Goal: Task Accomplishment & Management: Use online tool/utility

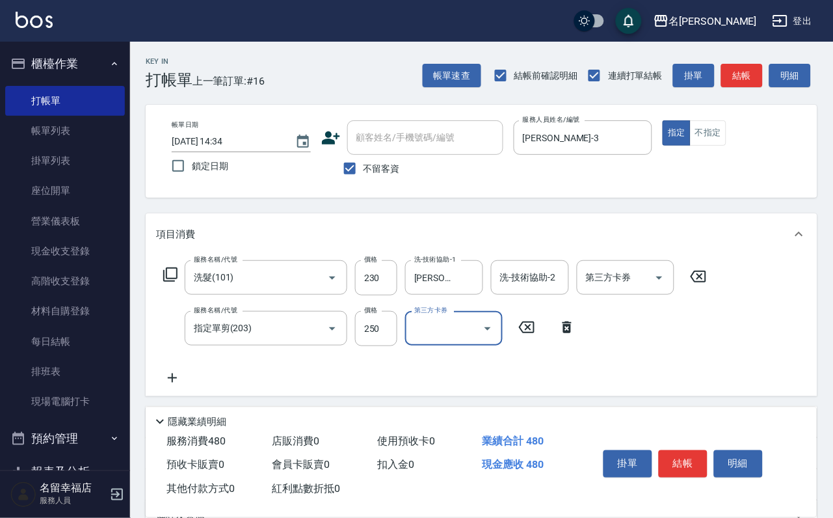
click at [755, 414] on div "隱藏業績明細" at bounding box center [484, 422] width 665 height 16
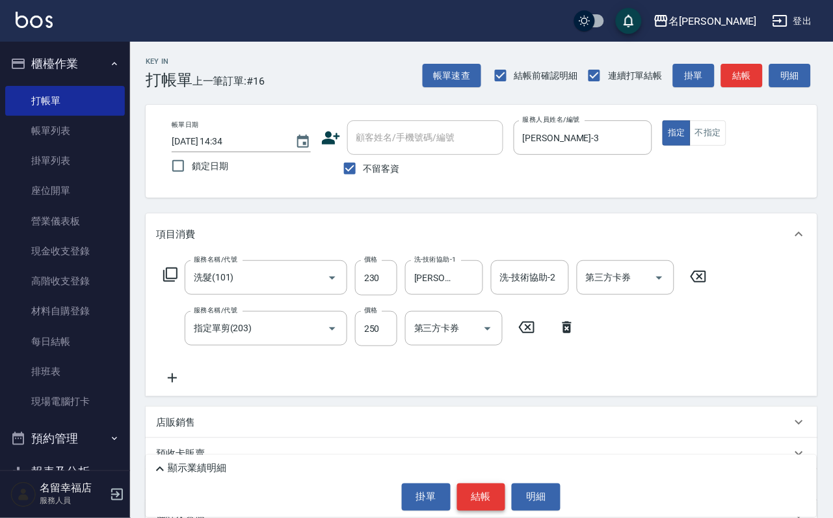
click at [512, 492] on div "掛單 結帳 明細" at bounding box center [481, 496] width 658 height 27
click at [484, 504] on button "結帳" at bounding box center [481, 496] width 49 height 27
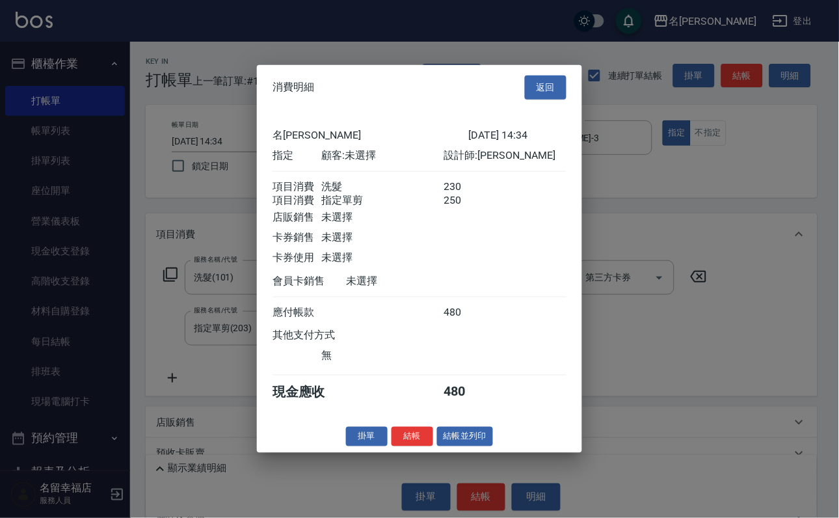
scroll to position [209, 0]
click at [397, 446] on button "結帳" at bounding box center [413, 436] width 42 height 20
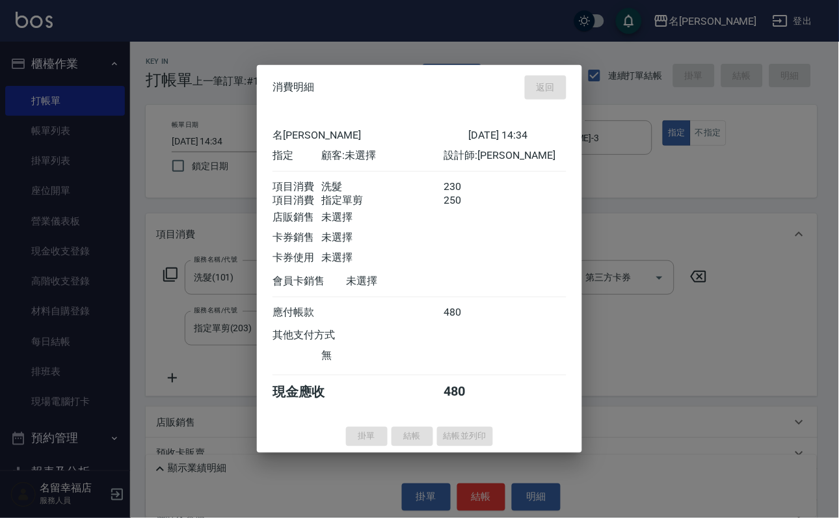
type input "[DATE] 15:09"
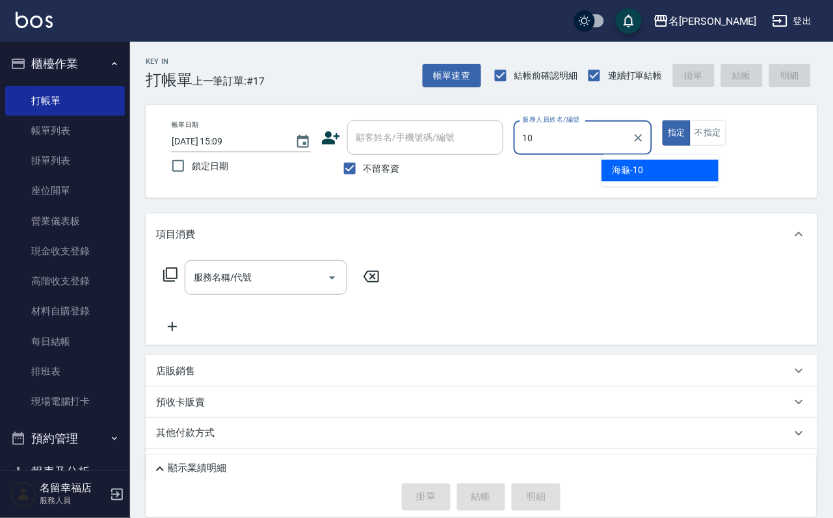
type input "海龜-10"
type button "true"
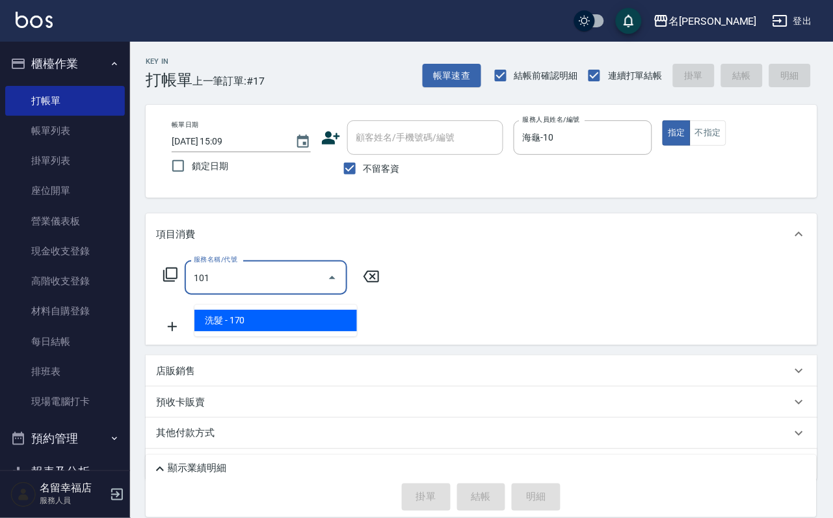
type input "洗髮(101)"
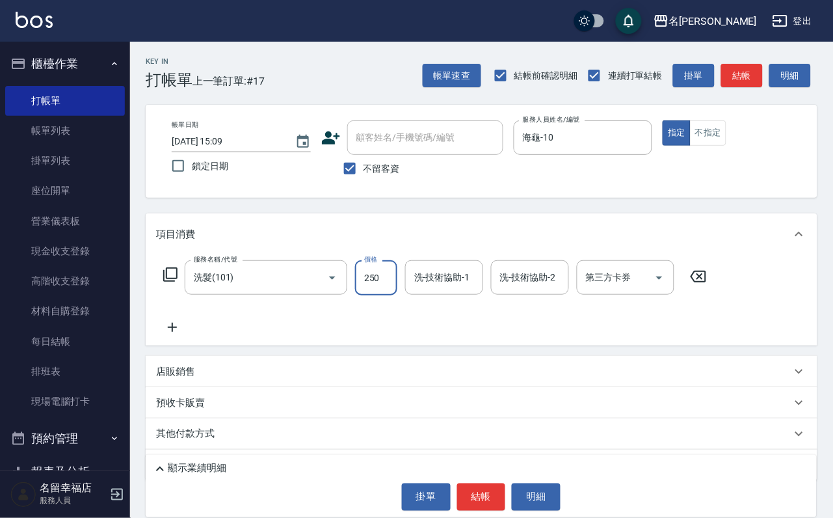
type input "250"
type input "小靜-0"
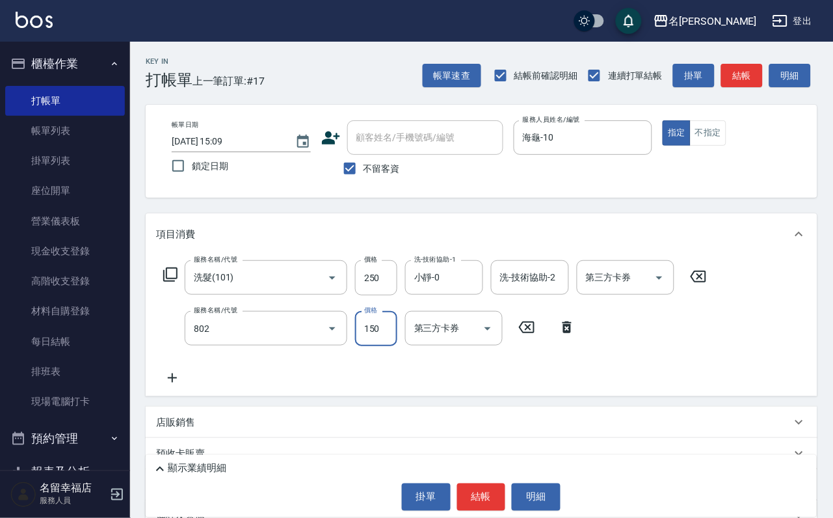
type input "單梳(802)"
type input "200"
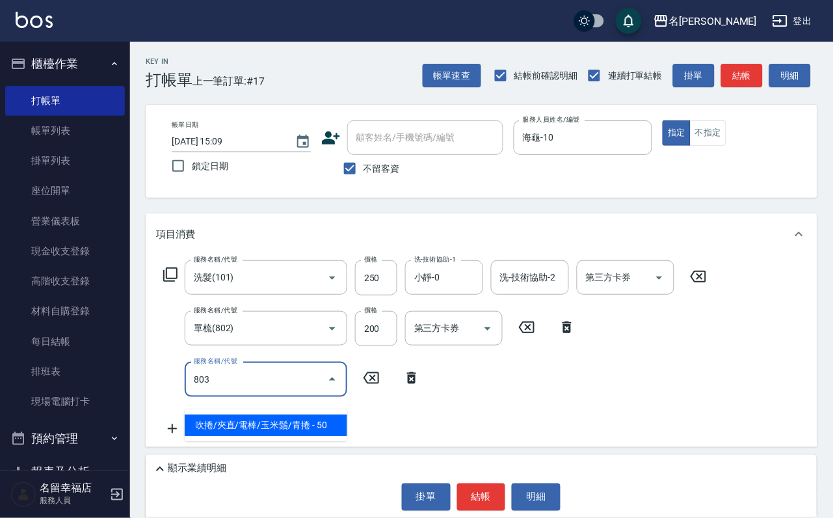
type input "吹捲/夾直/電棒/玉米鬚/青捲(803)"
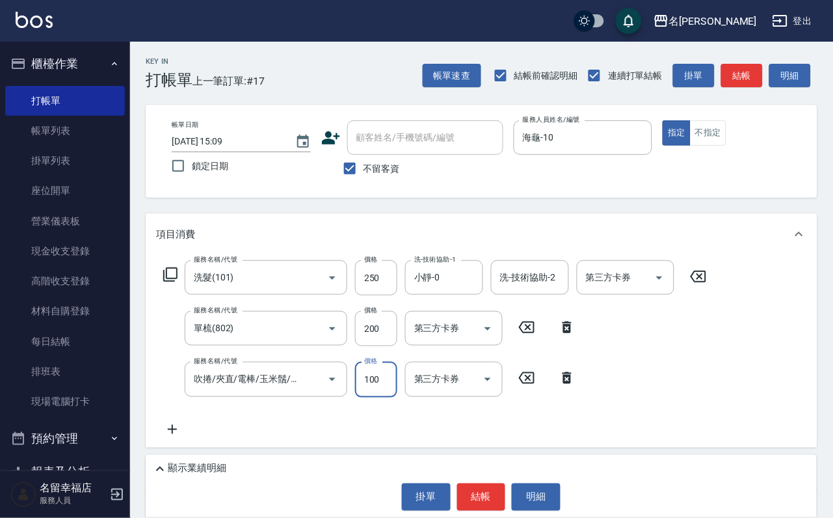
type input "100"
click at [473, 483] on button "結帳" at bounding box center [481, 496] width 49 height 27
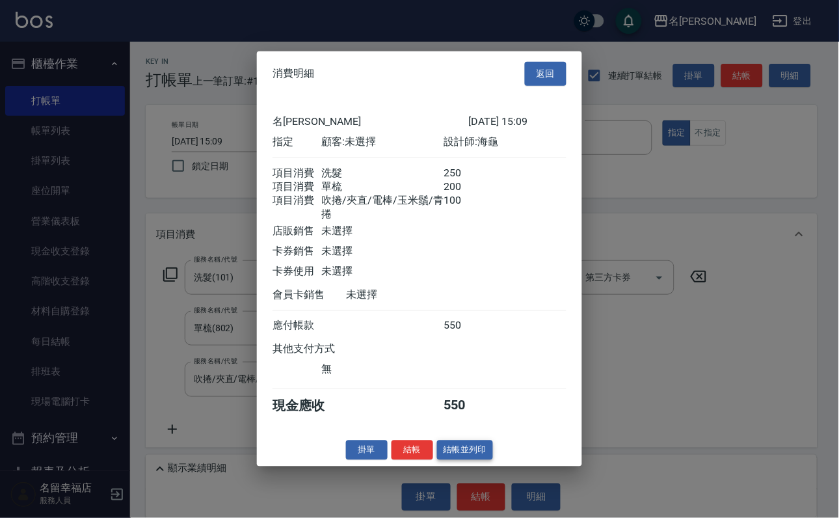
scroll to position [258, 0]
click at [403, 460] on button "結帳" at bounding box center [413, 450] width 42 height 20
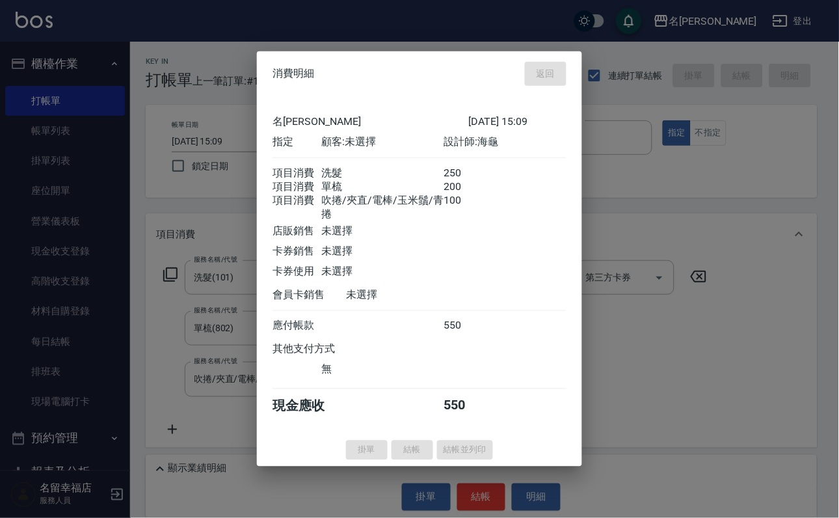
type input "[DATE] 15:25"
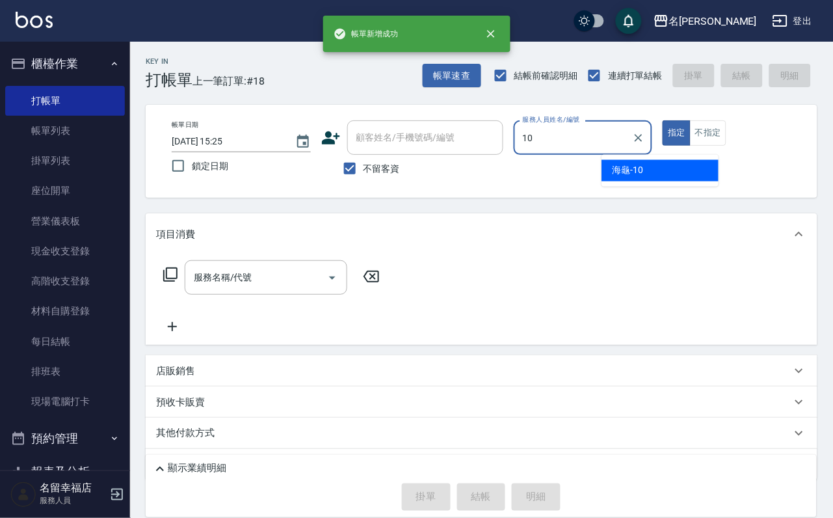
type input "海龜-10"
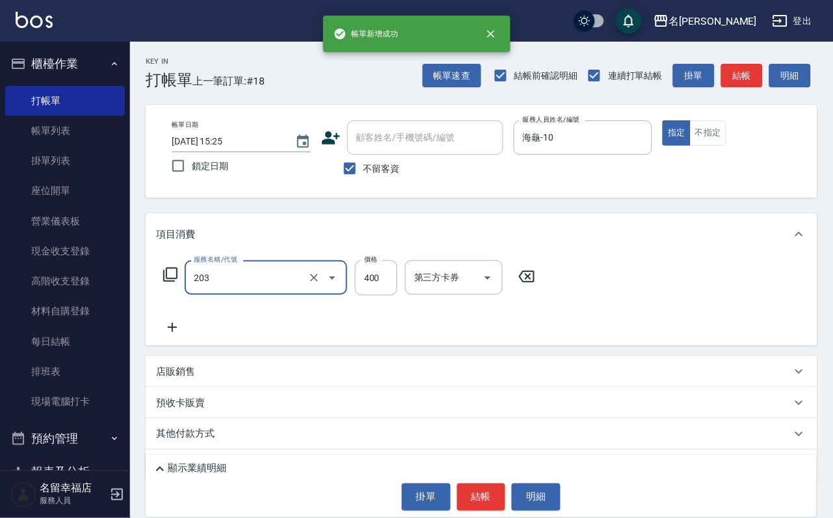
type input "指定單剪(203)"
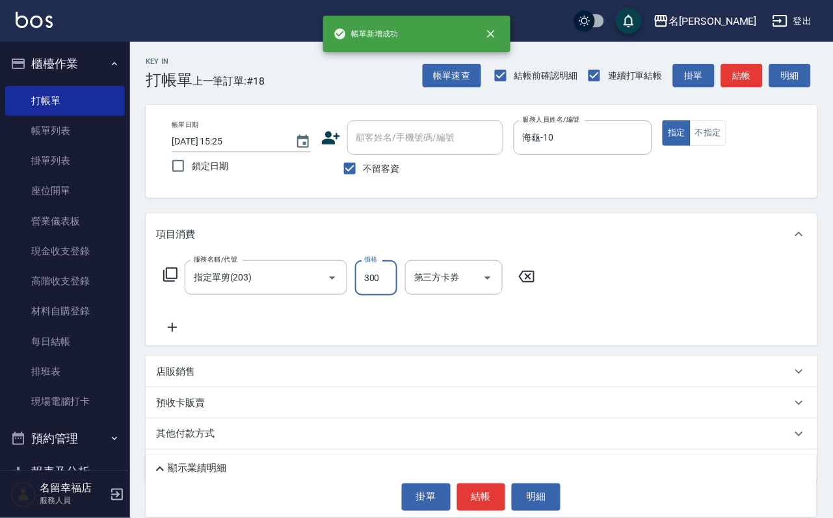
type input "300"
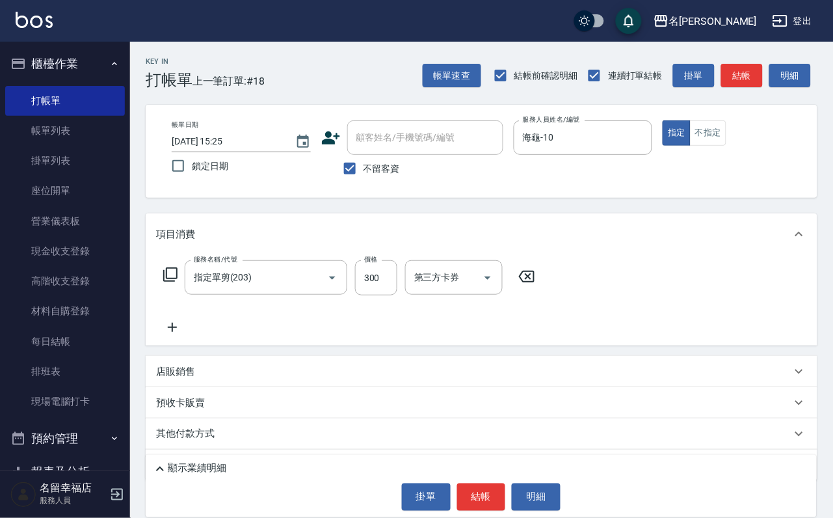
click at [170, 282] on icon at bounding box center [171, 275] width 16 height 16
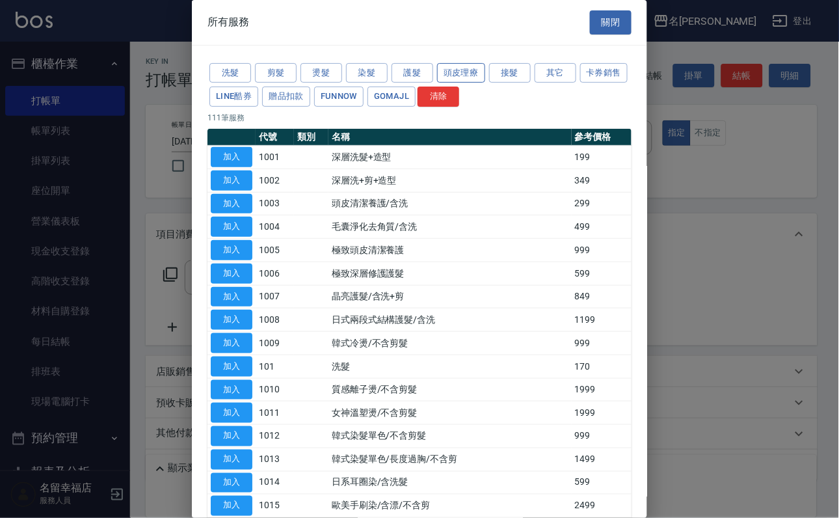
click at [480, 75] on button "頭皮理療" at bounding box center [461, 73] width 48 height 20
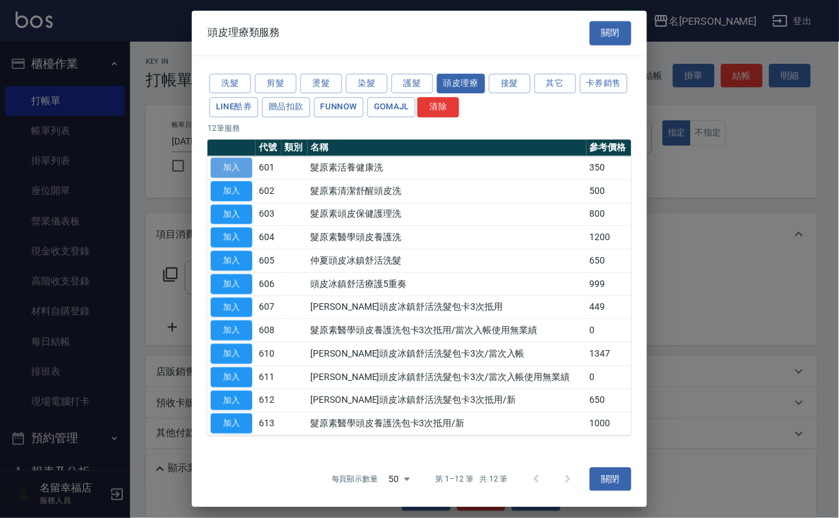
click at [235, 178] on button "加入" at bounding box center [232, 167] width 42 height 20
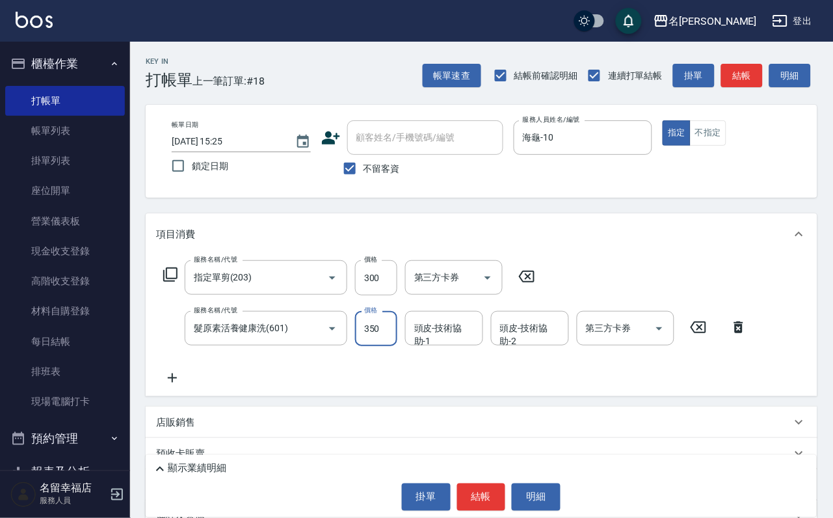
click at [382, 341] on input "350" at bounding box center [376, 328] width 42 height 35
type input "400"
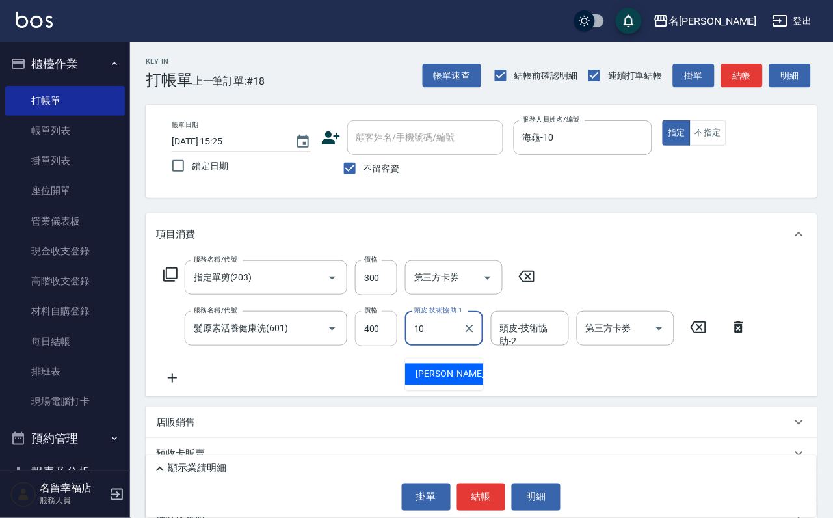
type input "海龜-10"
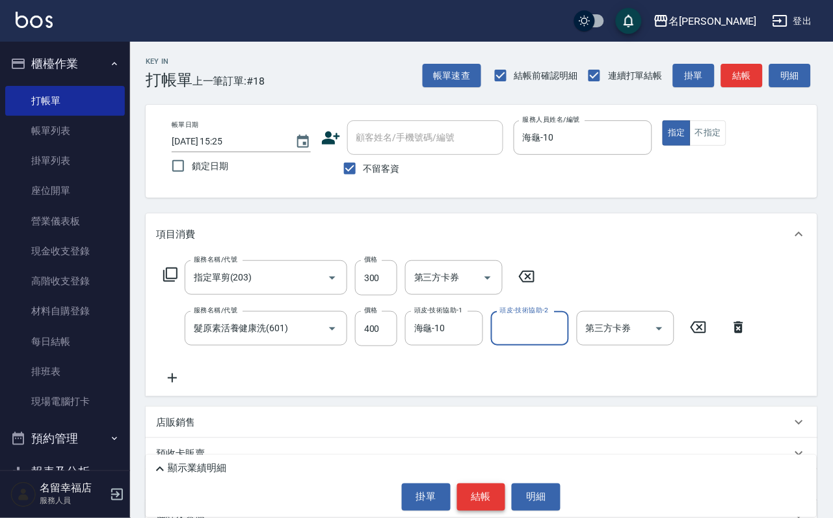
click at [483, 492] on button "結帳" at bounding box center [481, 496] width 49 height 27
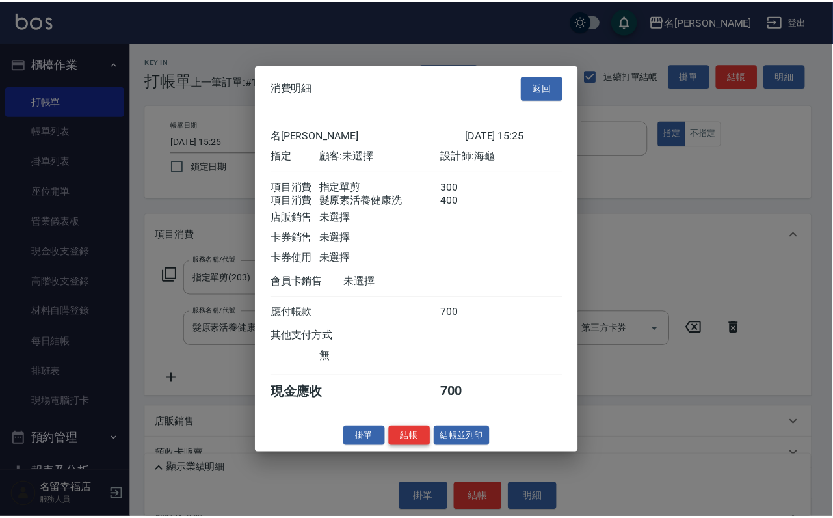
scroll to position [209, 0]
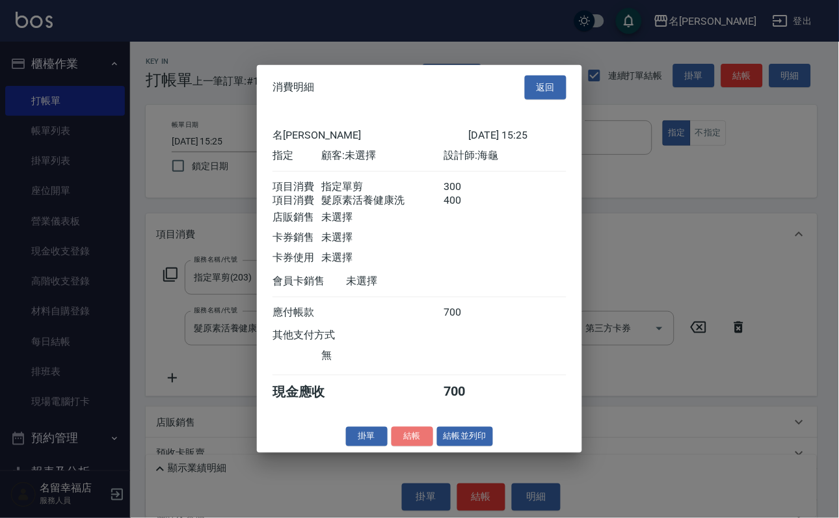
click at [392, 446] on button "結帳" at bounding box center [413, 436] width 42 height 20
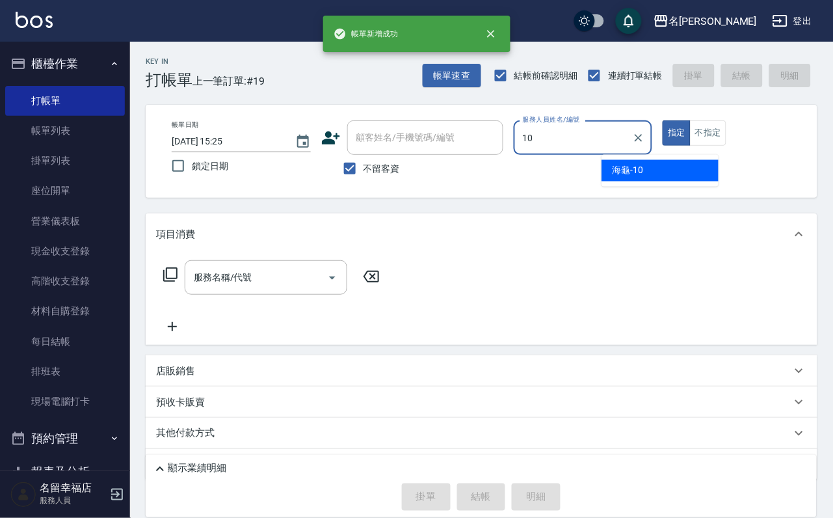
type input "海龜-10"
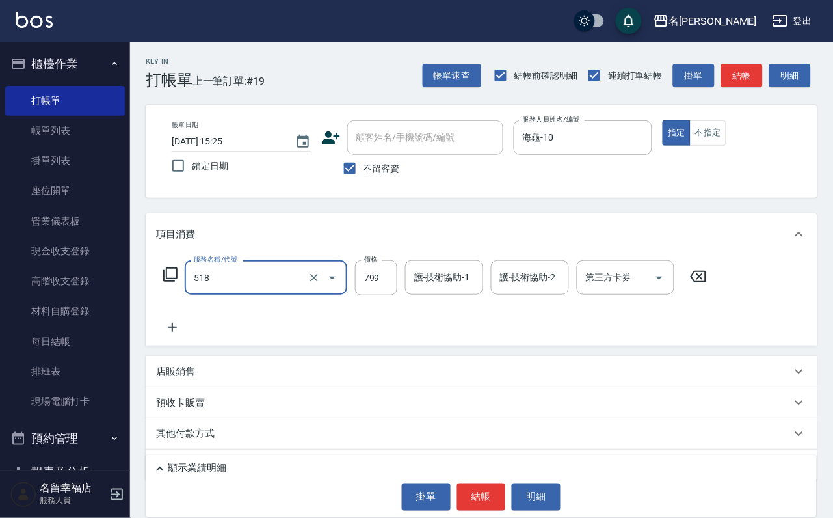
type input "水光針護髮(518)"
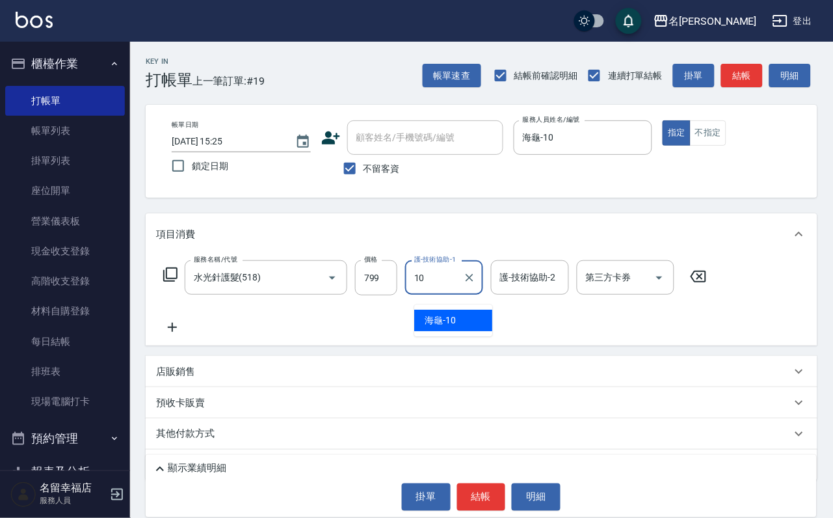
type input "海龜-10"
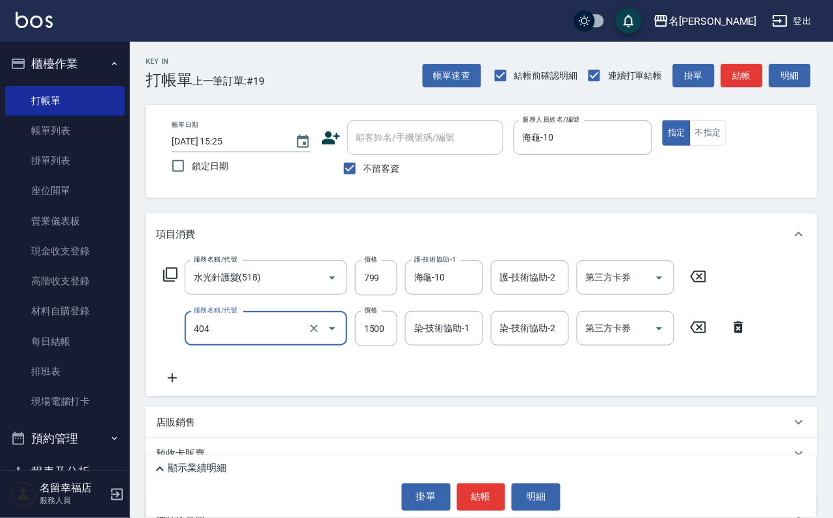
type input "設計染髮(404)"
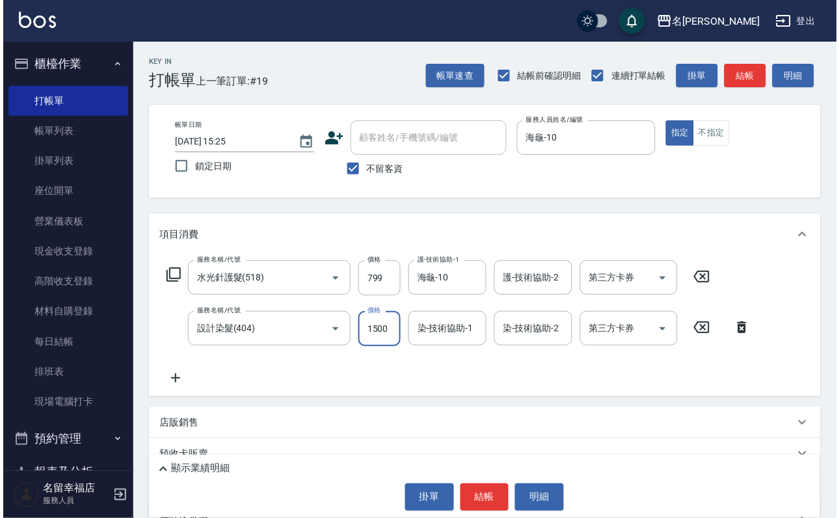
scroll to position [0, 0]
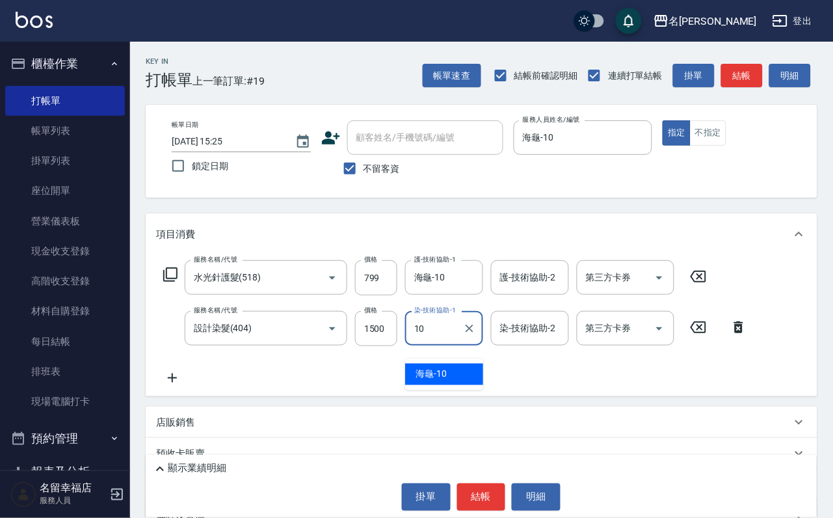
type input "海龜-10"
click at [174, 282] on icon at bounding box center [170, 274] width 14 height 14
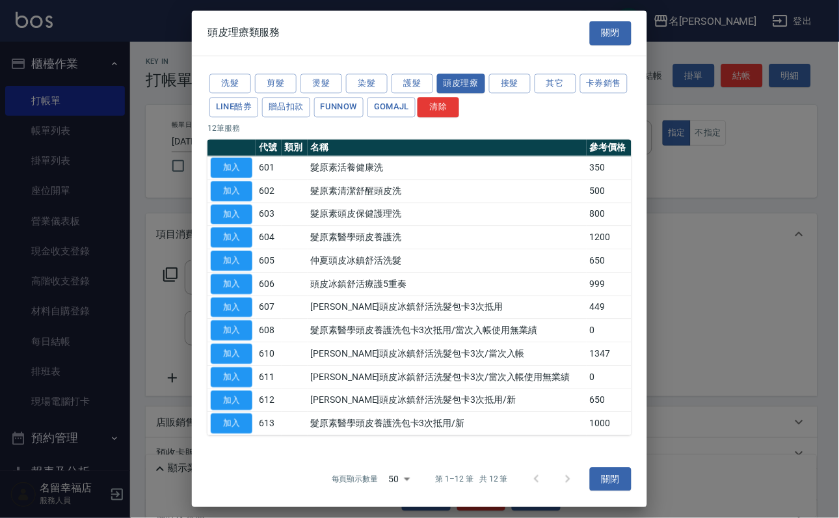
scroll to position [119, 0]
click at [243, 423] on button "加入" at bounding box center [232, 424] width 42 height 20
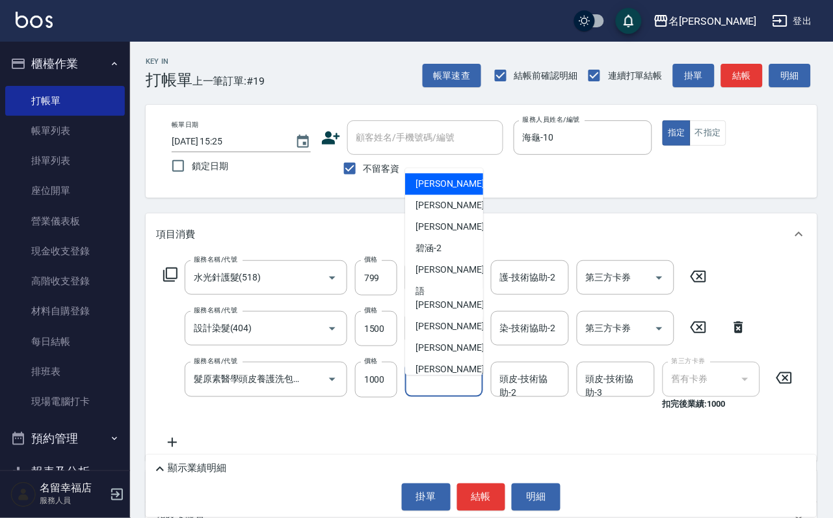
click at [472, 390] on input "頭皮-技術協助-1" at bounding box center [444, 379] width 66 height 23
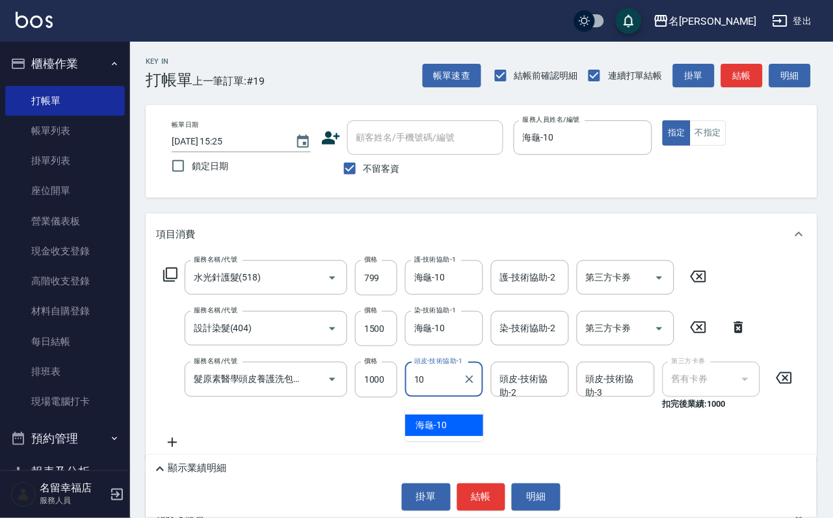
type input "海龜-10"
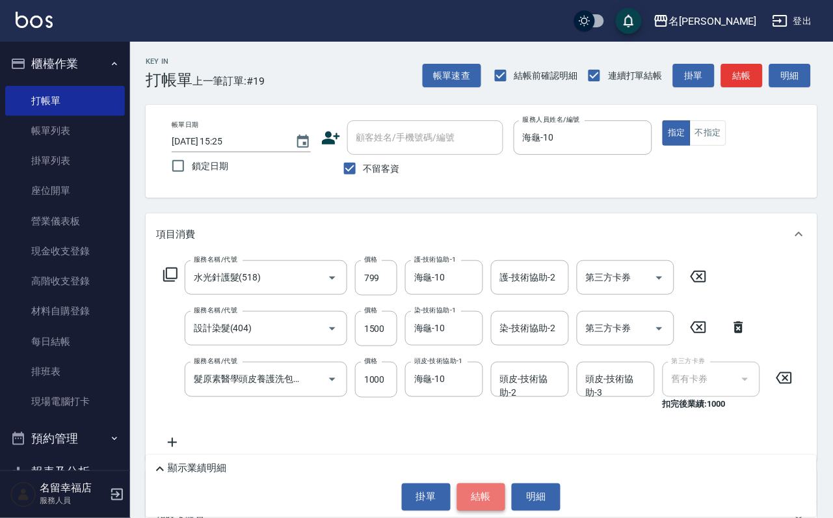
click at [494, 493] on button "結帳" at bounding box center [481, 496] width 49 height 27
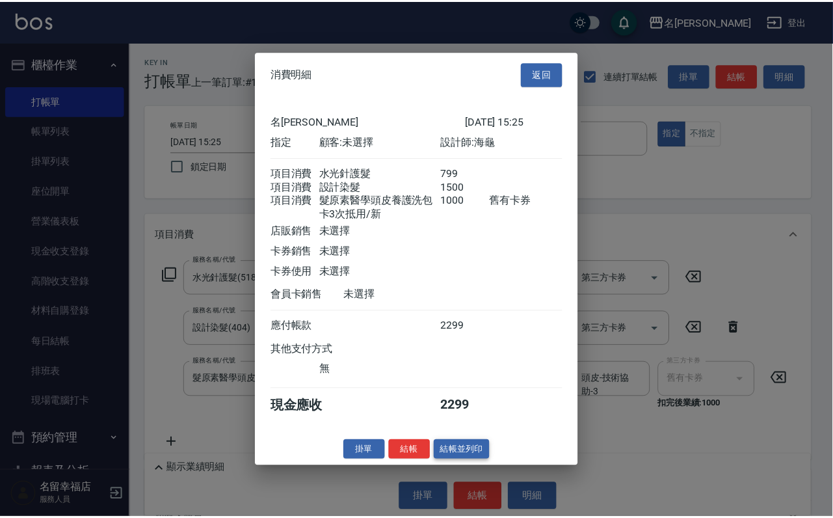
scroll to position [282, 0]
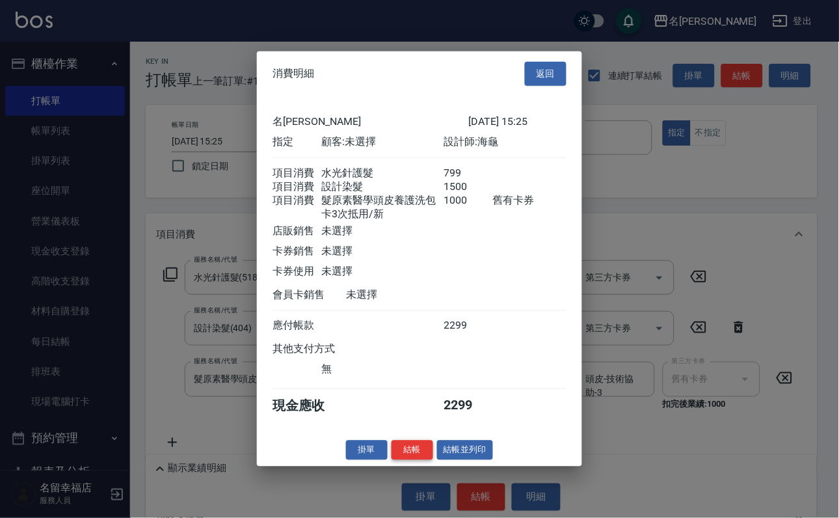
click at [397, 460] on button "結帳" at bounding box center [413, 450] width 42 height 20
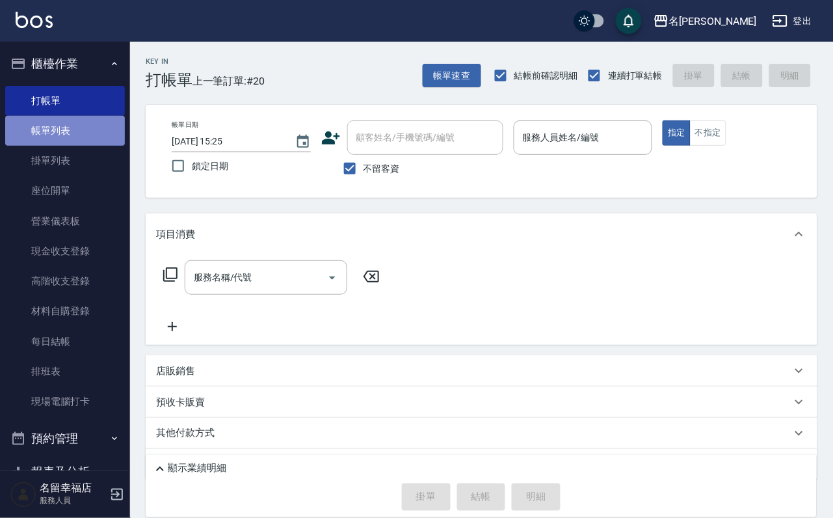
click at [70, 139] on link "帳單列表" at bounding box center [65, 131] width 120 height 30
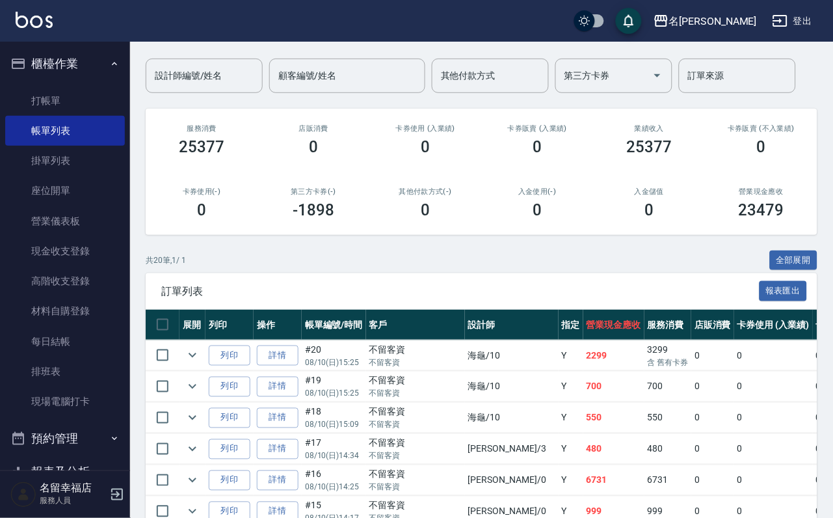
scroll to position [195, 0]
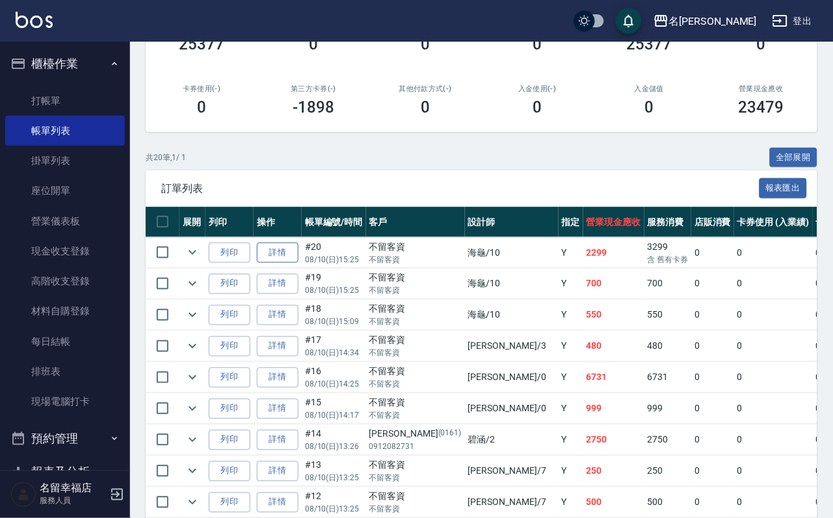
click at [299, 263] on link "詳情" at bounding box center [278, 253] width 42 height 20
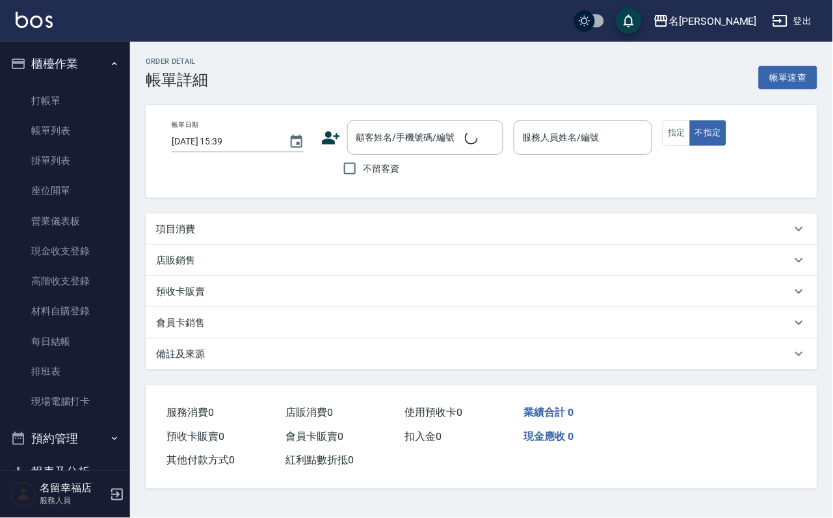
type input "[DATE] 15:25"
checkbox input "true"
type input "海龜-10"
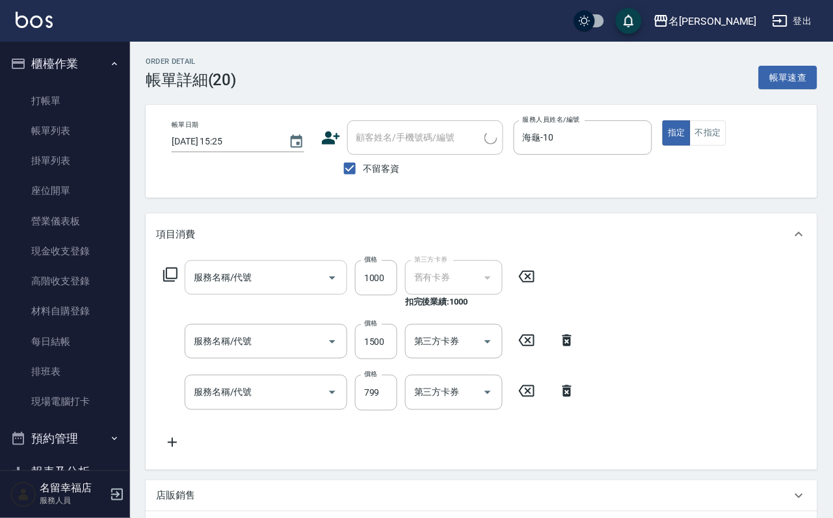
type input "髮原素醫學頭皮養護洗包卡3次抵用/新(613)"
type input "設計染髮(404)"
type input "水光針護髮(518)"
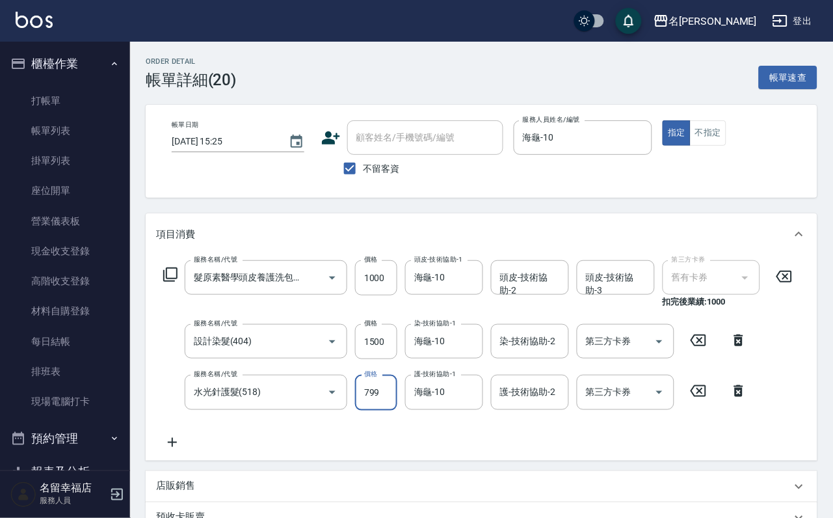
click at [384, 405] on input "799" at bounding box center [376, 392] width 42 height 35
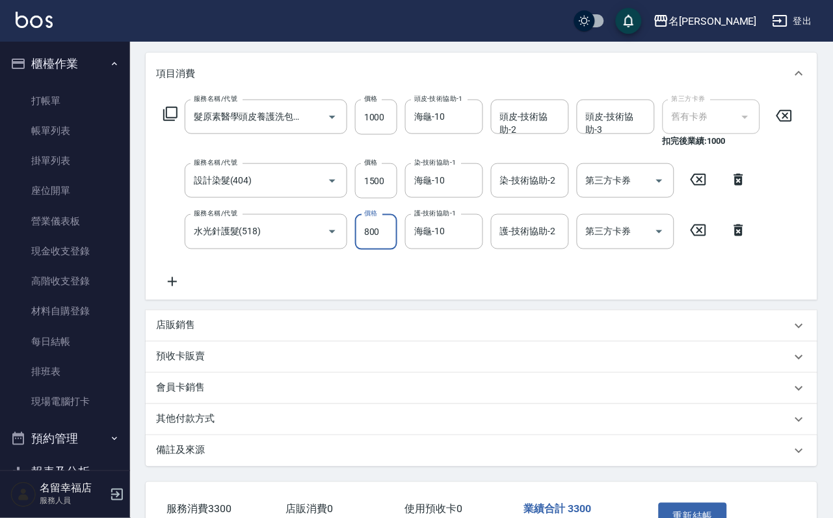
scroll to position [308, 0]
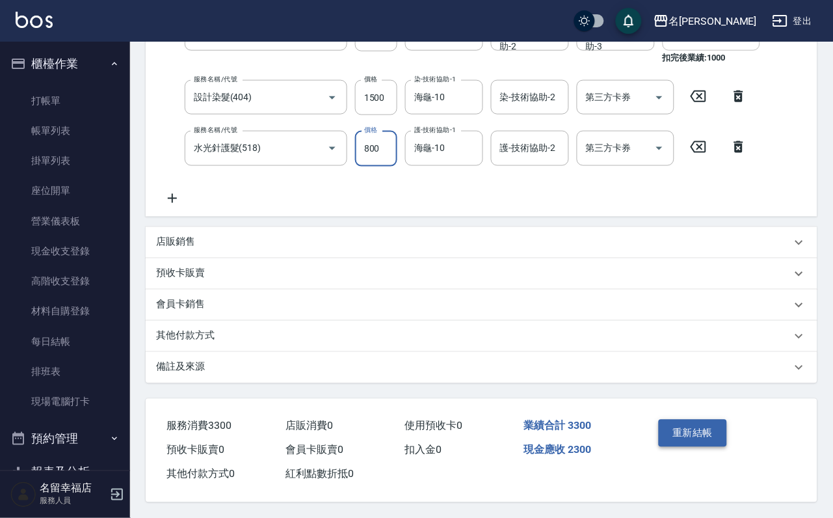
type input "800"
click at [713, 420] on button "重新結帳" at bounding box center [693, 433] width 69 height 27
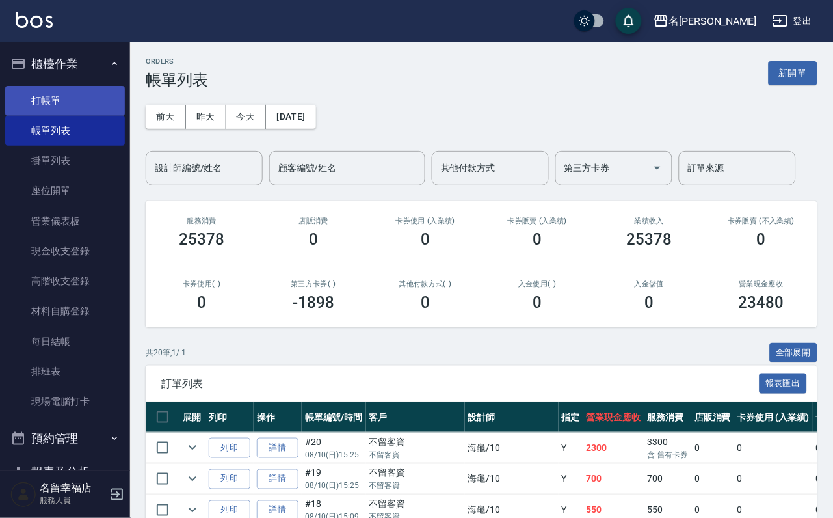
click at [92, 107] on link "打帳單" at bounding box center [65, 101] width 120 height 30
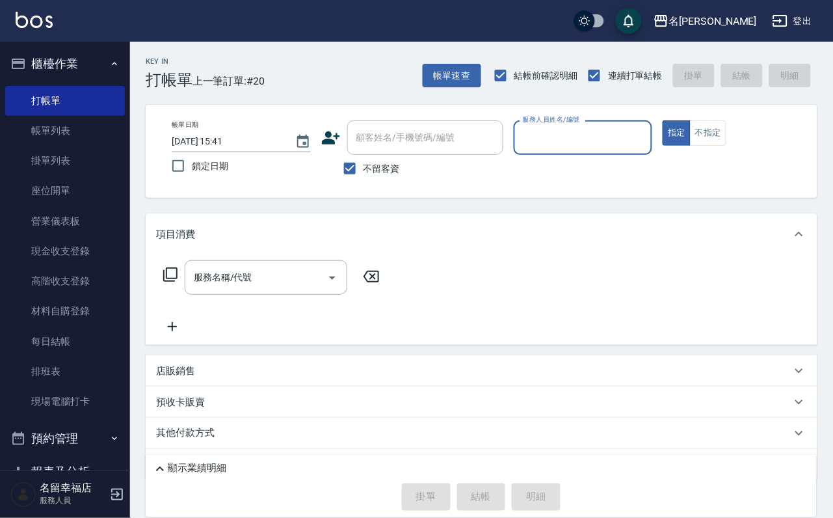
click at [395, 182] on label "不留客資" at bounding box center [368, 168] width 64 height 27
click at [364, 182] on input "不留客資" at bounding box center [349, 168] width 27 height 27
checkbox input "false"
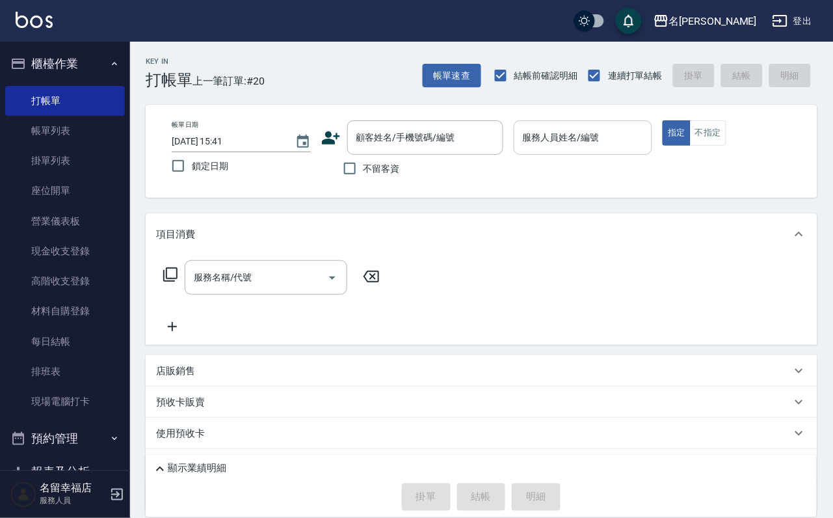
click at [645, 146] on input "服務人員姓名/編號" at bounding box center [583, 137] width 127 height 23
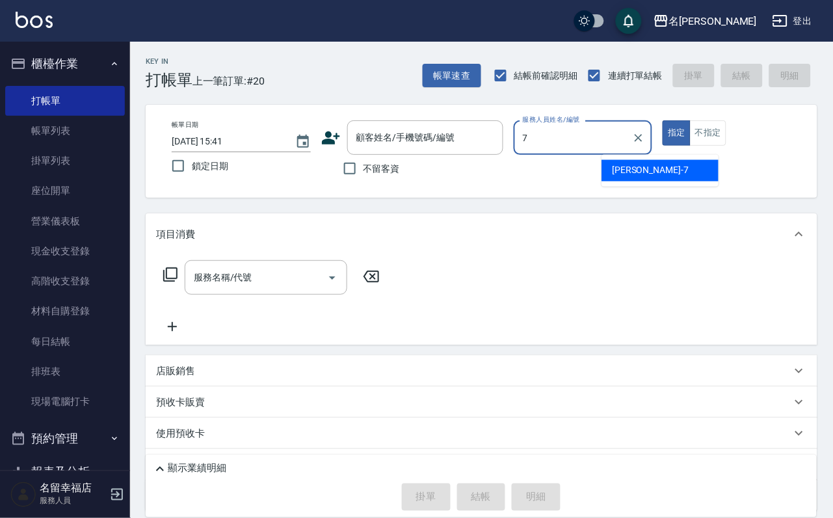
type input "[PERSON_NAME]-7"
type button "true"
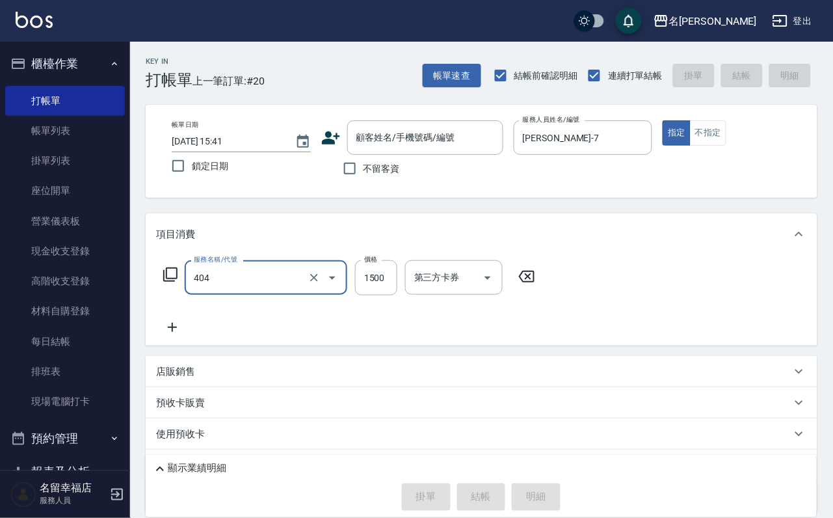
type input "設計染髮(404)"
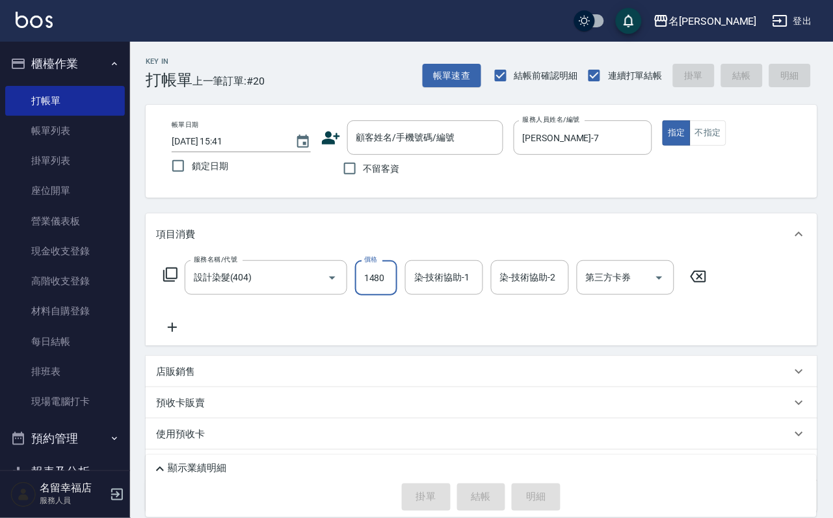
scroll to position [0, 1]
type input "1480"
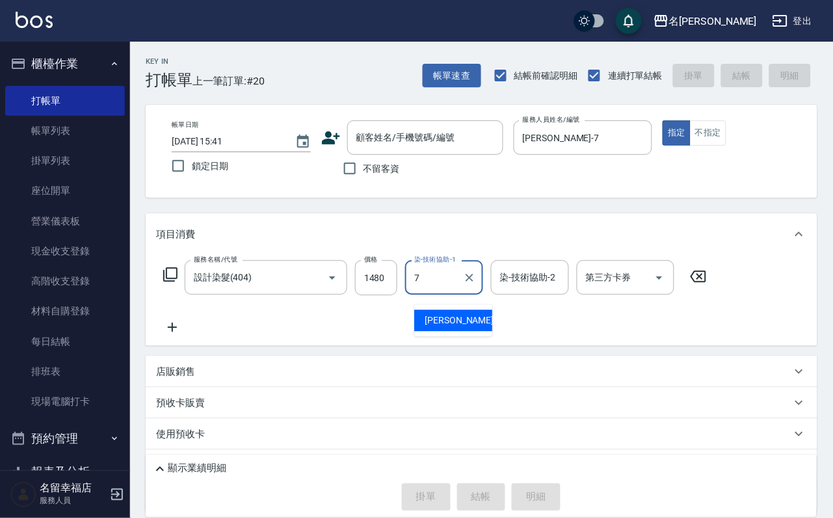
type input "[PERSON_NAME]-7"
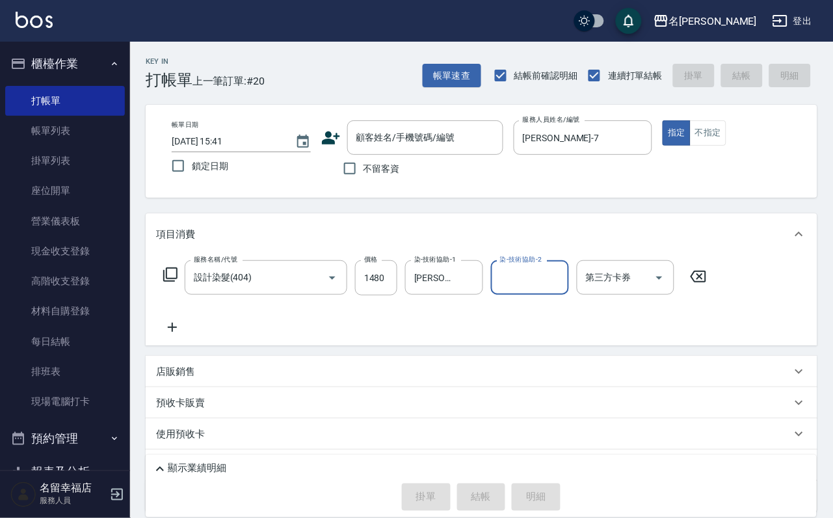
click at [322, 142] on icon at bounding box center [331, 137] width 18 height 13
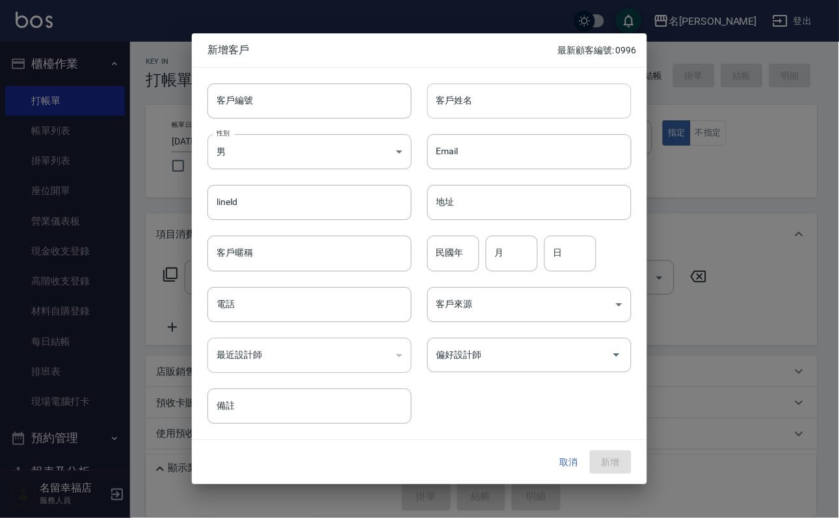
click at [485, 107] on input "客戶姓名" at bounding box center [529, 100] width 204 height 35
type input "[PERSON_NAME]"
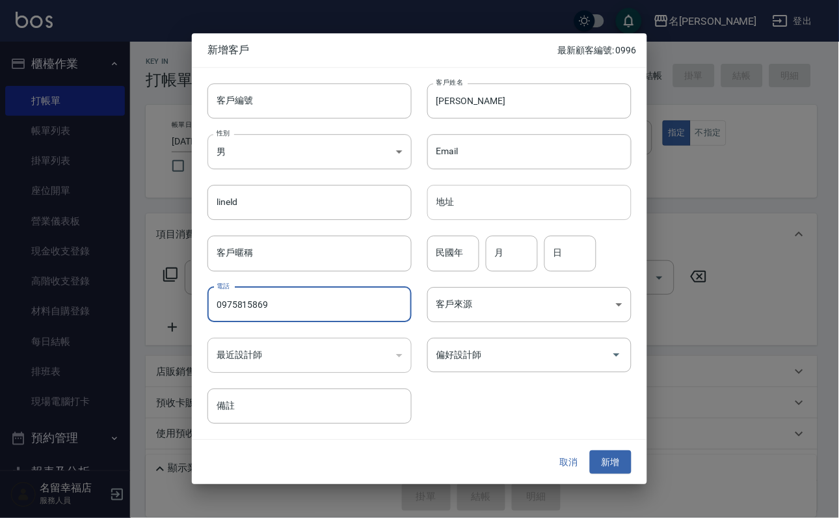
type input "0975815869"
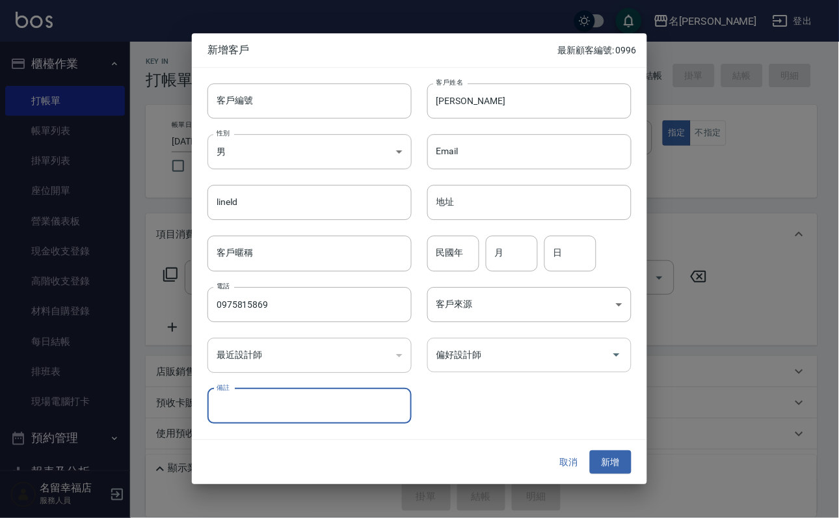
click at [536, 357] on input "偏好設計師" at bounding box center [519, 354] width 173 height 23
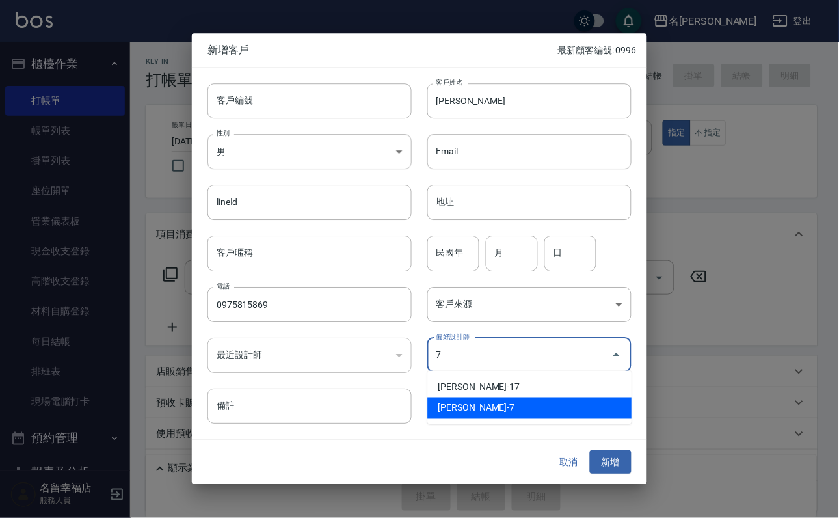
type input "[PERSON_NAME]"
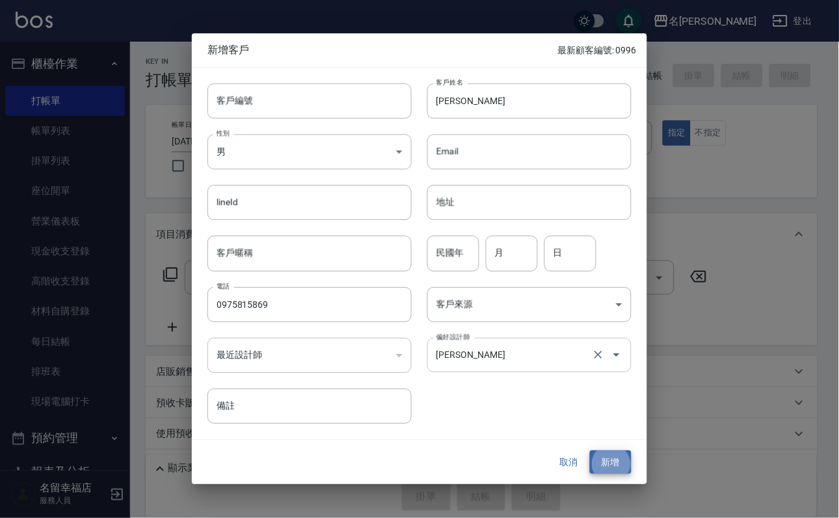
click at [590, 450] on button "新增" at bounding box center [611, 462] width 42 height 24
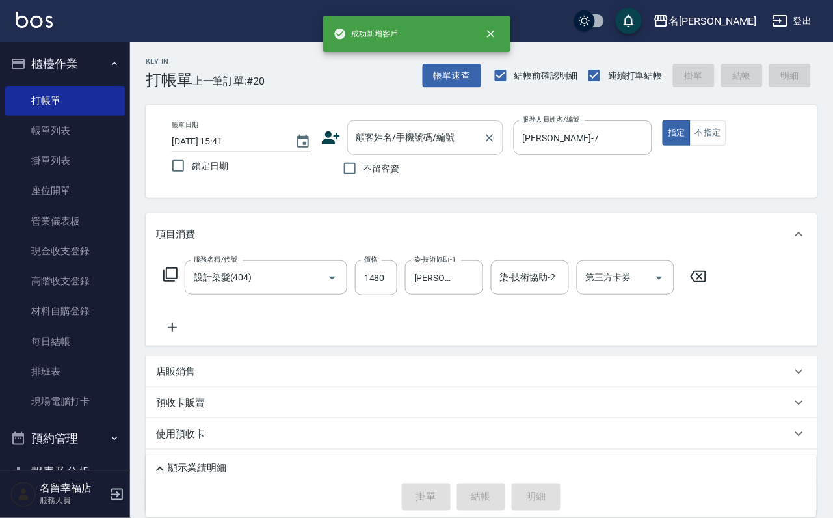
click at [453, 124] on div "顧客姓名/手機號碼/編號" at bounding box center [425, 137] width 156 height 34
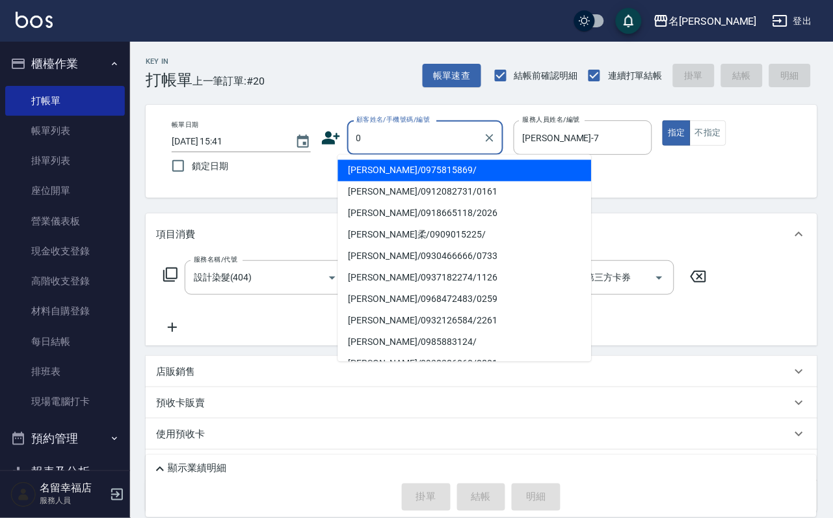
click at [448, 174] on li "[PERSON_NAME]/0975815869/" at bounding box center [465, 170] width 254 height 21
type input "[PERSON_NAME]/0975815869/"
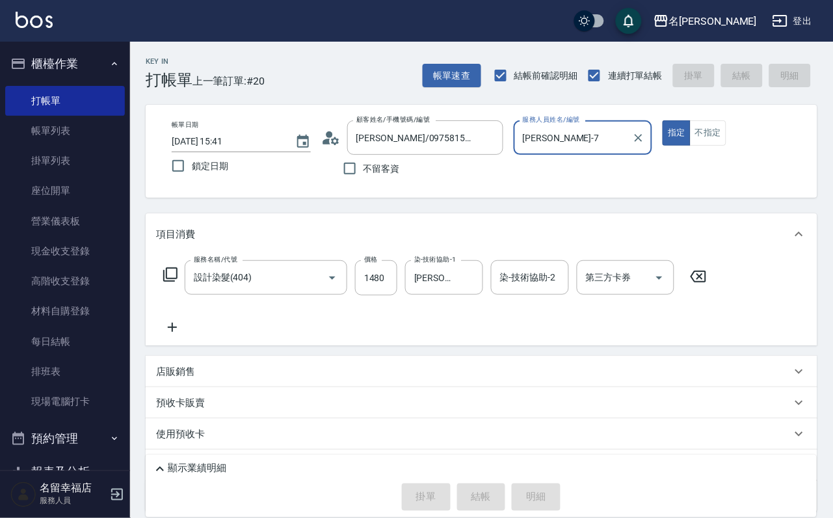
type input "[DATE] 15:43"
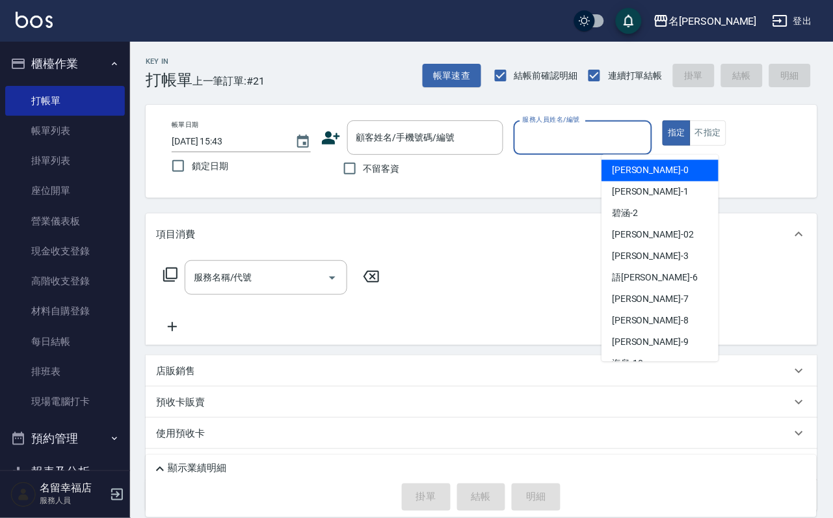
click at [647, 147] on input "服務人員姓名/編號" at bounding box center [583, 137] width 127 height 23
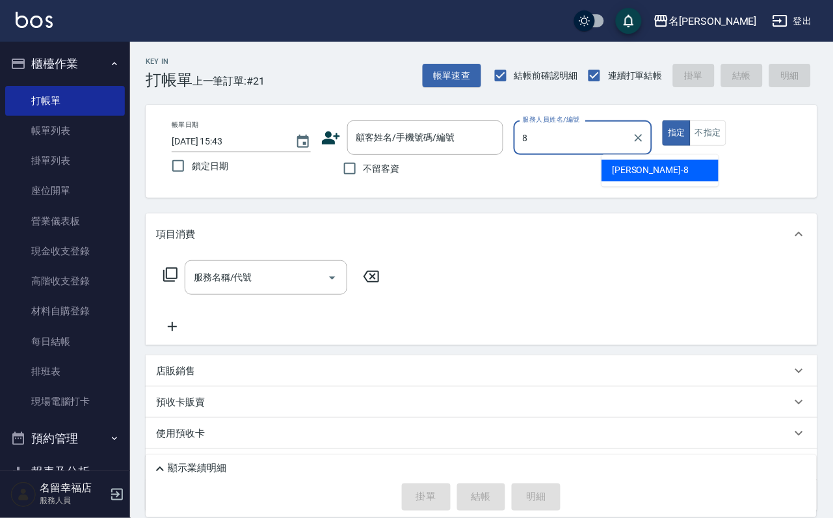
type input "[PERSON_NAME]-8"
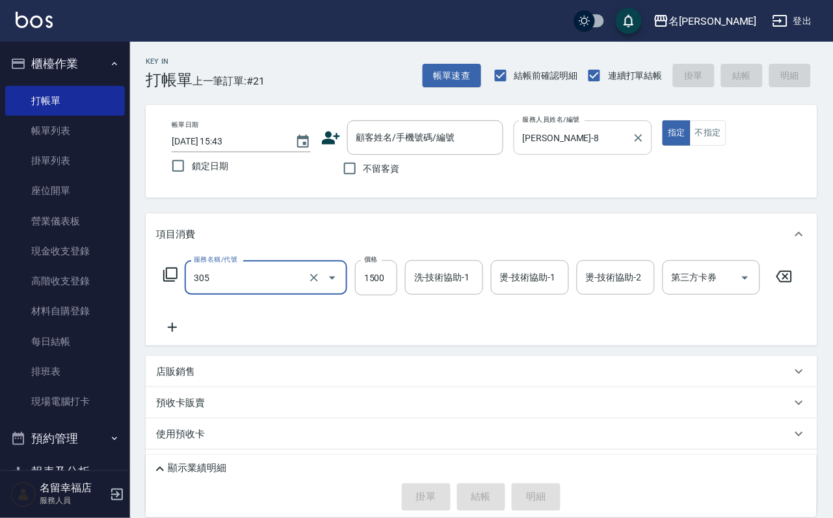
type input "設計燙髮1500(305)"
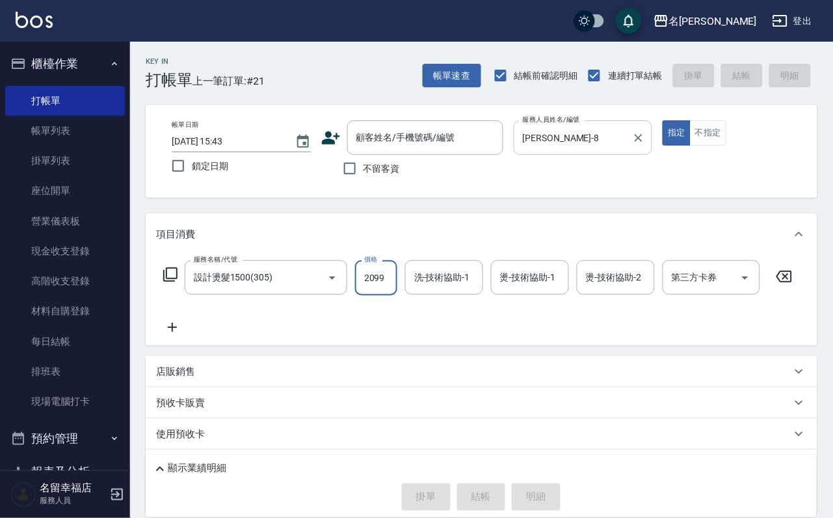
scroll to position [0, 1]
type input "2099"
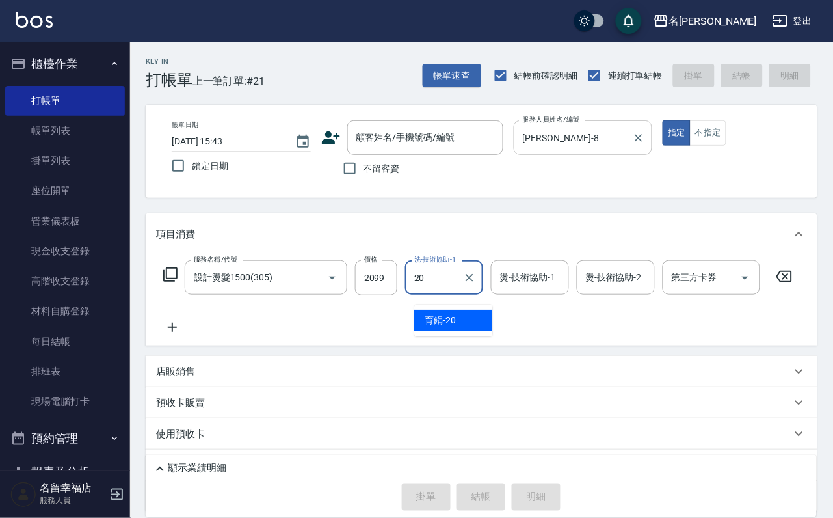
type input "育鋗-20"
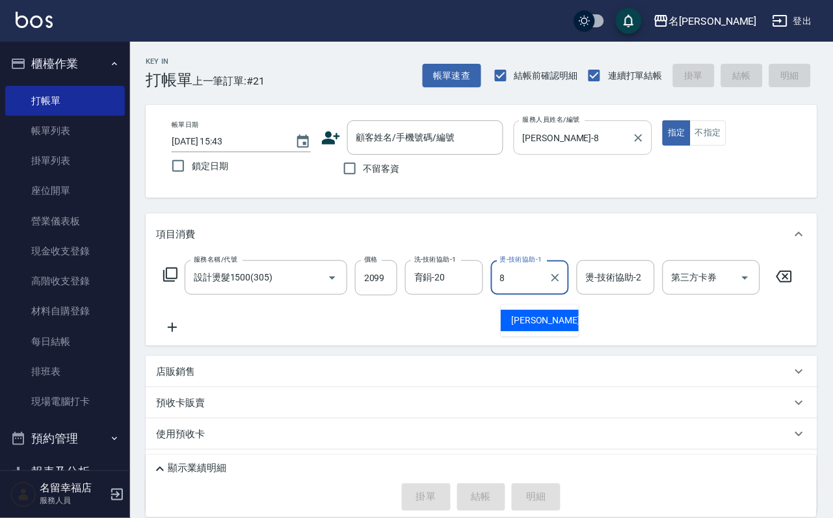
type input "[PERSON_NAME]-8"
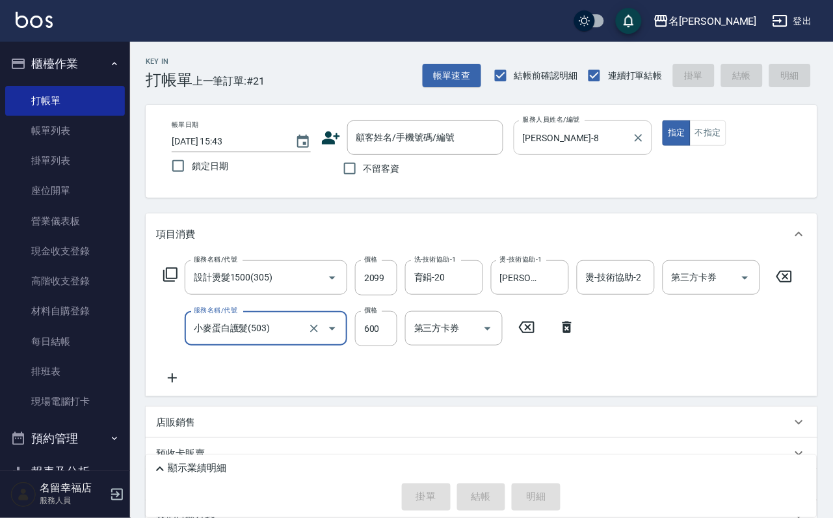
type input "小麥蛋白護髮(503)"
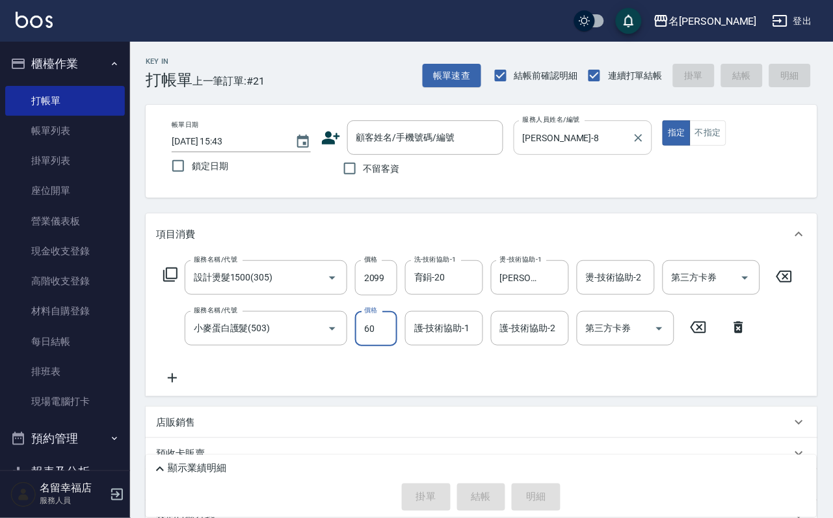
type input "600"
type input "5"
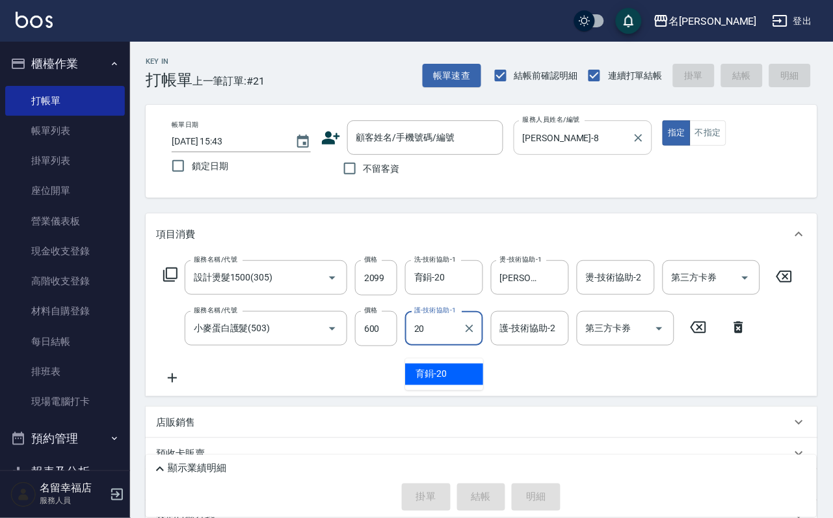
type input "育鋗-20"
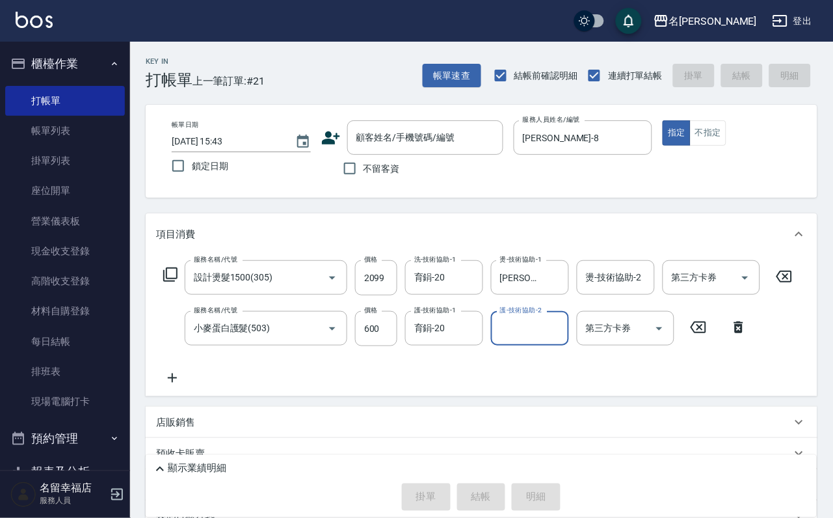
click at [377, 176] on span "不留客資" at bounding box center [382, 169] width 36 height 14
click at [364, 180] on input "不留客資" at bounding box center [349, 168] width 27 height 27
checkbox input "true"
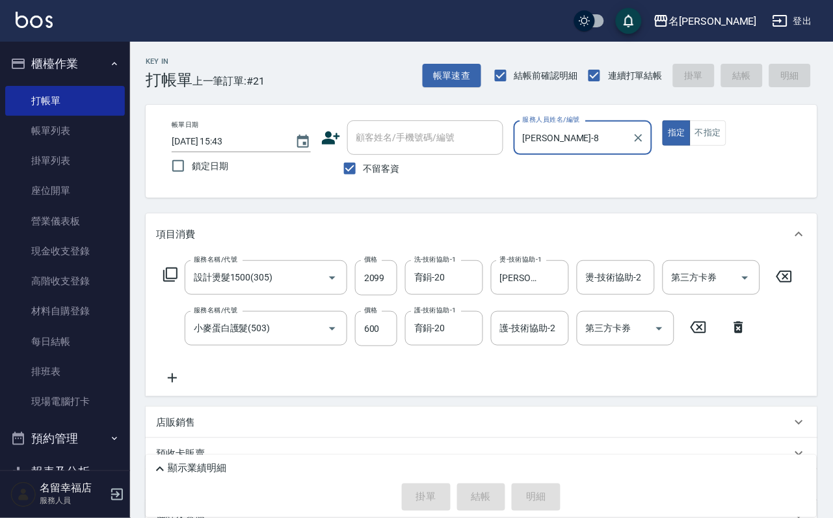
type input "[DATE] 15:57"
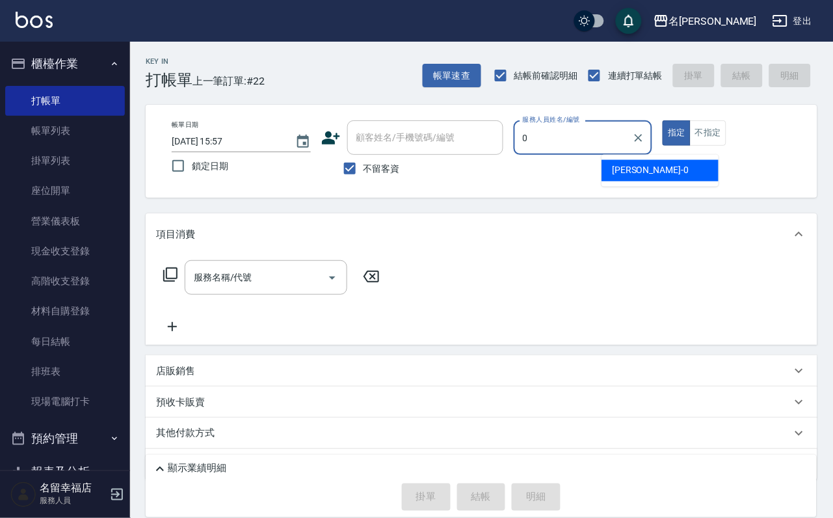
type input "小靜-0"
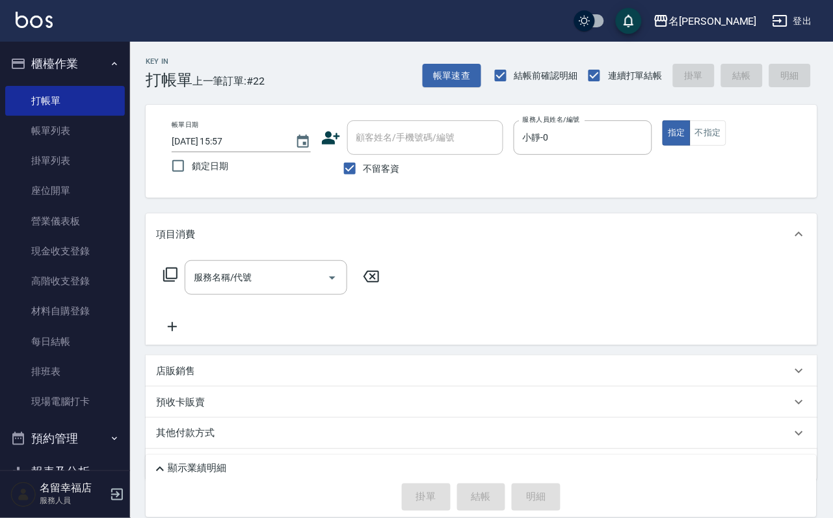
click at [176, 282] on icon at bounding box center [171, 275] width 16 height 16
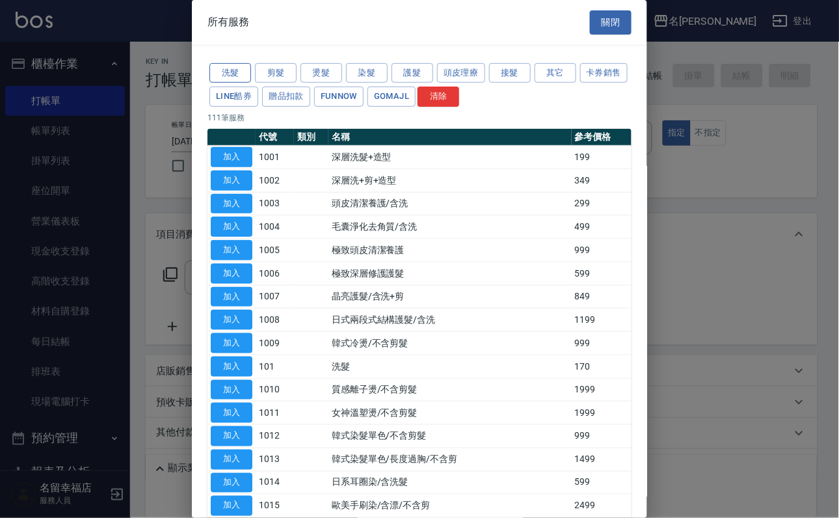
click at [235, 83] on button "洗髮" at bounding box center [230, 73] width 42 height 20
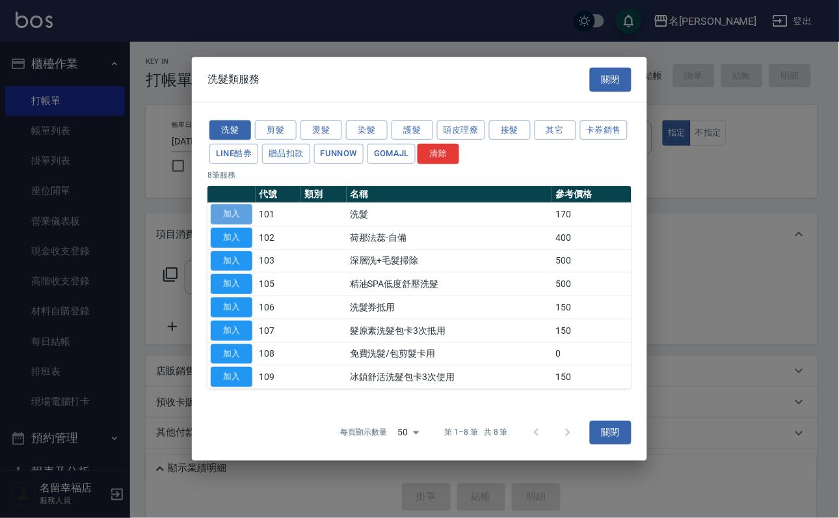
click at [222, 204] on button "加入" at bounding box center [232, 214] width 42 height 20
type input "洗髮(101)"
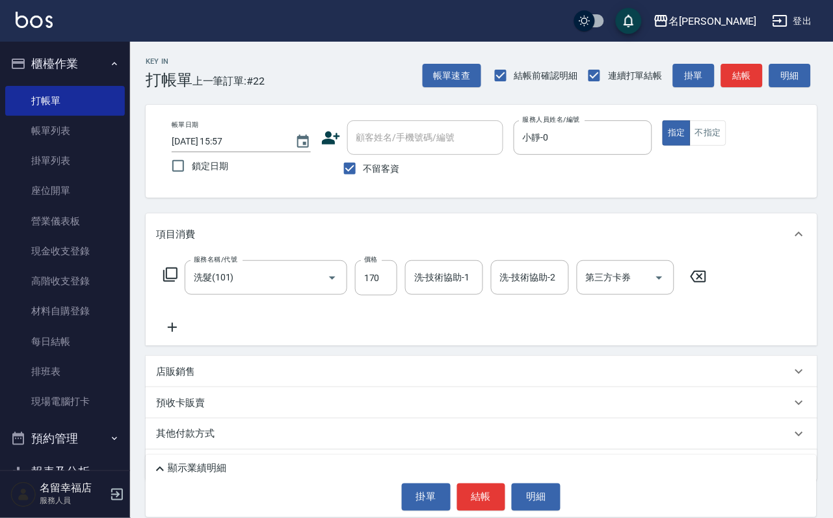
click at [176, 282] on icon at bounding box center [171, 275] width 16 height 16
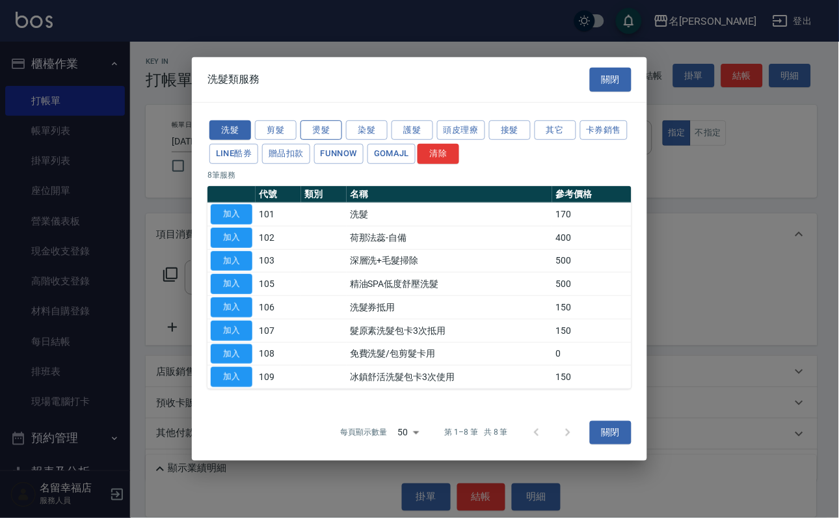
click at [328, 120] on button "燙髮" at bounding box center [322, 130] width 42 height 20
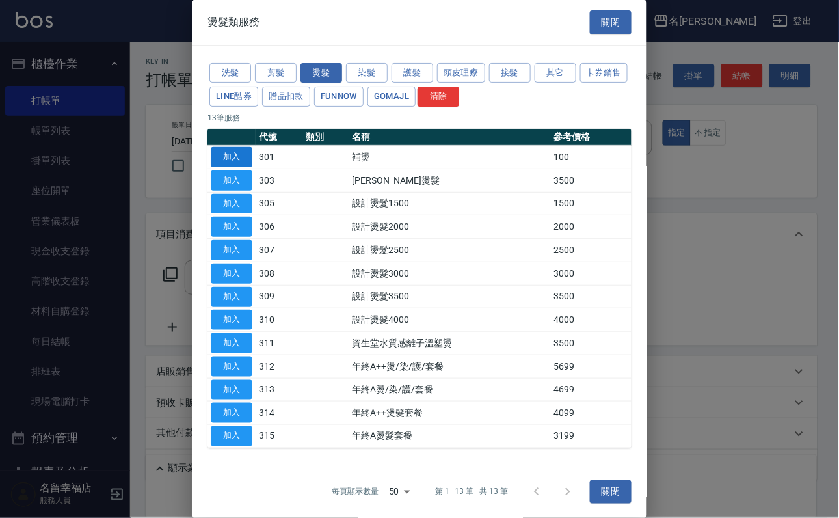
click at [233, 167] on button "加入" at bounding box center [232, 157] width 42 height 20
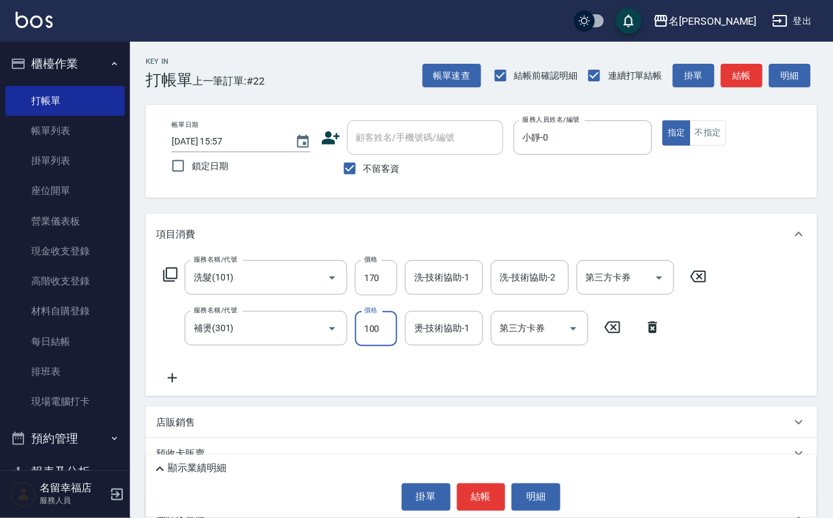
click at [371, 331] on input "100" at bounding box center [376, 328] width 42 height 35
click at [371, 342] on input "0" at bounding box center [376, 328] width 42 height 35
type input "500"
click at [392, 280] on input "170" at bounding box center [376, 277] width 42 height 35
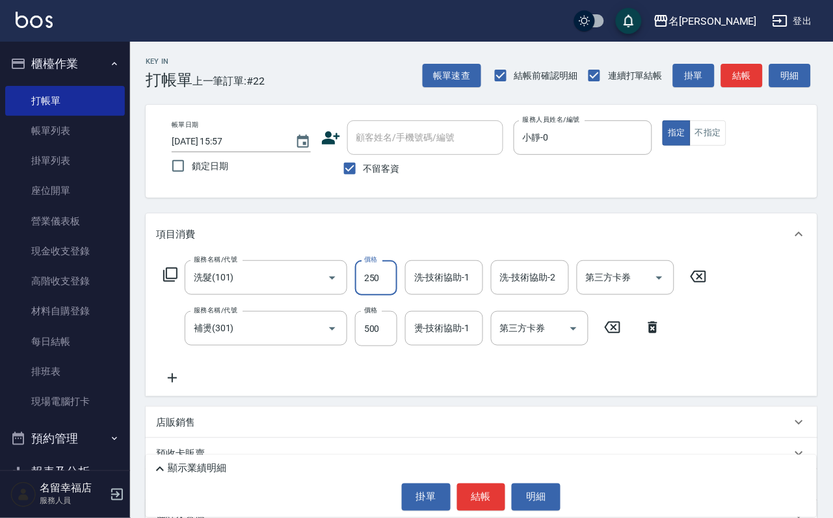
type input "250"
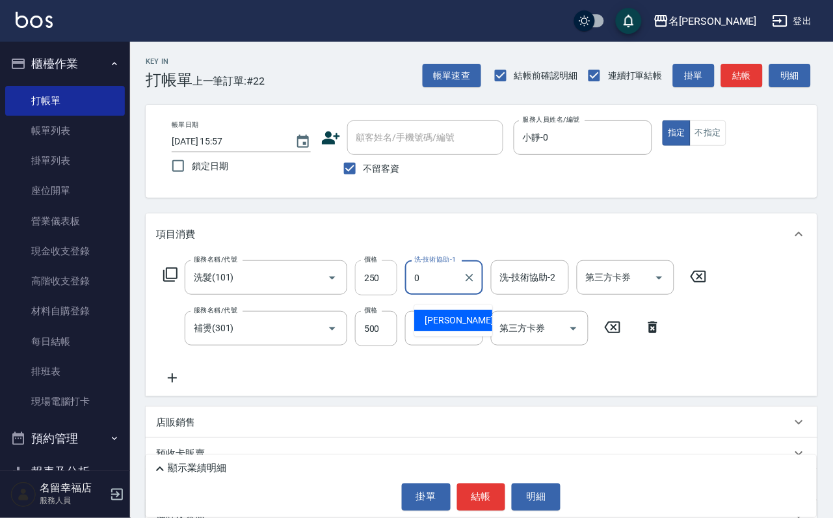
type input "小靜-0"
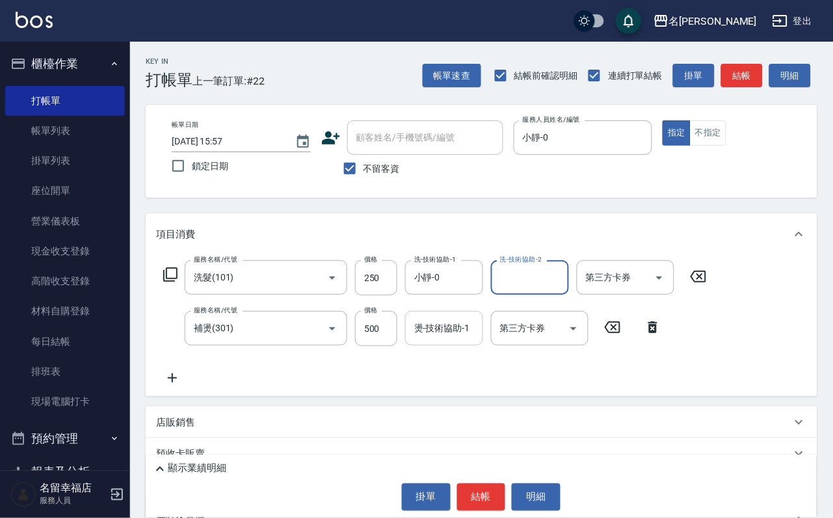
click at [442, 345] on div "燙-技術協助-1" at bounding box center [444, 328] width 78 height 34
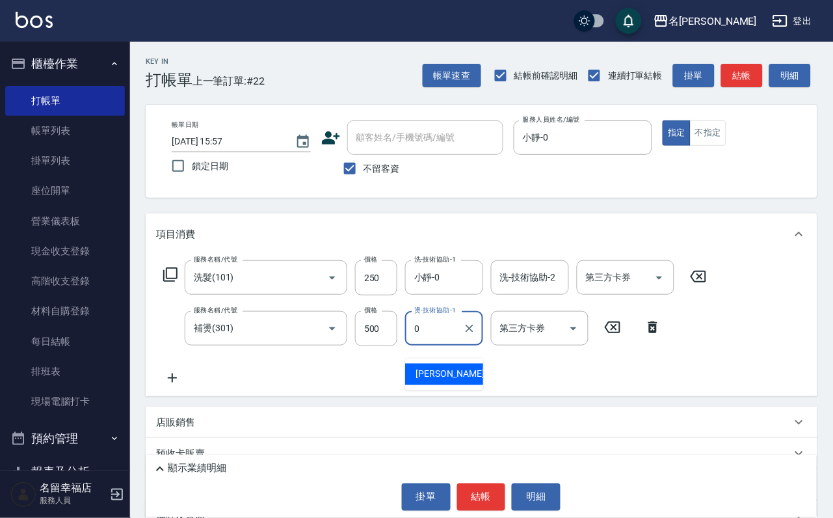
type input "小靜-0"
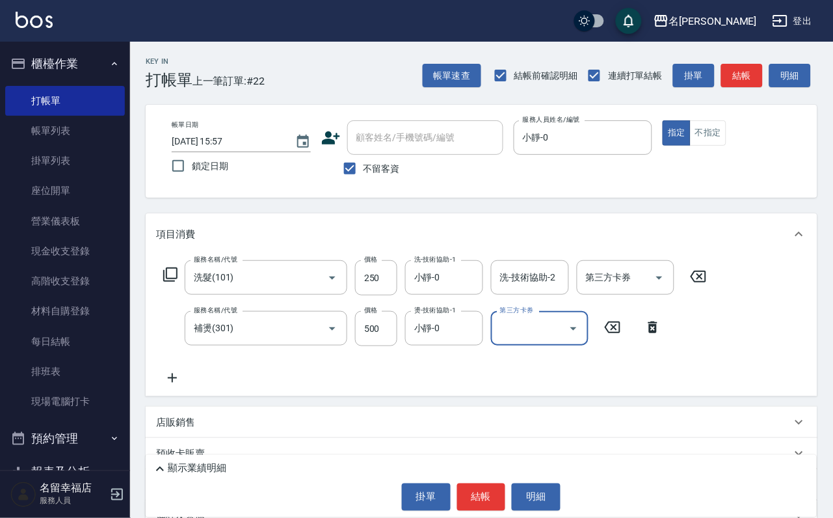
click at [178, 282] on icon at bounding box center [171, 275] width 16 height 16
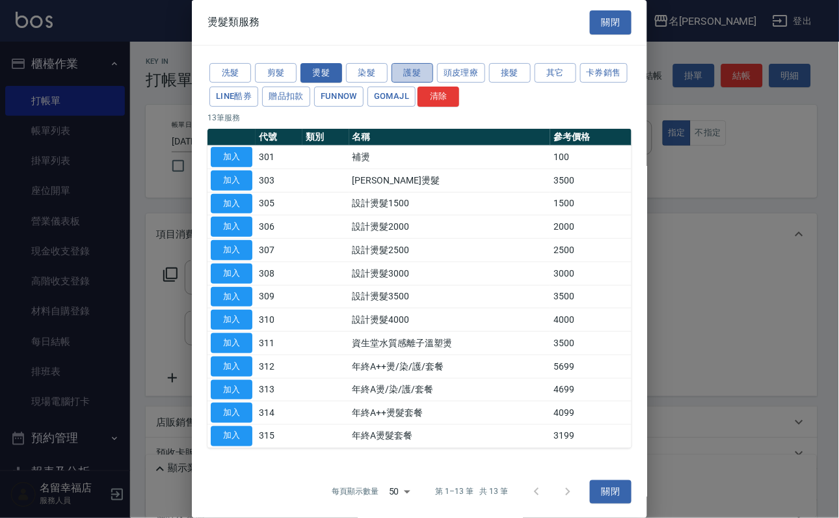
click at [420, 76] on button "護髮" at bounding box center [413, 73] width 42 height 20
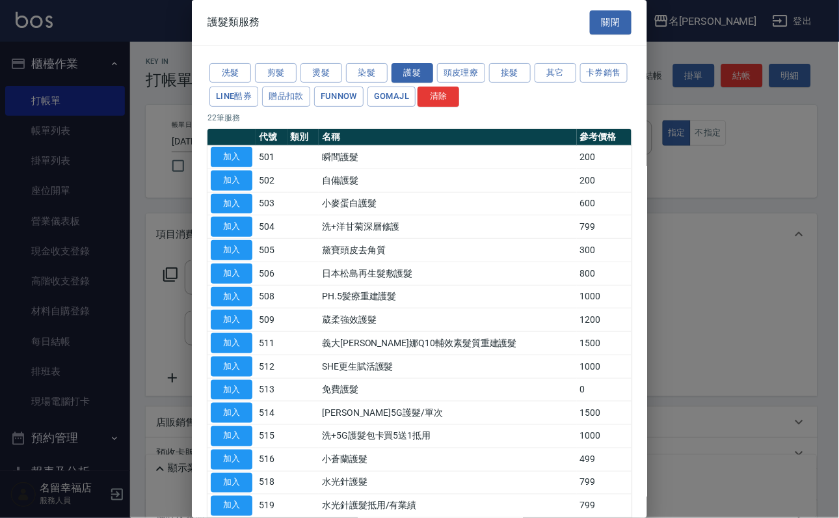
click at [237, 214] on button "加入" at bounding box center [232, 204] width 42 height 20
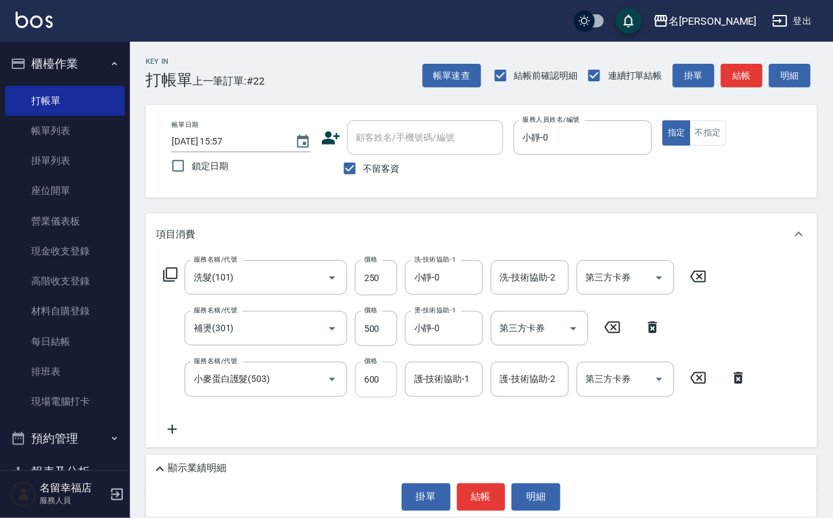
click at [386, 397] on input "600" at bounding box center [376, 379] width 42 height 35
type input "300"
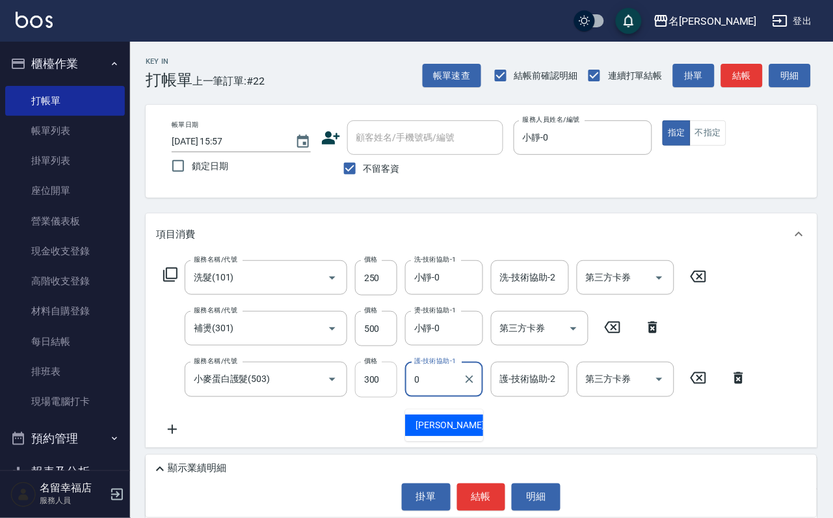
type input "小靜-0"
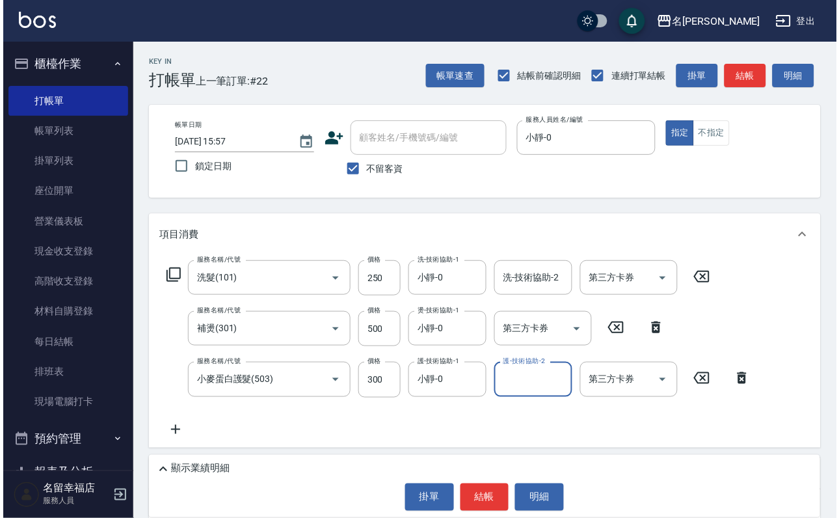
scroll to position [179, 0]
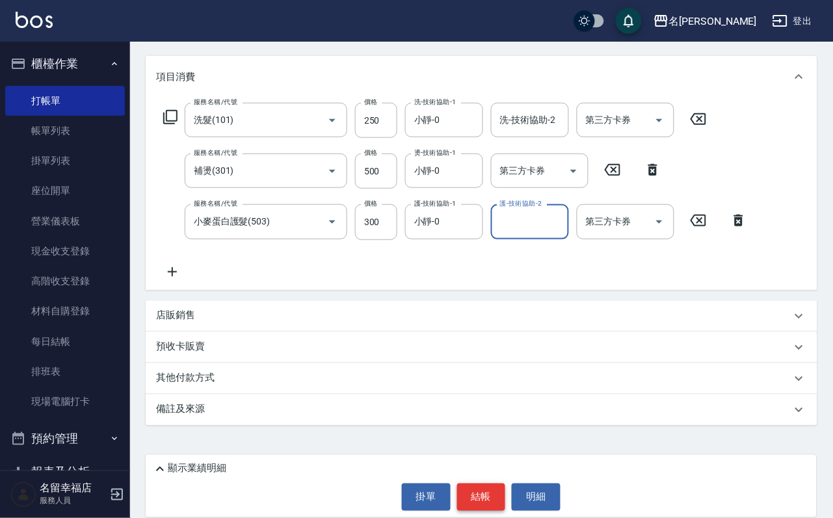
click at [491, 483] on button "結帳" at bounding box center [481, 496] width 49 height 27
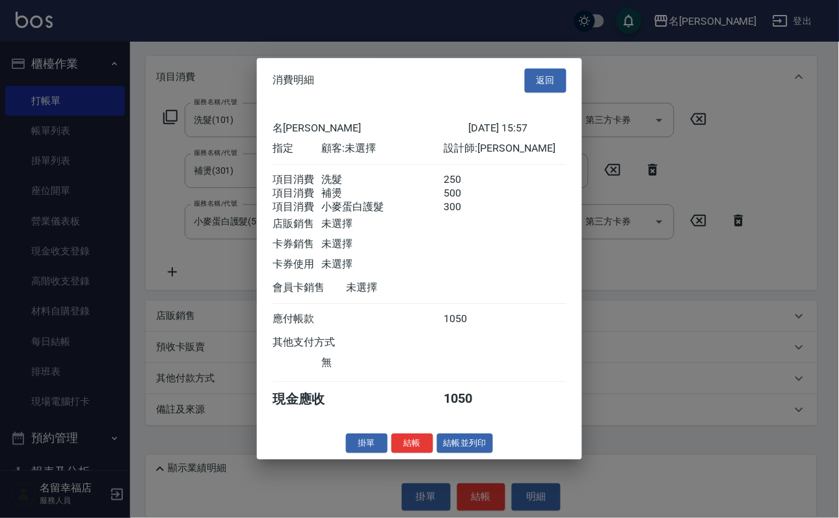
scroll to position [258, 0]
click at [394, 453] on button "結帳" at bounding box center [413, 443] width 42 height 20
type input "[DATE] 16:12"
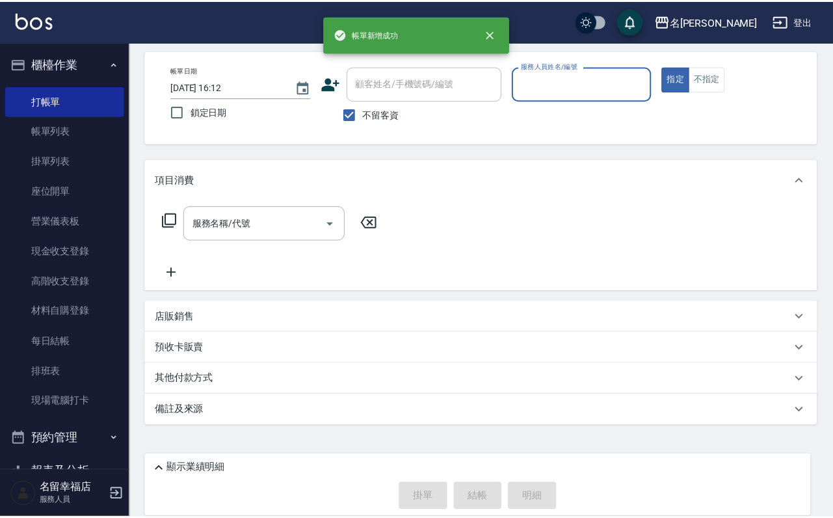
scroll to position [77, 0]
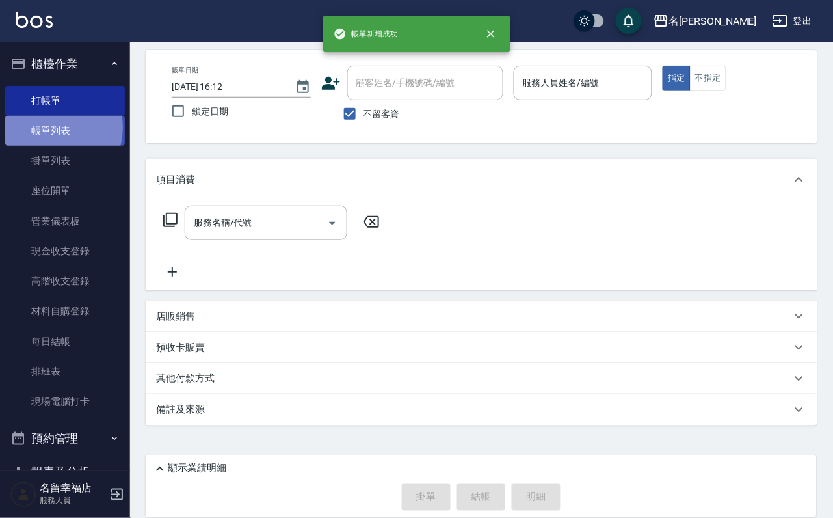
click at [50, 135] on link "帳單列表" at bounding box center [65, 131] width 120 height 30
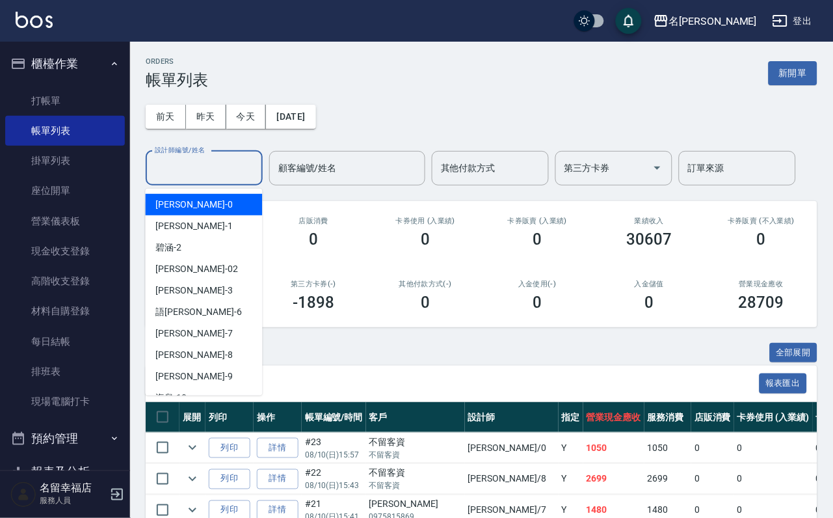
click at [191, 167] on input "設計師編號/姓名" at bounding box center [204, 168] width 105 height 23
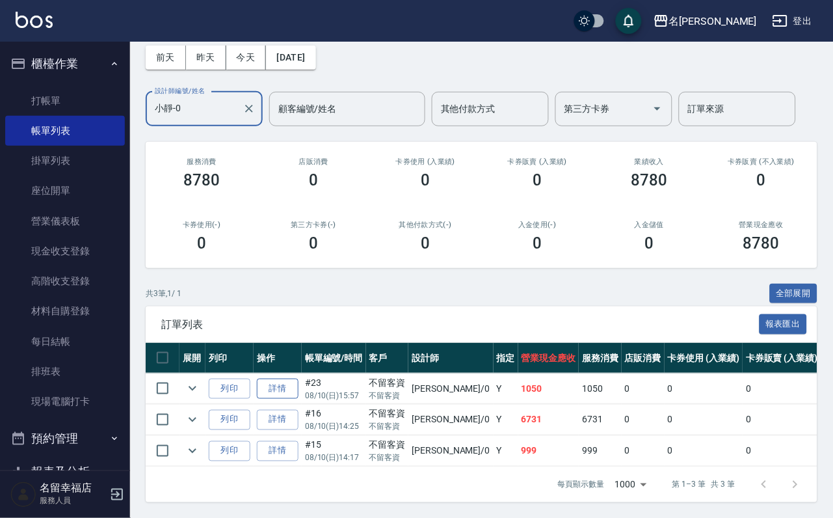
scroll to position [150, 0]
type input "小靜-0"
click at [297, 379] on link "詳情" at bounding box center [278, 389] width 42 height 20
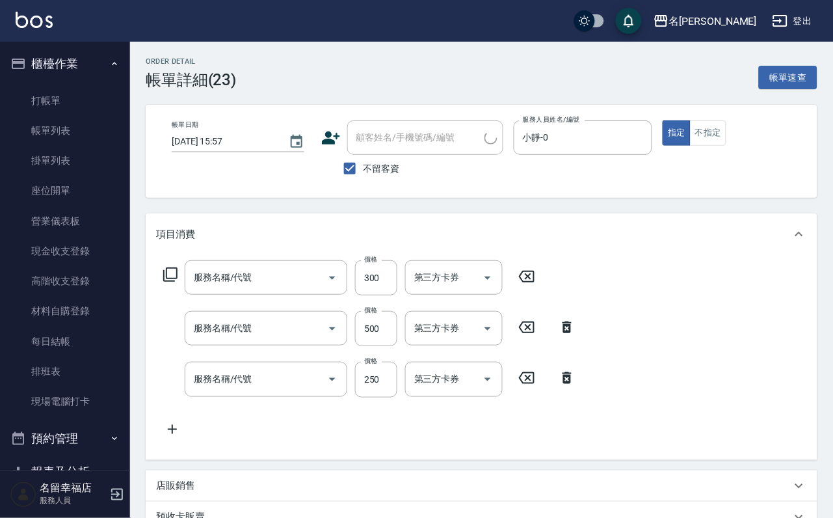
type input "[DATE] 15:57"
checkbox input "true"
type input "小靜-0"
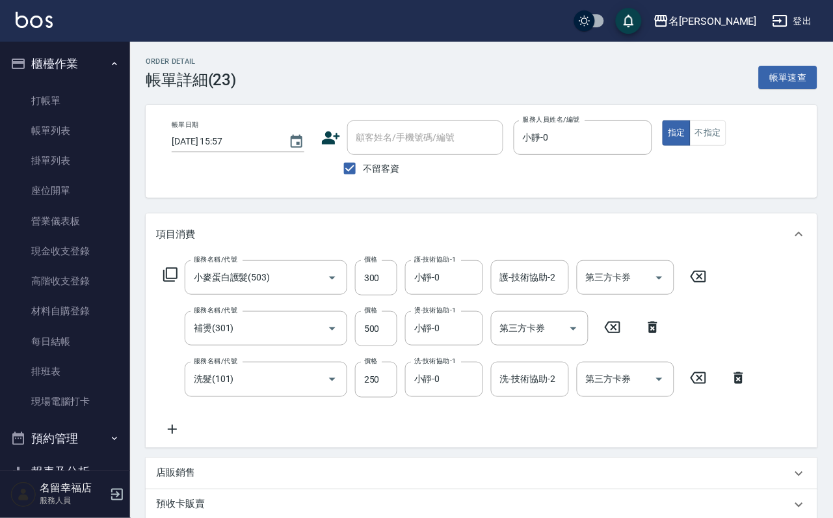
type input "小麥蛋白護髮(503)"
type input "補燙(301)"
type input "洗髮(101)"
click at [386, 394] on input "250" at bounding box center [376, 379] width 42 height 35
type input "200"
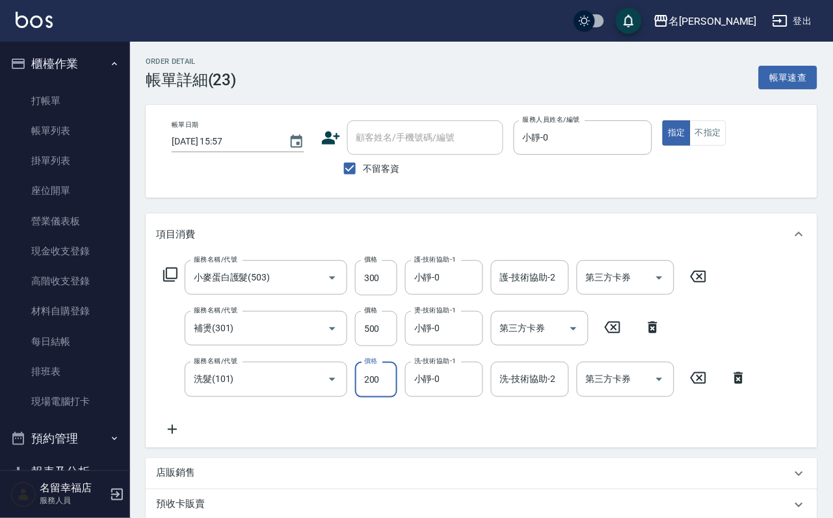
click at [299, 435] on div "服務名稱/代號 小麥蛋白護髮(503) 服務名稱/代號 價格 300 價格 護-技術協助-1 小靜-0 護-技術協助-1 護-技術協助-2 護-技術協助-2 …" at bounding box center [455, 348] width 599 height 176
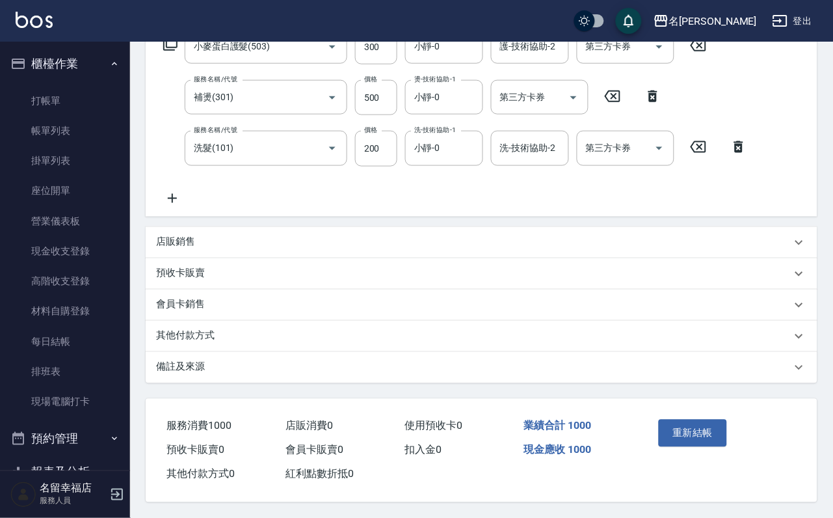
scroll to position [284, 0]
click at [703, 420] on button "重新結帳" at bounding box center [693, 433] width 69 height 27
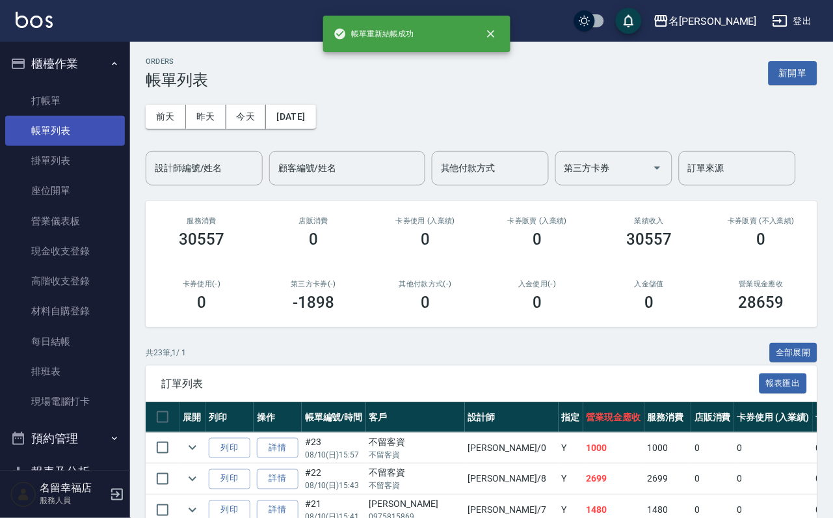
click at [57, 138] on link "帳單列表" at bounding box center [65, 131] width 120 height 30
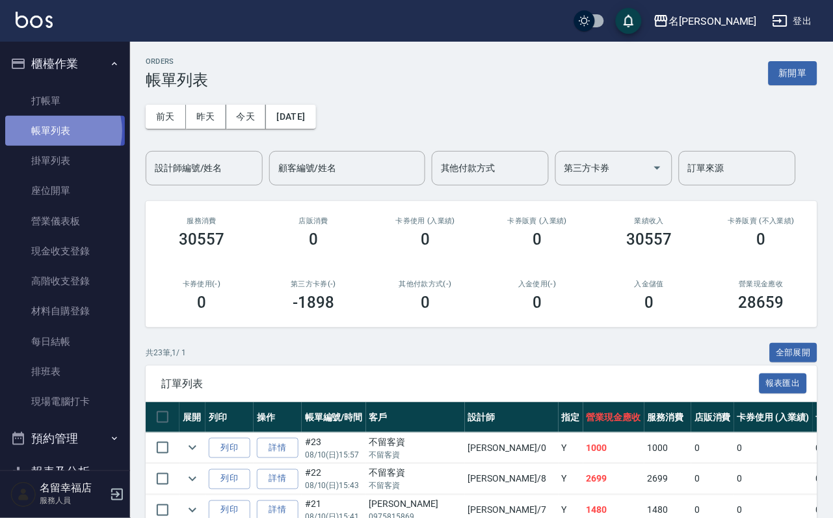
click at [57, 139] on link "帳單列表" at bounding box center [65, 131] width 120 height 30
click at [178, 166] on input "設計師編號/姓名" at bounding box center [204, 168] width 105 height 23
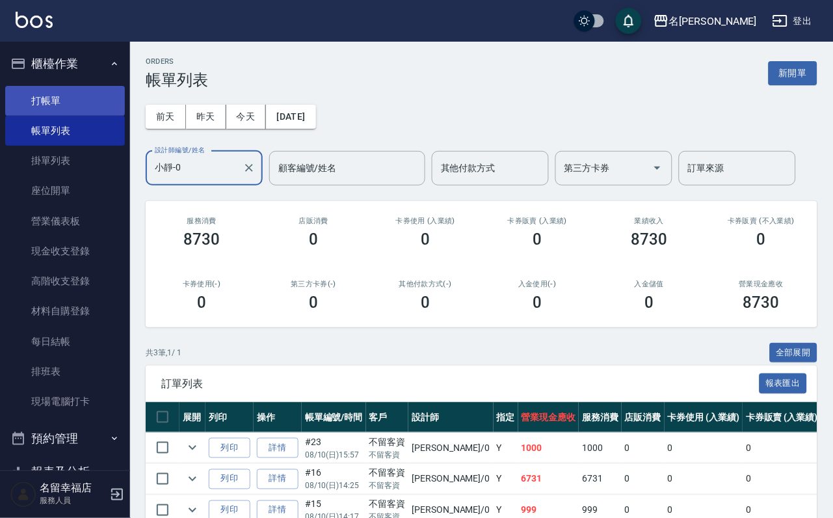
type input "小靜-0"
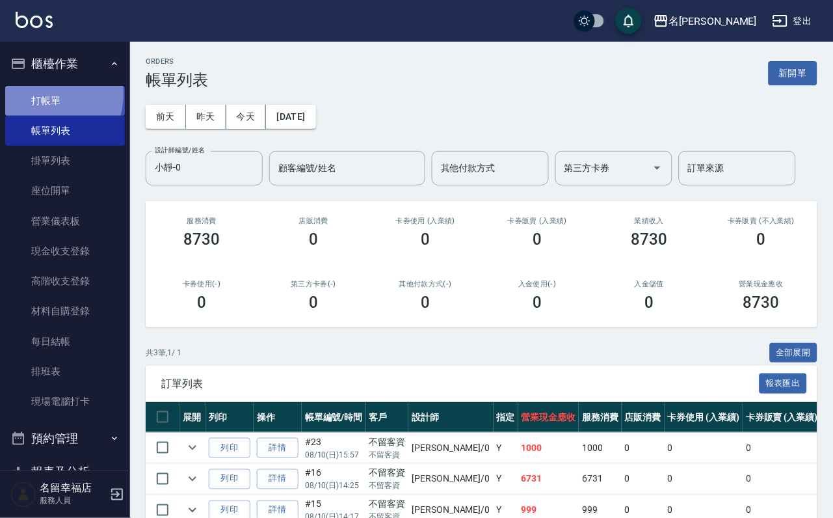
click at [44, 99] on link "打帳單" at bounding box center [65, 101] width 120 height 30
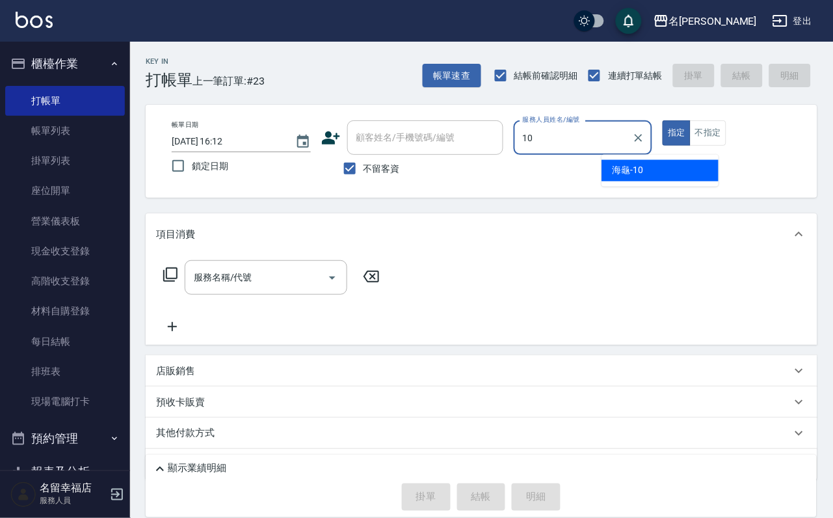
type input "海龜-10"
type button "true"
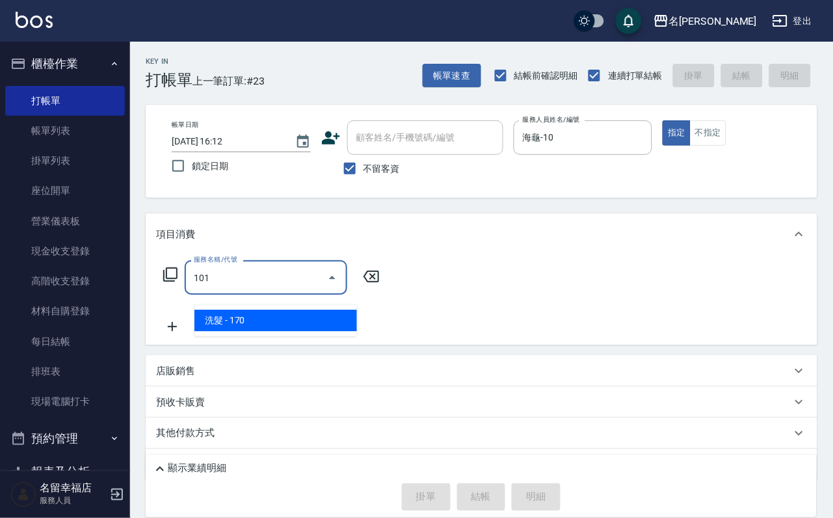
type input "洗髮(101)"
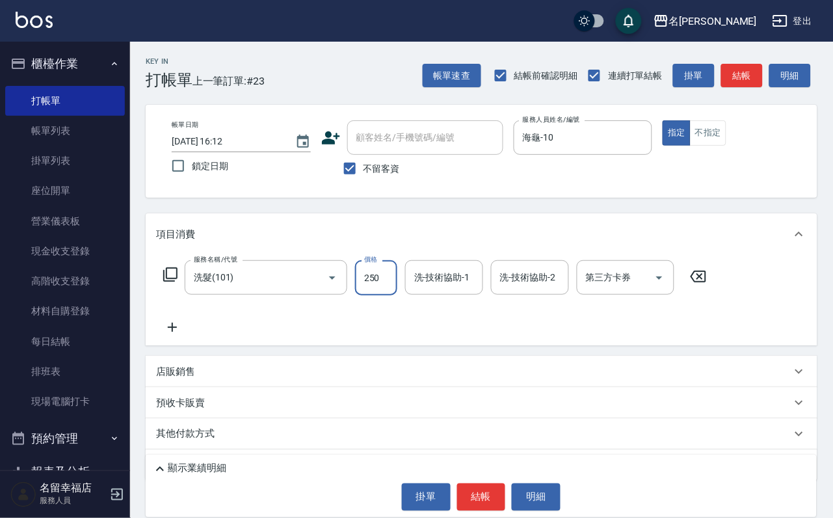
type input "250"
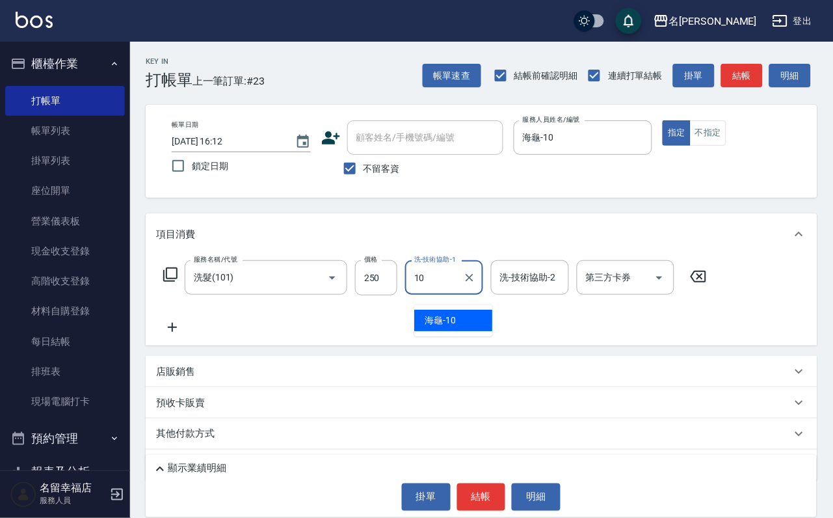
type input "海龜-10"
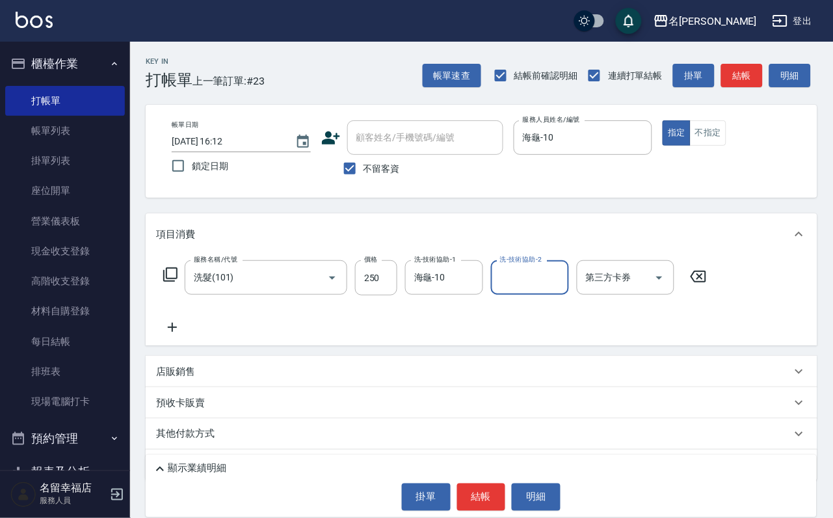
click at [181, 379] on p "店販銷售" at bounding box center [175, 372] width 39 height 14
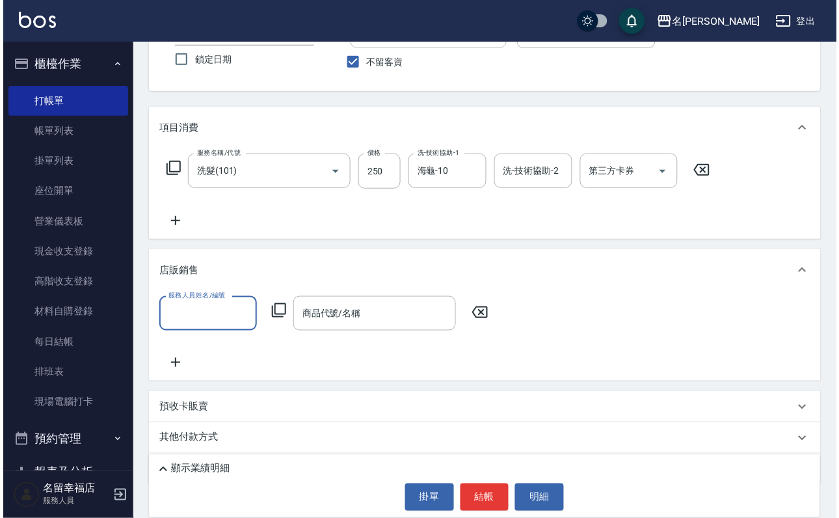
scroll to position [202, 0]
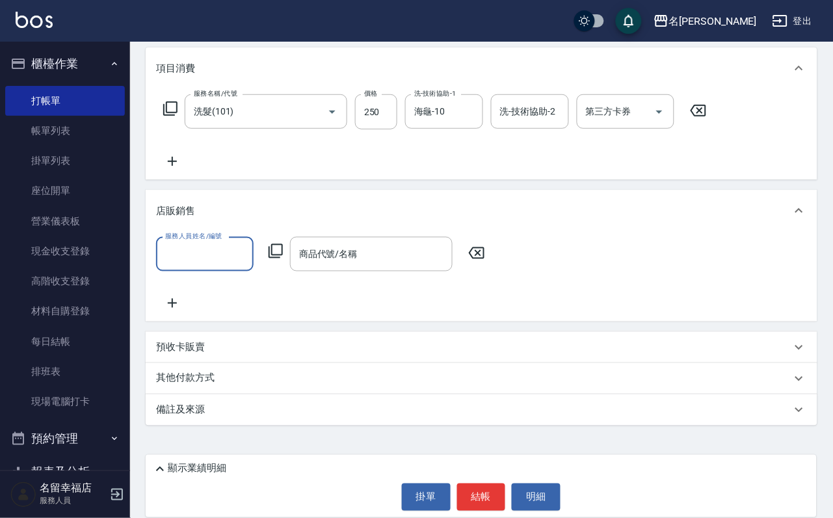
click at [282, 237] on div "服務人員姓名/編號 服務人員姓名/編號 商品代號/名稱 商品代號/名稱" at bounding box center [324, 254] width 337 height 34
click at [284, 243] on icon at bounding box center [276, 251] width 16 height 16
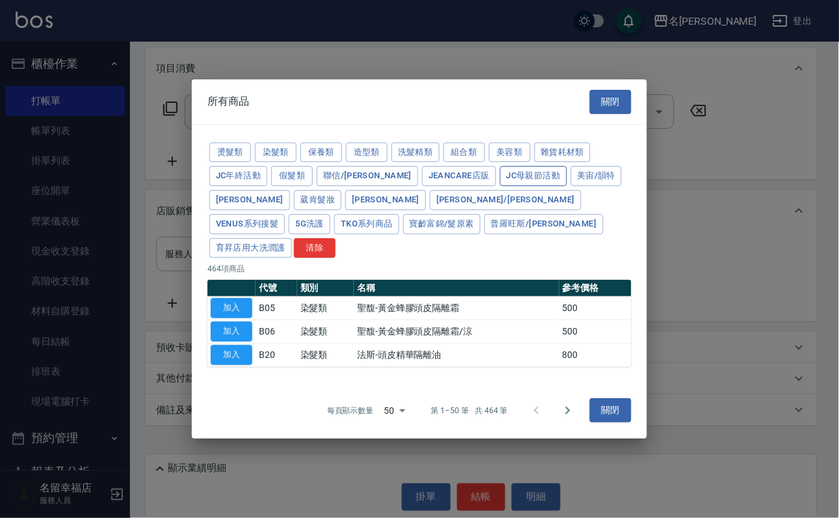
click at [500, 166] on button "JC母親節活動" at bounding box center [533, 176] width 67 height 20
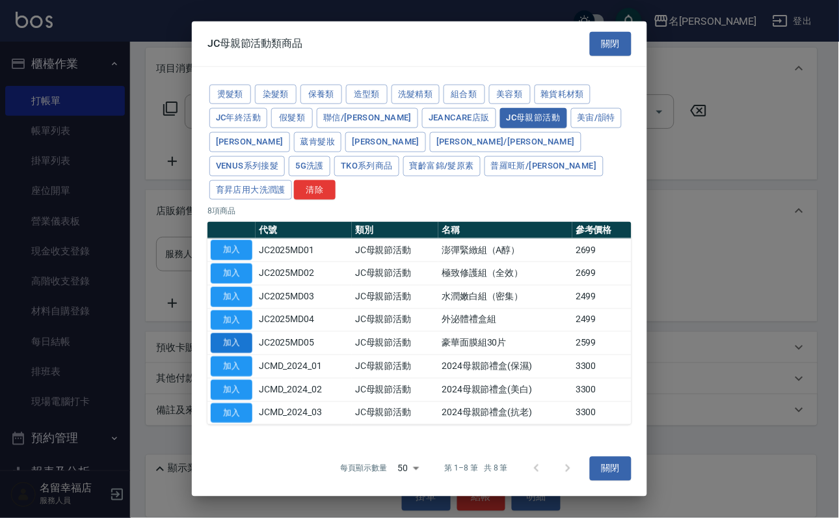
scroll to position [98, 0]
click at [239, 353] on button "加入" at bounding box center [232, 343] width 42 height 20
type input "豪華面膜組30片"
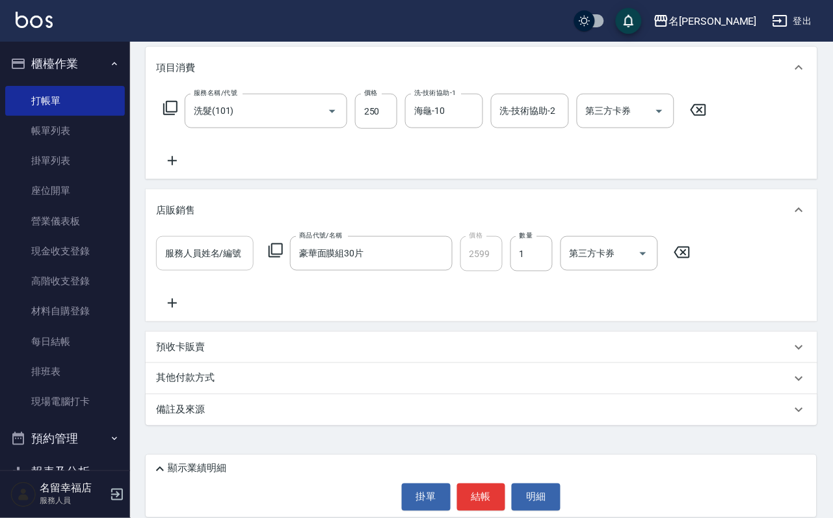
click at [201, 255] on div "服務人員姓名/編號" at bounding box center [205, 253] width 98 height 34
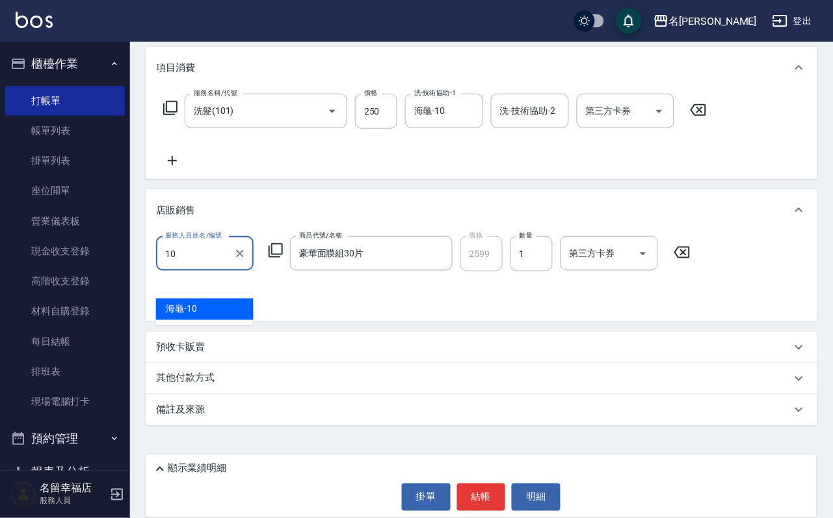
type input "海龜-10"
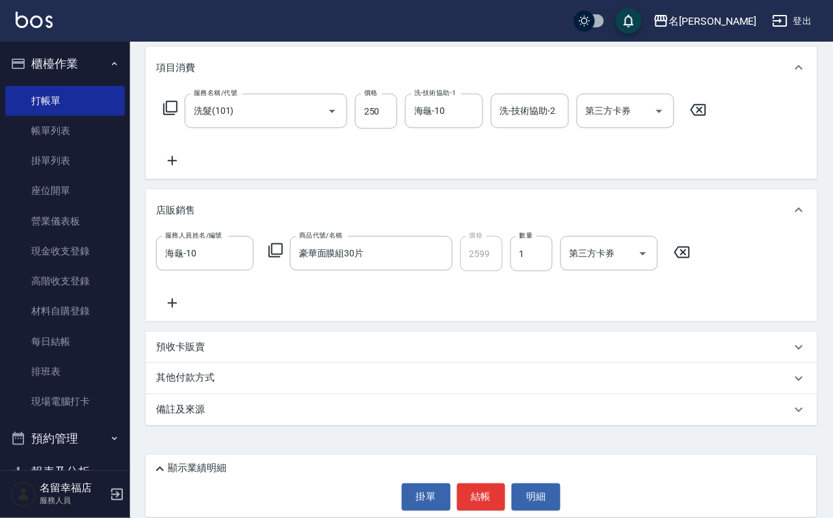
click at [690, 247] on icon at bounding box center [683, 253] width 16 height 12
click at [282, 243] on icon at bounding box center [276, 251] width 16 height 16
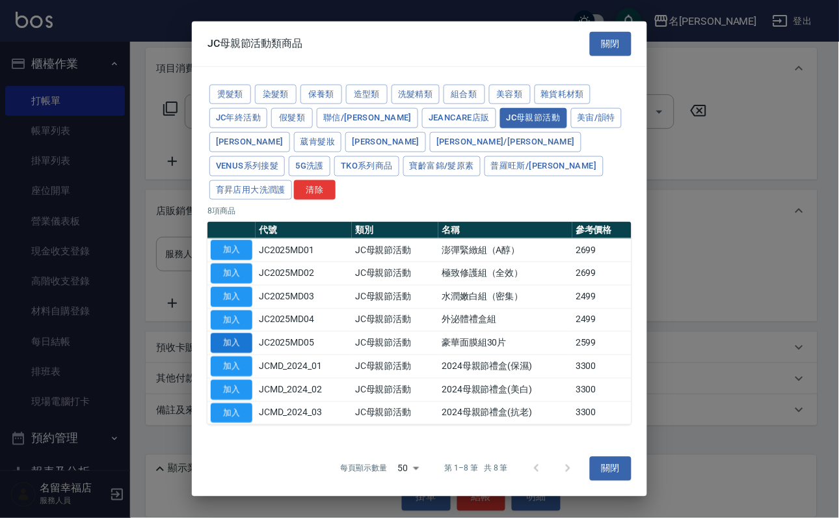
click at [231, 349] on button "加入" at bounding box center [232, 343] width 42 height 20
type input "豪華面膜組30片"
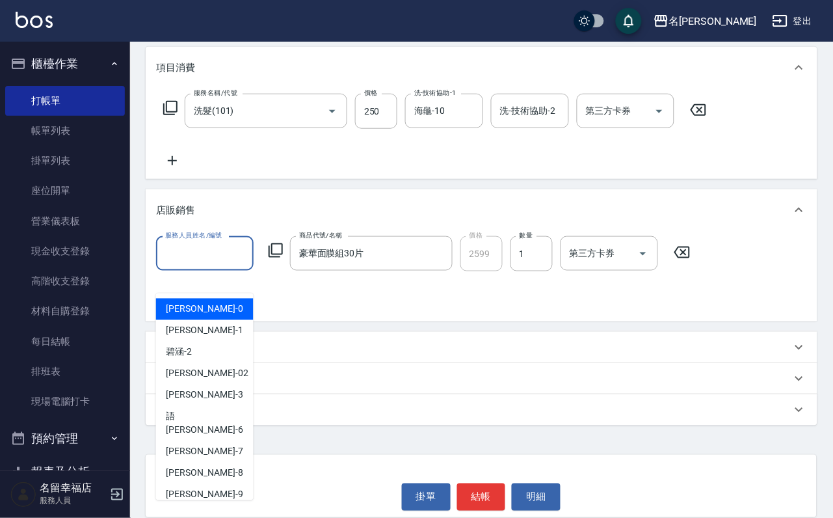
click at [241, 242] on input "服務人員姓名/編號" at bounding box center [205, 253] width 86 height 23
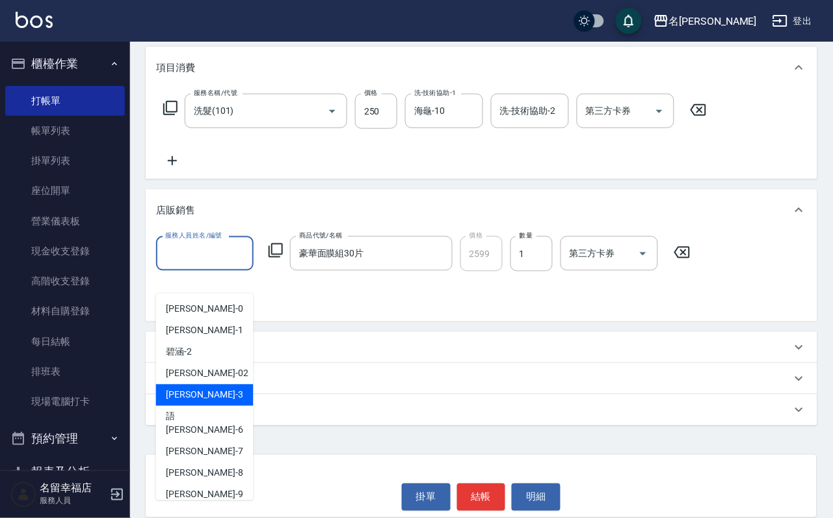
click at [323, 375] on div "其他付款方式" at bounding box center [474, 378] width 636 height 14
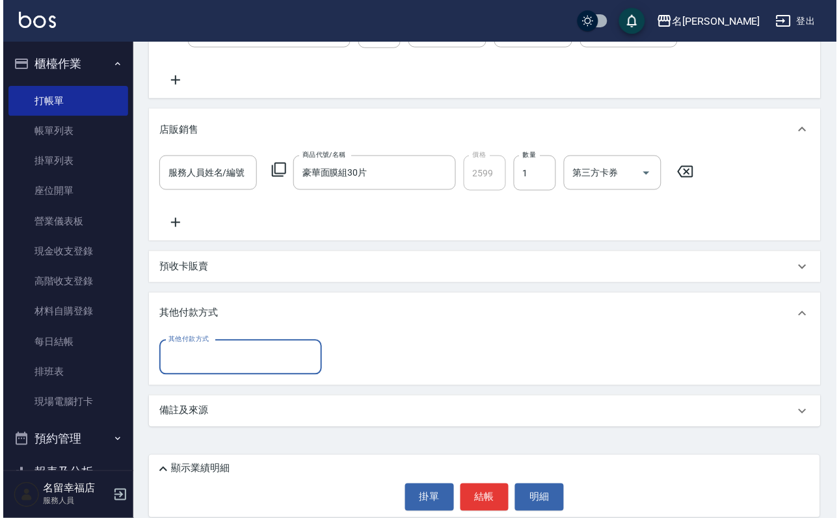
scroll to position [283, 0]
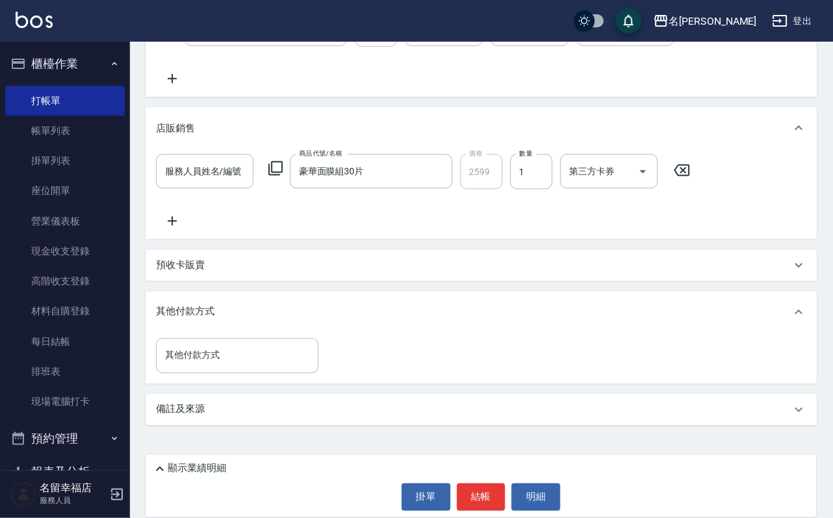
click at [284, 164] on icon at bounding box center [276, 169] width 16 height 16
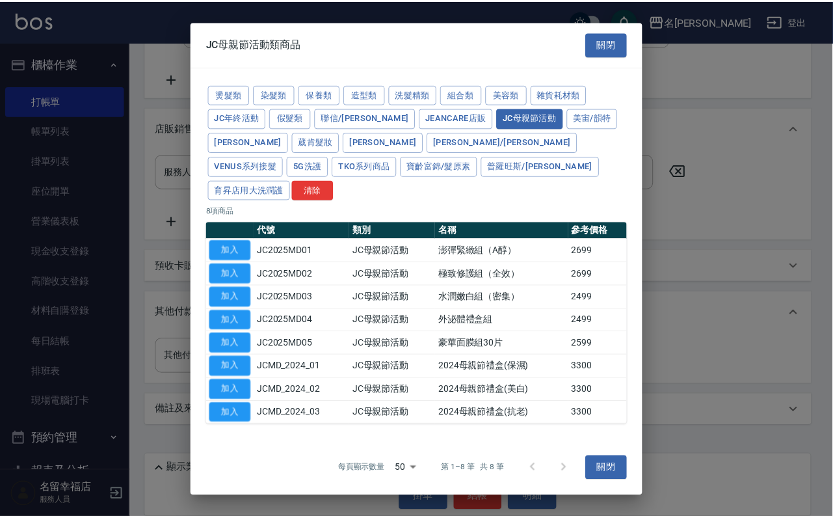
scroll to position [0, 0]
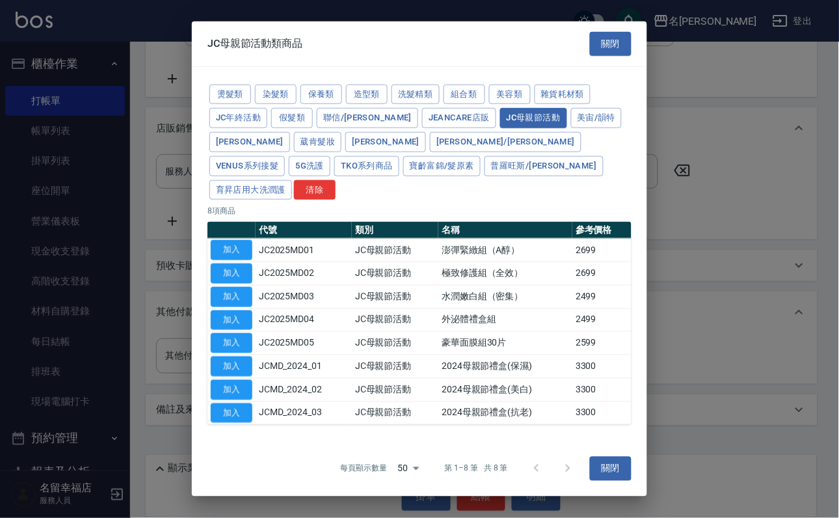
click at [590, 35] on button "關閉" at bounding box center [611, 44] width 42 height 24
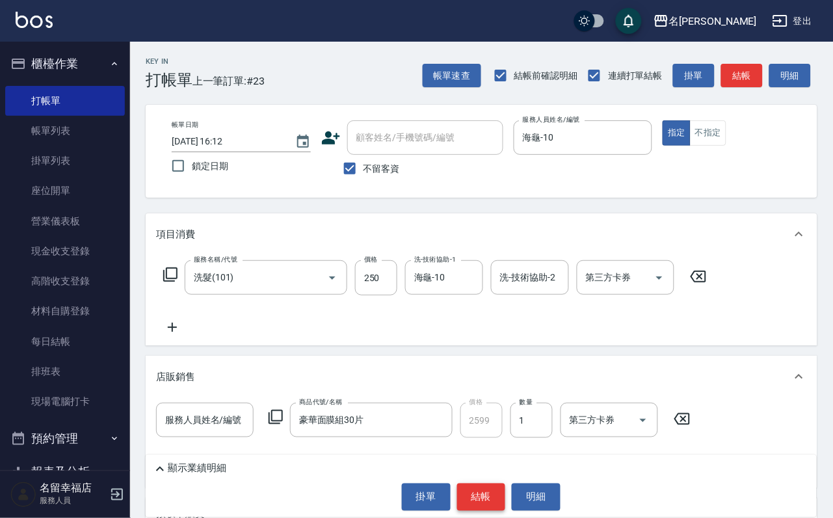
click at [462, 487] on button "結帳" at bounding box center [481, 496] width 49 height 27
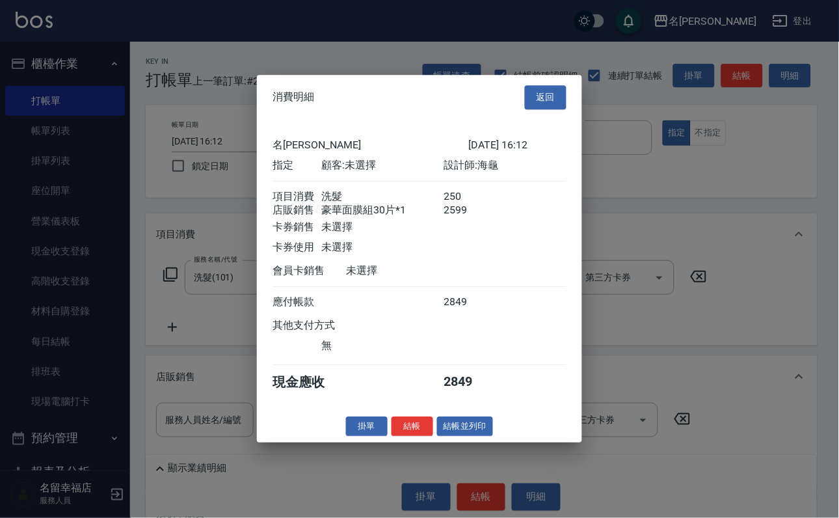
scroll to position [154, 0]
click at [392, 436] on button "結帳" at bounding box center [413, 426] width 42 height 20
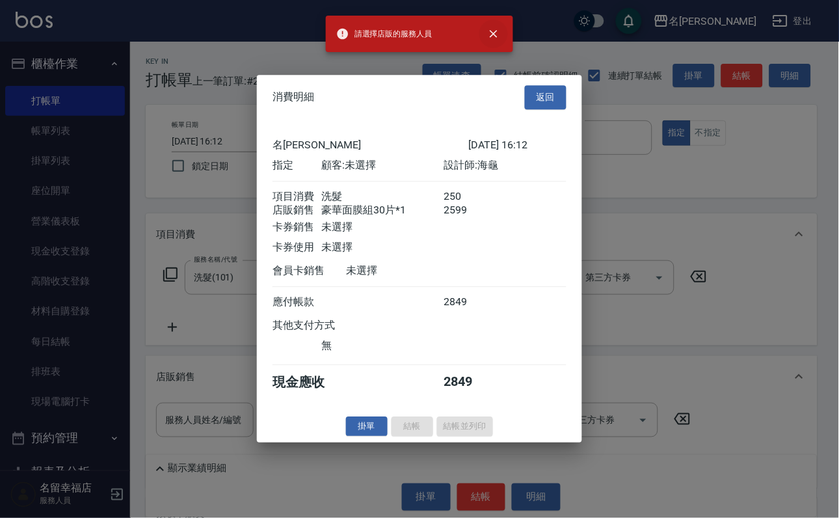
click at [493, 36] on icon "close" at bounding box center [493, 33] width 13 height 13
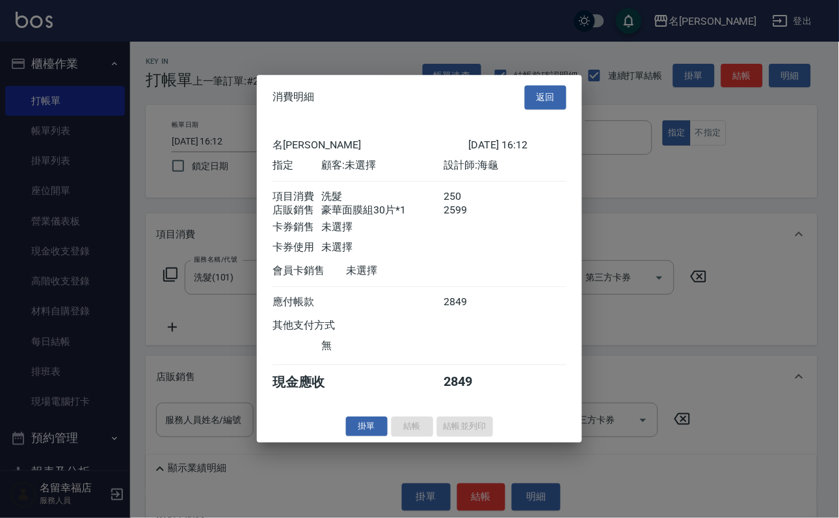
drag, startPoint x: 200, startPoint y: 323, endPoint x: 206, endPoint y: 315, distance: 10.3
click at [199, 320] on div at bounding box center [419, 259] width 839 height 518
click at [175, 181] on div at bounding box center [419, 259] width 839 height 518
click at [213, 38] on div at bounding box center [419, 259] width 839 height 518
click at [221, 74] on div at bounding box center [419, 259] width 839 height 518
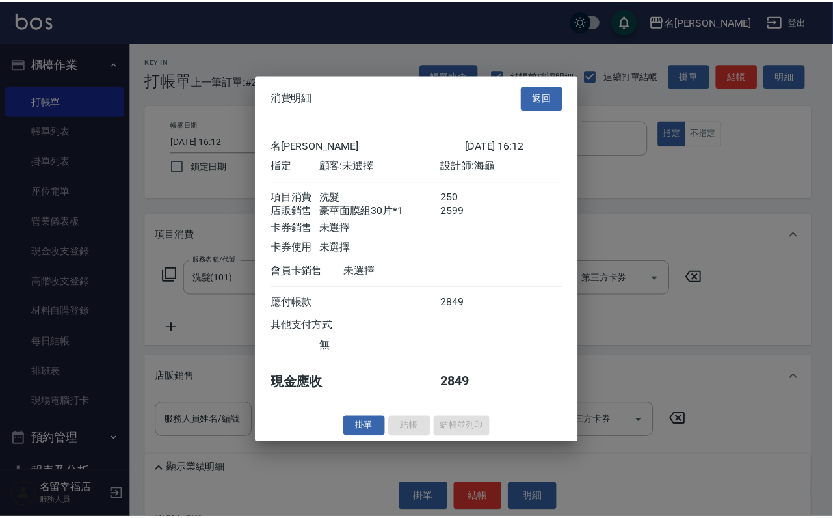
scroll to position [0, 0]
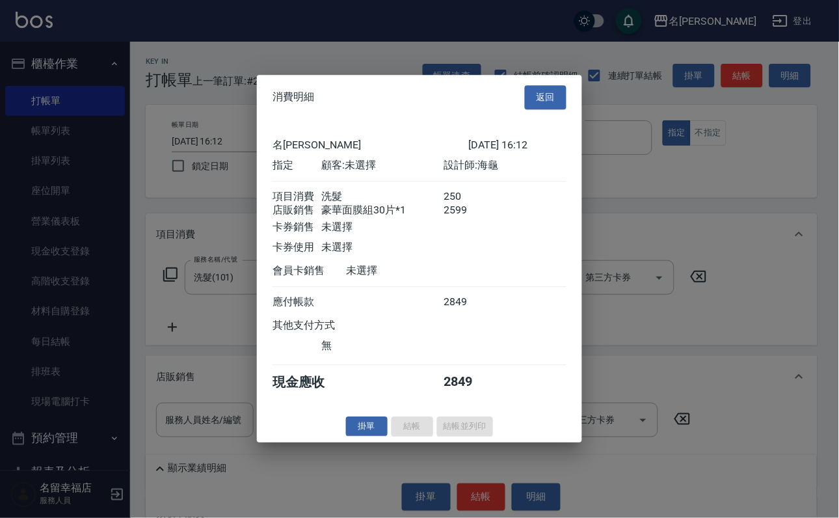
click at [515, 197] on div at bounding box center [530, 197] width 74 height 14
click at [544, 85] on button "返回" at bounding box center [546, 97] width 42 height 24
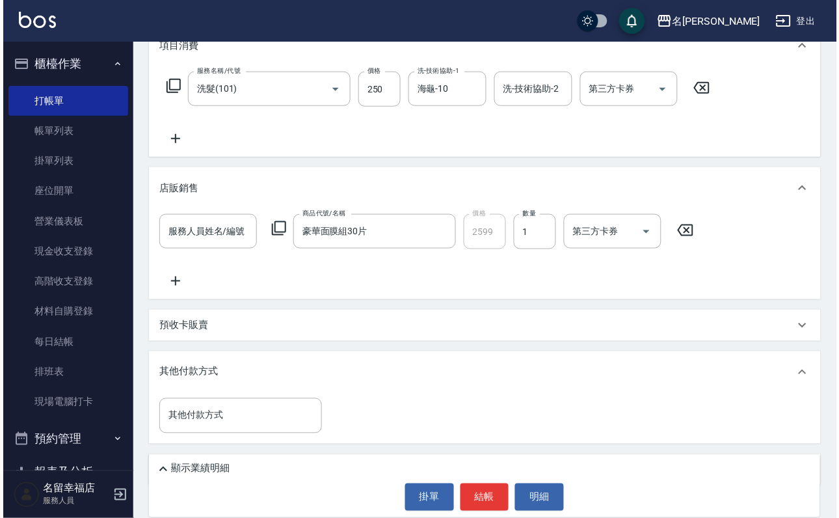
scroll to position [195, 0]
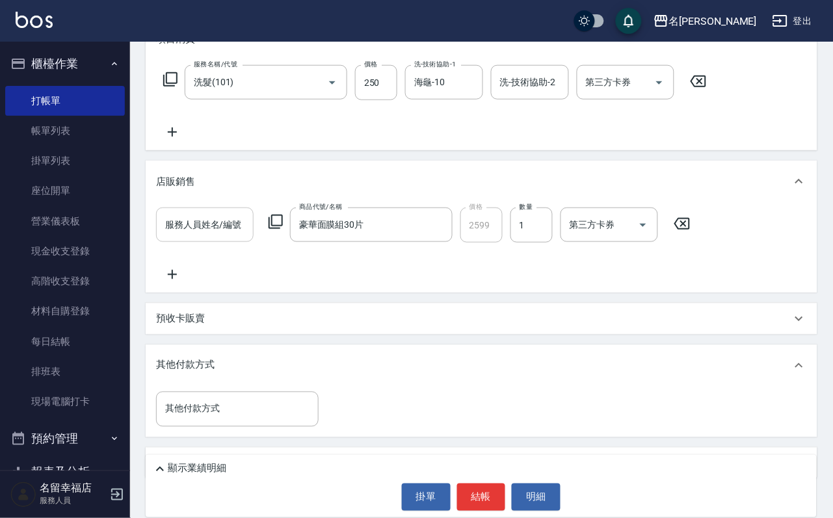
click at [224, 236] on input "服務人員姓名/編號" at bounding box center [205, 224] width 86 height 23
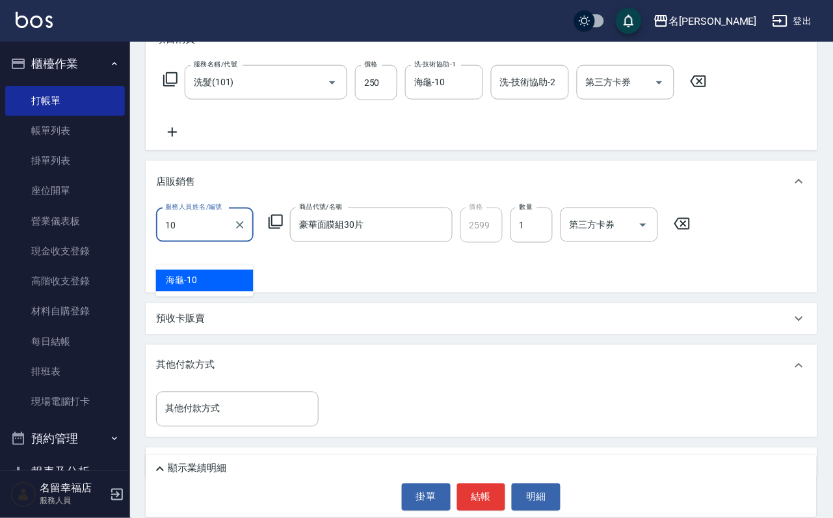
type input "海龜-10"
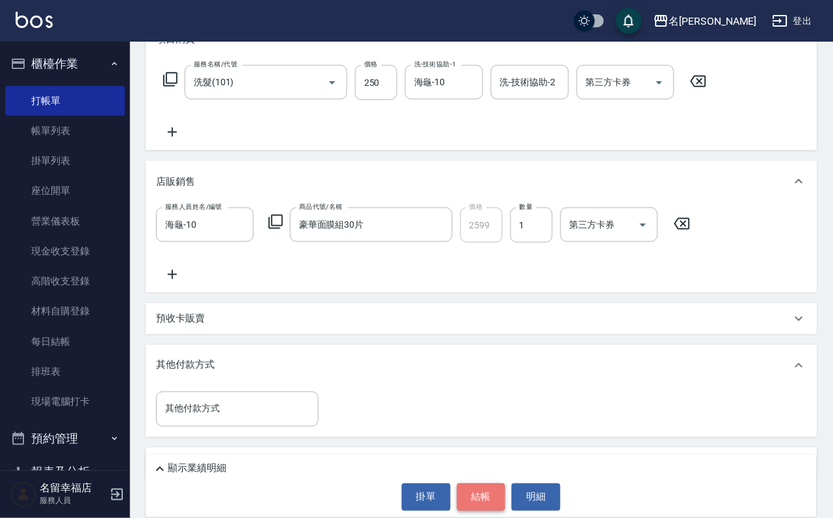
click at [483, 498] on button "結帳" at bounding box center [481, 496] width 49 height 27
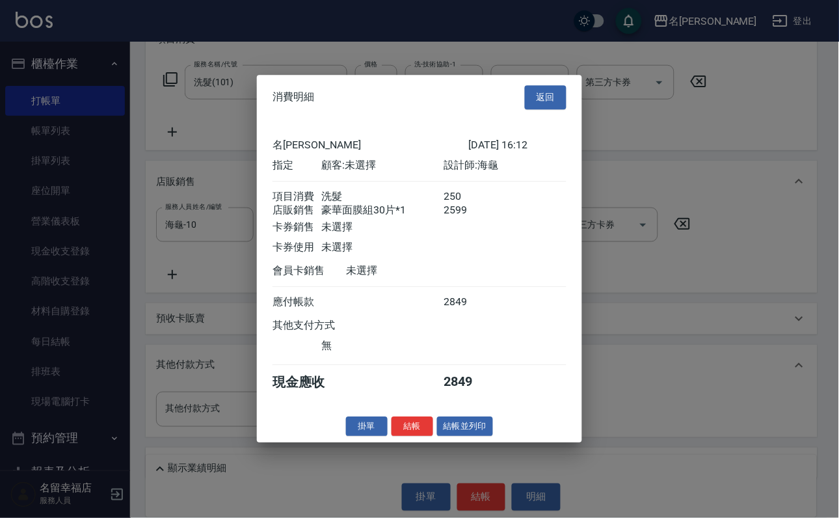
scroll to position [154, 0]
click at [394, 436] on button "結帳" at bounding box center [413, 426] width 42 height 20
type input "[DATE] 16:19"
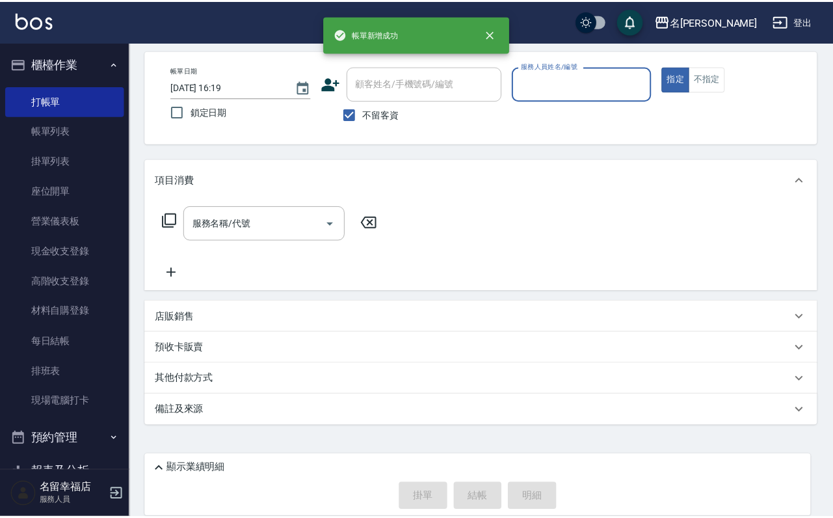
scroll to position [0, 0]
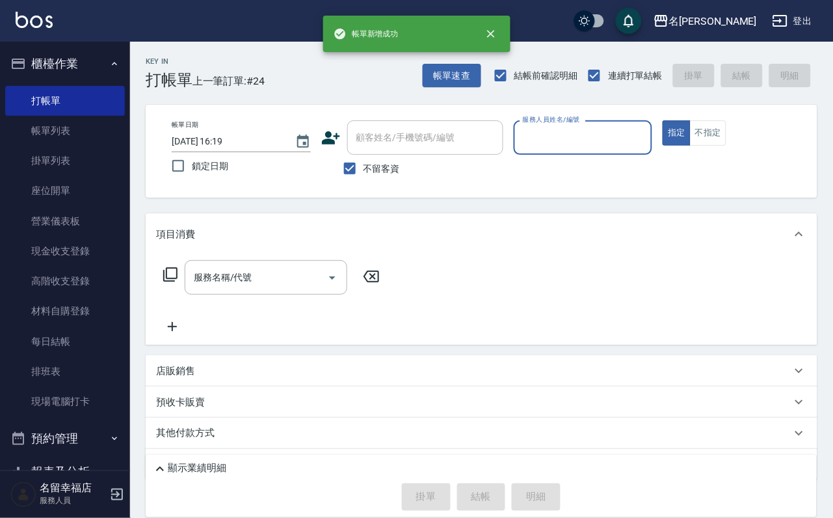
click at [615, 126] on input "服務人員姓名/編號" at bounding box center [583, 137] width 127 height 23
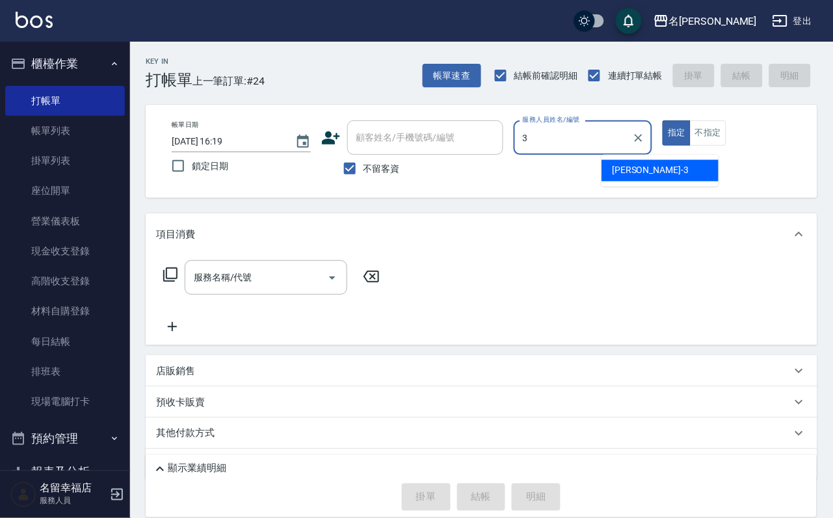
type input "[PERSON_NAME]-3"
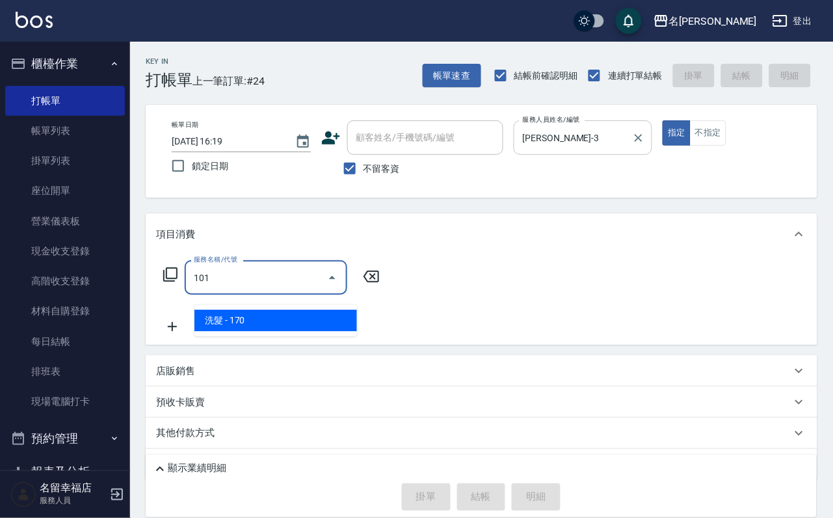
type input "洗髮(101)"
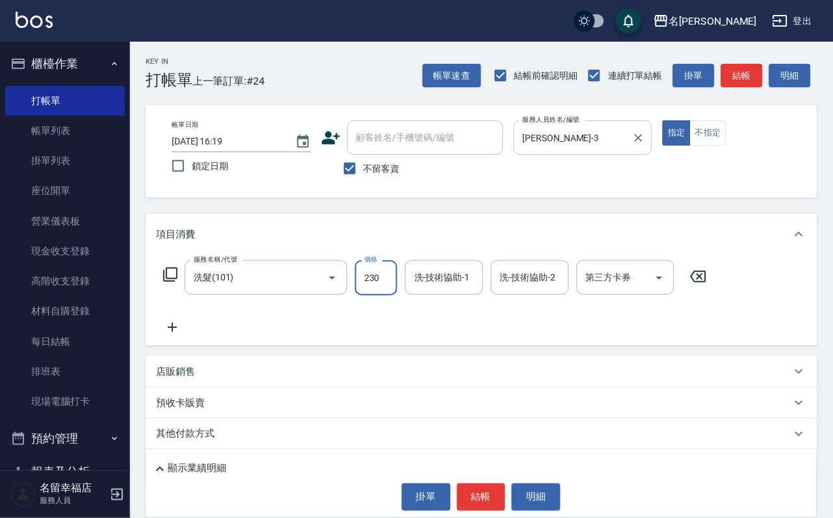
type input "230"
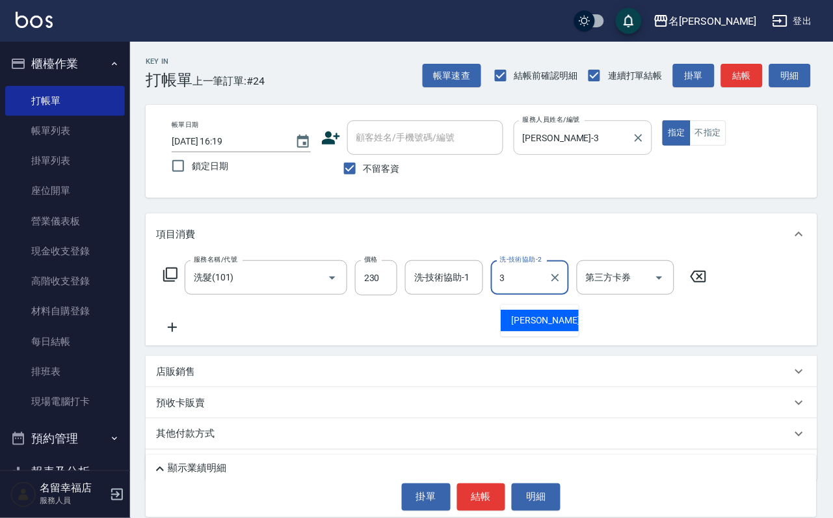
type input "[PERSON_NAME]-3"
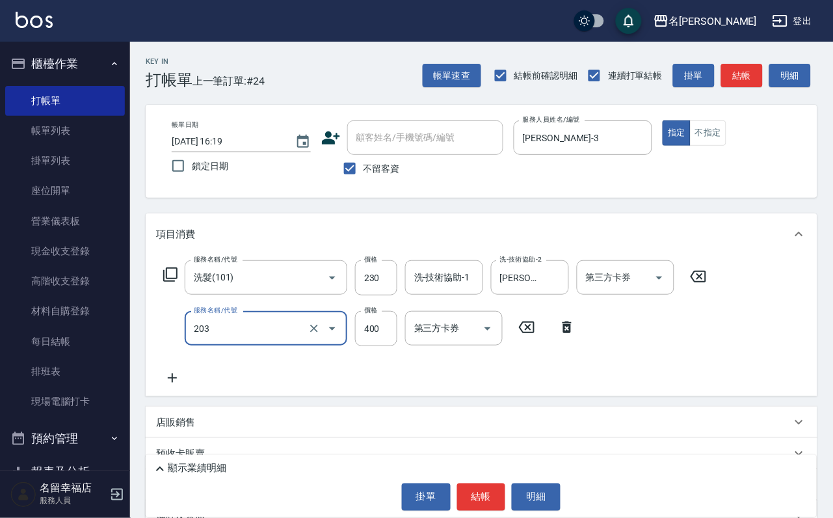
type input "指定單剪(203)"
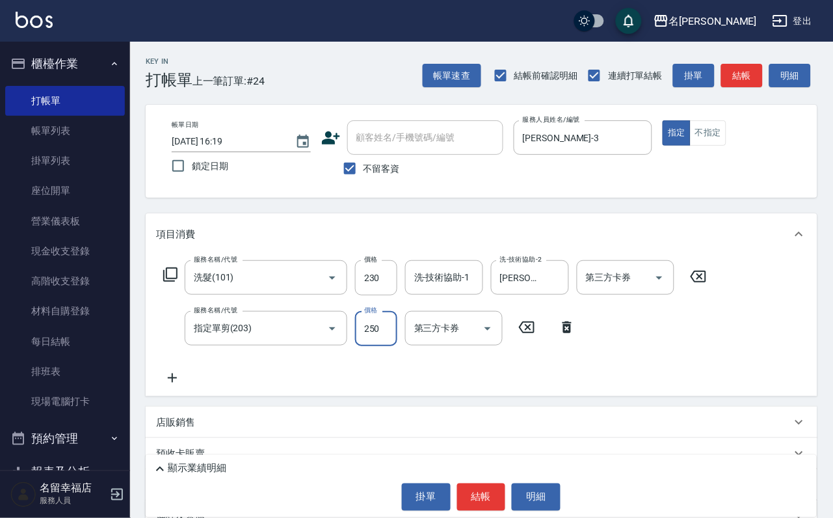
type input "250"
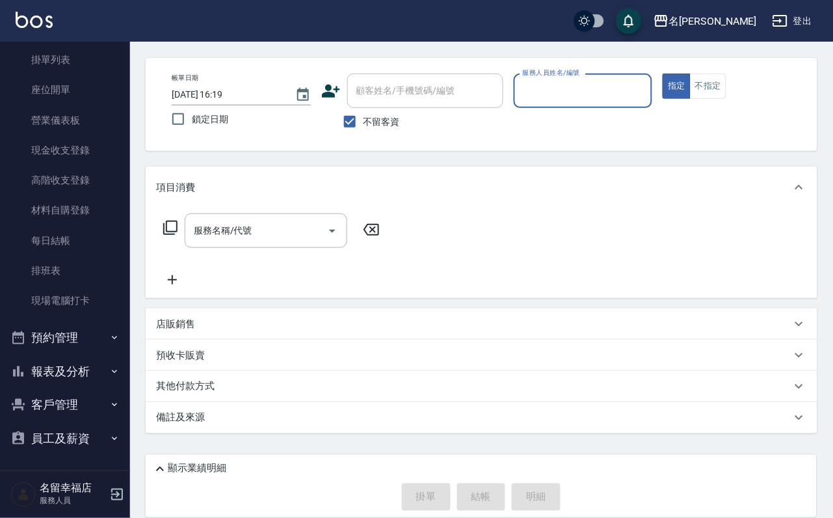
scroll to position [77, 0]
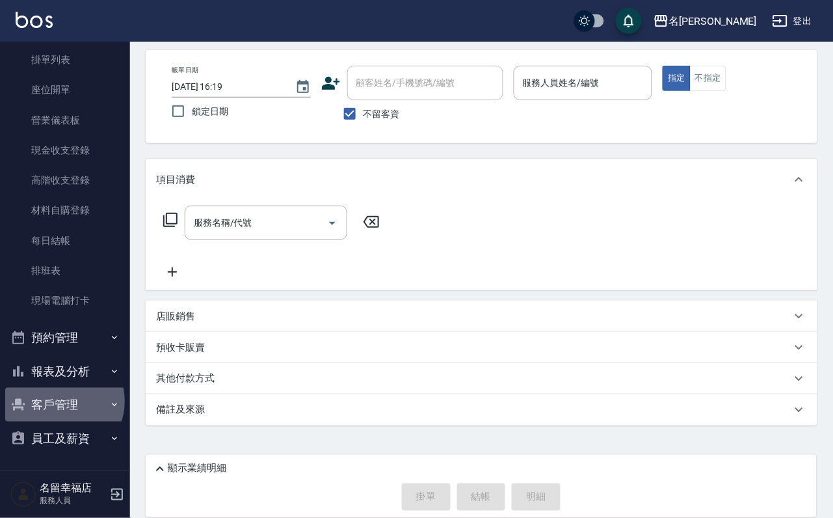
click at [61, 393] on button "客戶管理" at bounding box center [65, 405] width 120 height 34
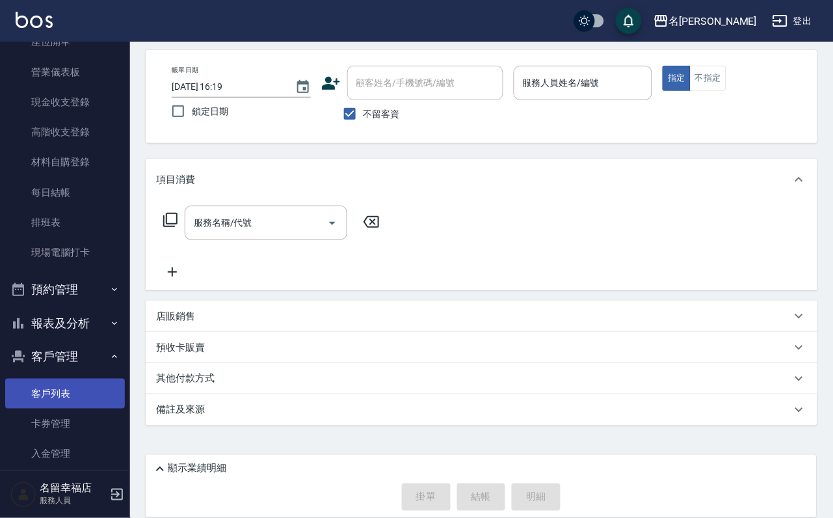
click at [81, 408] on link "客戶列表" at bounding box center [65, 394] width 120 height 30
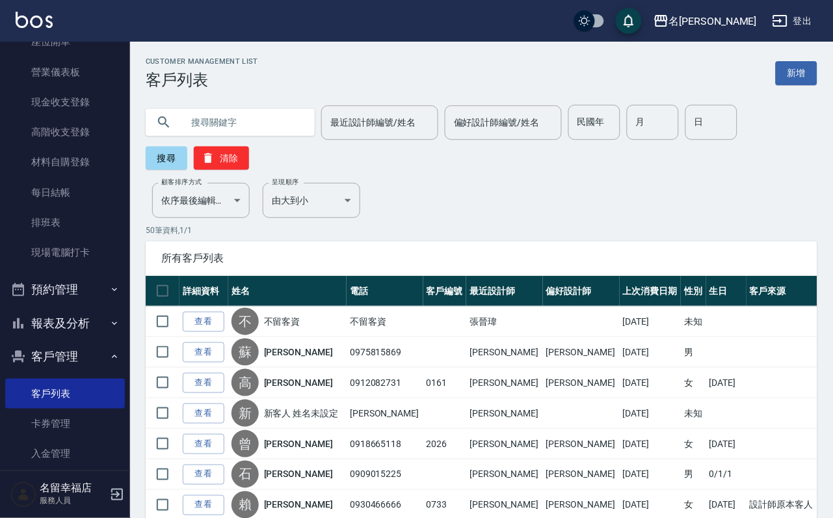
click at [289, 128] on input "text" at bounding box center [243, 122] width 122 height 35
type input "吳家"
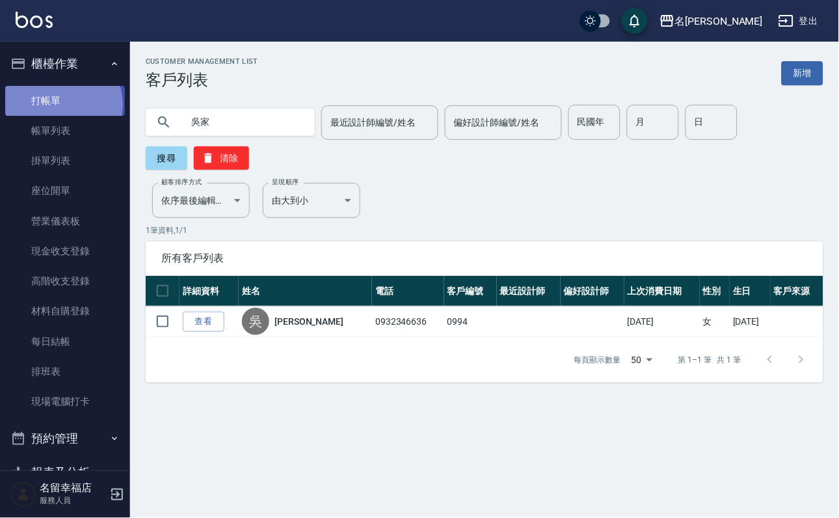
click at [61, 109] on link "打帳單" at bounding box center [65, 101] width 120 height 30
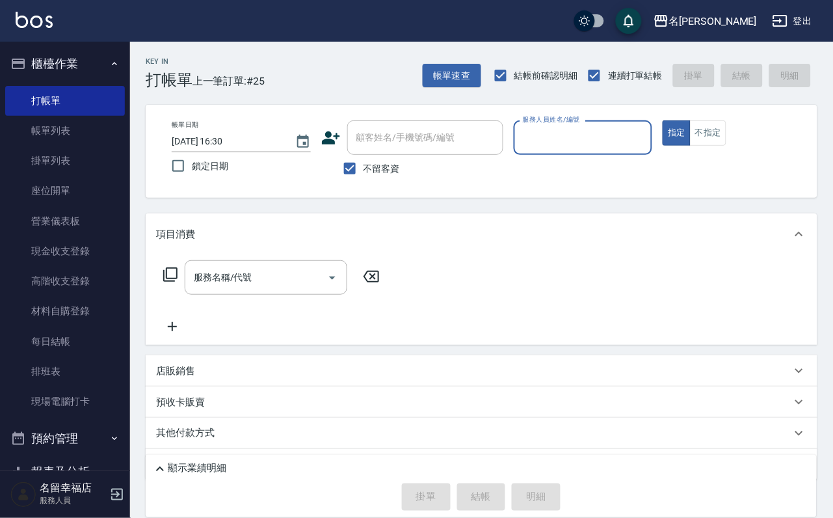
click at [611, 139] on input "服務人員姓名/編號" at bounding box center [583, 137] width 127 height 23
type input "語[PERSON_NAME]-6"
type button "true"
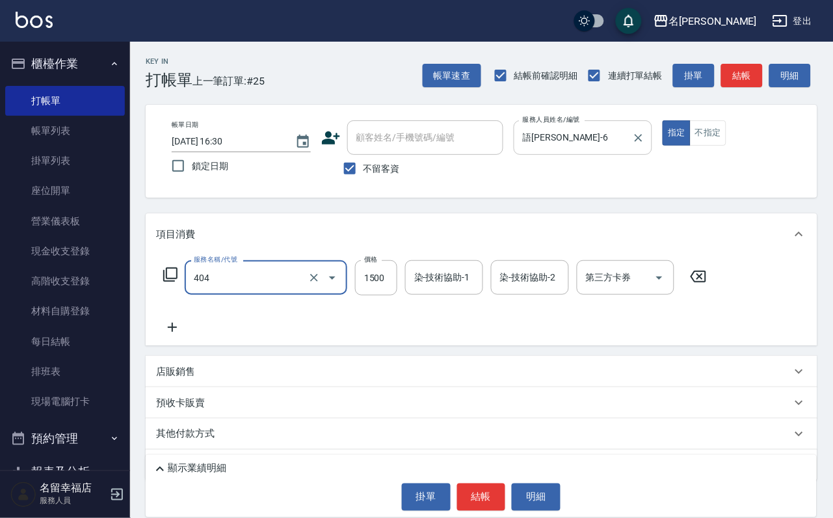
type input "設計染髮(404)"
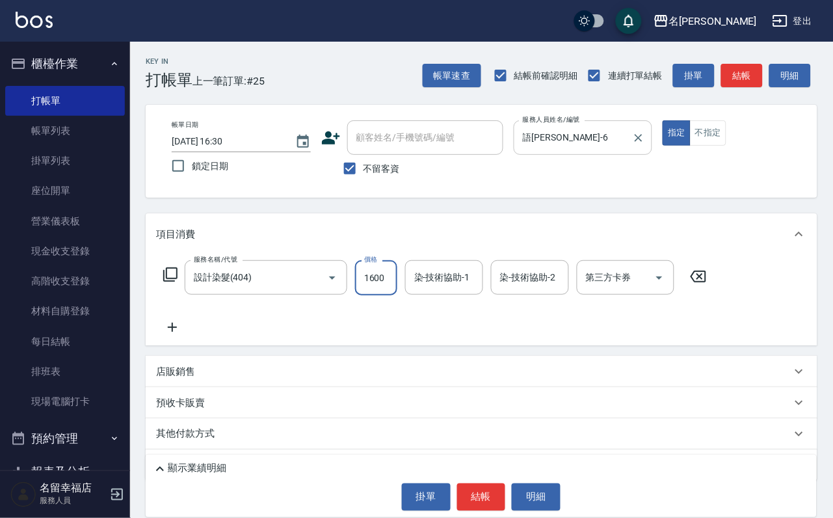
scroll to position [0, 1]
type input "1600"
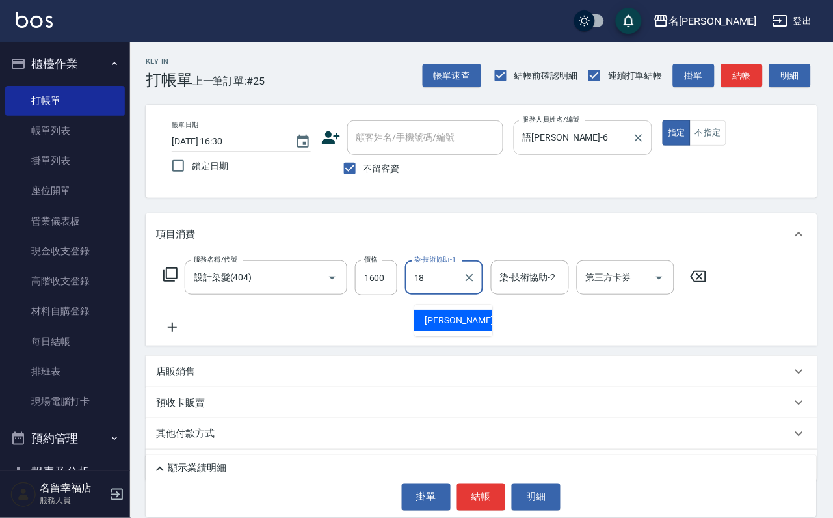
type input "[PERSON_NAME]-18"
click at [178, 282] on icon at bounding box center [171, 275] width 16 height 16
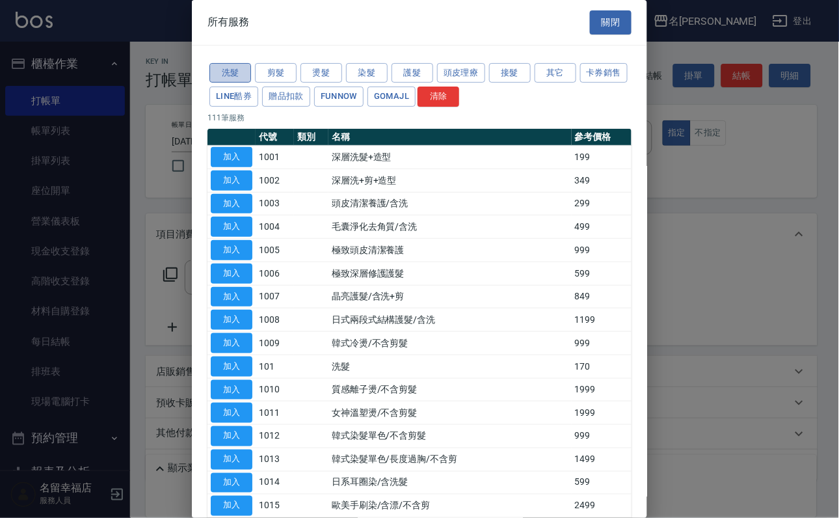
click at [225, 75] on button "洗髮" at bounding box center [230, 73] width 42 height 20
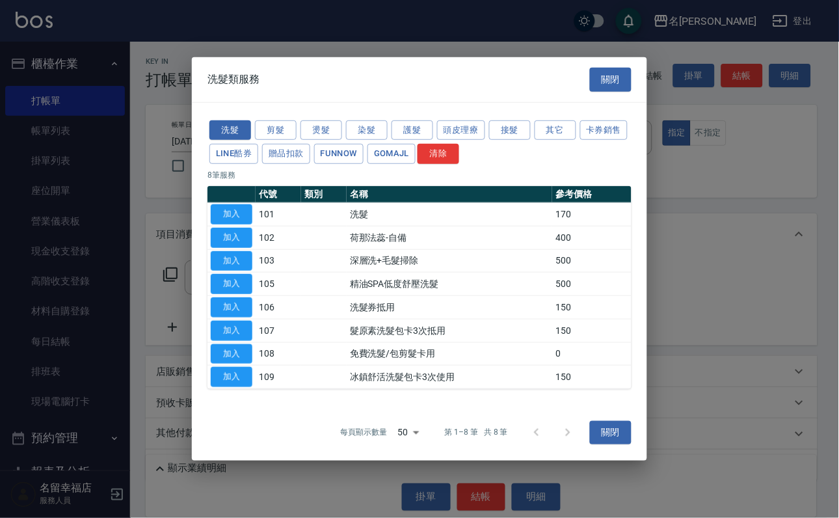
click at [229, 204] on button "加入" at bounding box center [232, 214] width 42 height 20
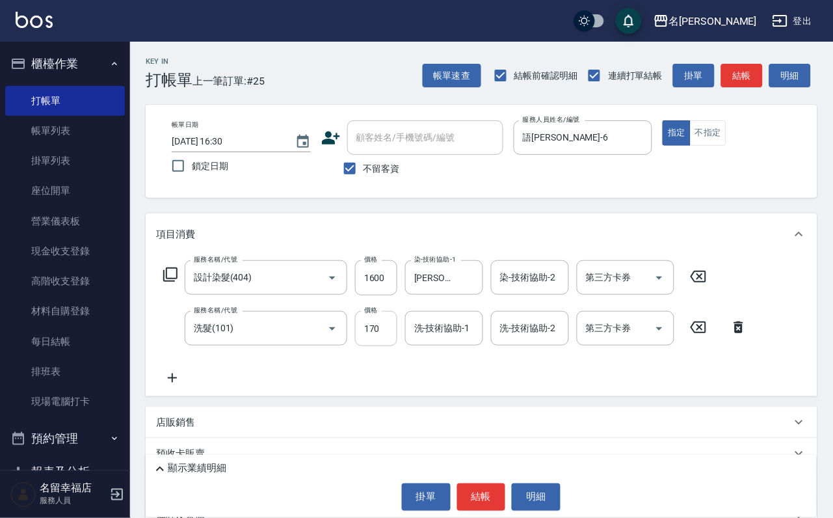
click at [368, 346] on input "170" at bounding box center [376, 328] width 42 height 35
type input "200"
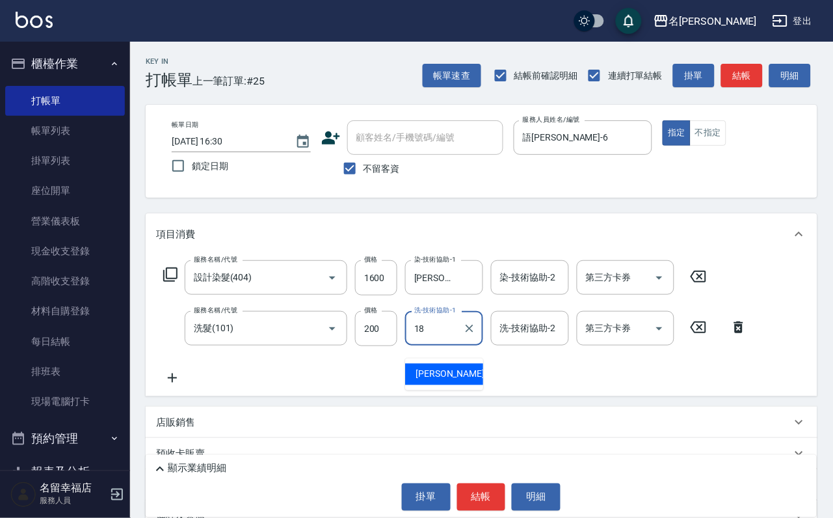
type input "[PERSON_NAME]-18"
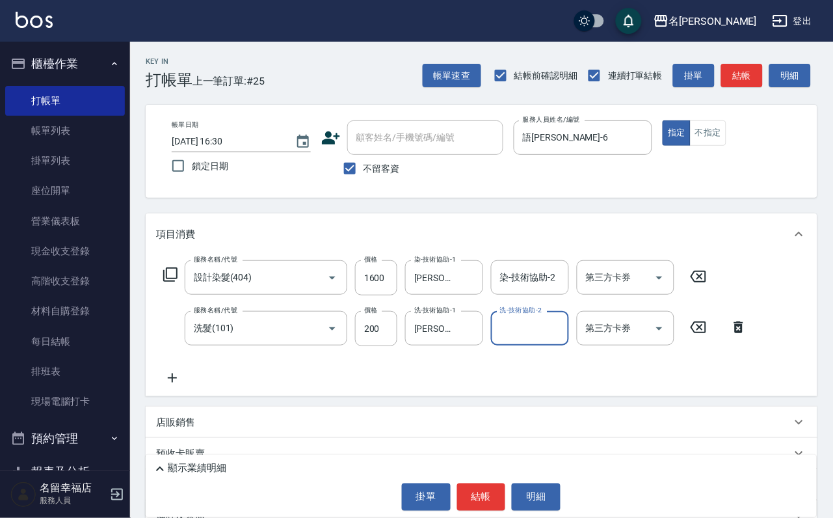
click at [163, 288] on div "服務名稱/代號 設計染髮(404) 服務名稱/代號 價格 1600 價格 染-技術協助-1 [PERSON_NAME]-18 染-技術協助-1 染-技術協助-…" at bounding box center [435, 277] width 559 height 35
click at [178, 282] on icon at bounding box center [171, 275] width 16 height 16
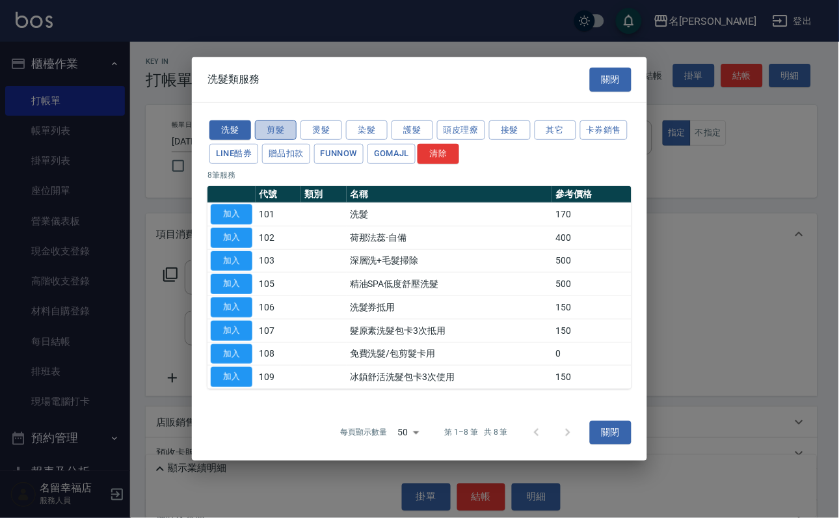
drag, startPoint x: 282, startPoint y: 76, endPoint x: 278, endPoint y: 94, distance: 18.6
click at [283, 120] on button "剪髮" at bounding box center [276, 130] width 42 height 20
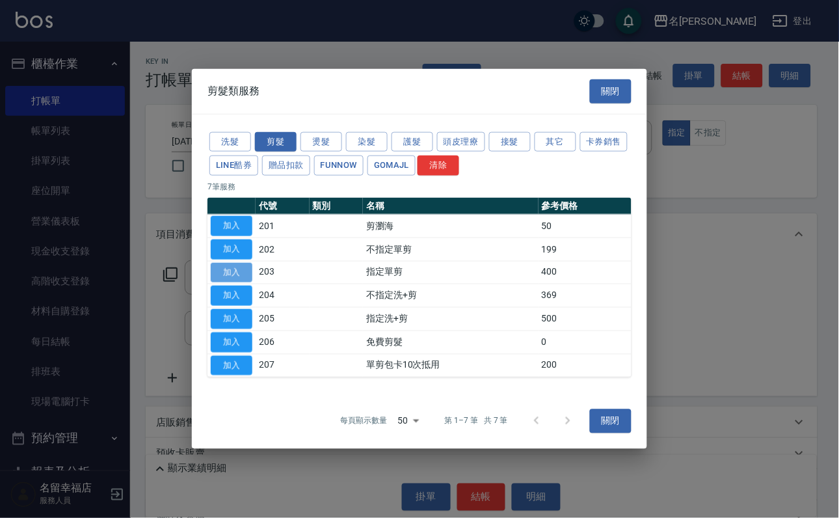
click at [239, 269] on button "加入" at bounding box center [232, 272] width 42 height 20
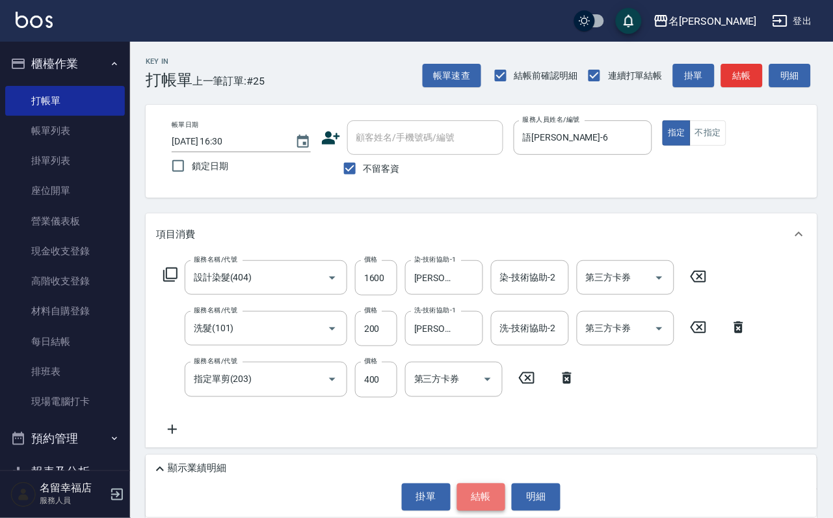
click at [489, 493] on button "結帳" at bounding box center [481, 496] width 49 height 27
click at [477, 487] on body "名留幸福 登出 櫃檯作業 打帳單 帳單列表 掛單列表 座位開單 營業儀表板 現金收支登錄 高階收支登錄 材料自購登錄 每日結帳 排班表 現場電腦打卡 預約管理…" at bounding box center [416, 337] width 833 height 675
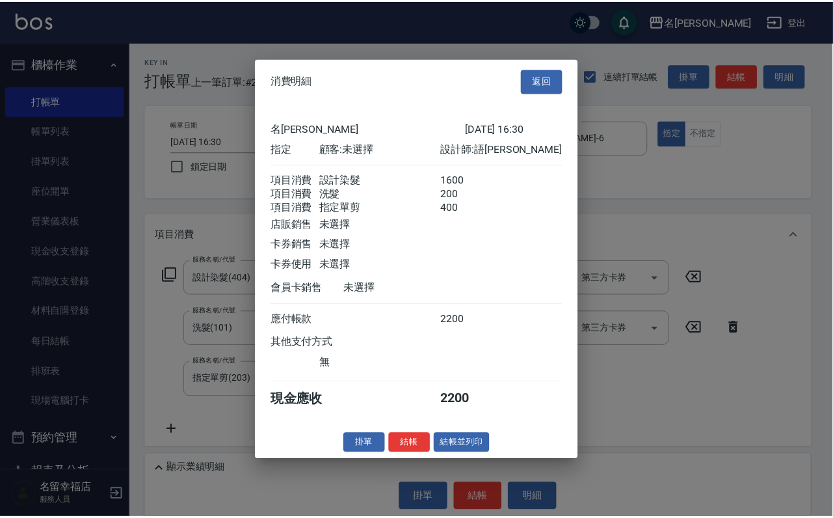
scroll to position [258, 0]
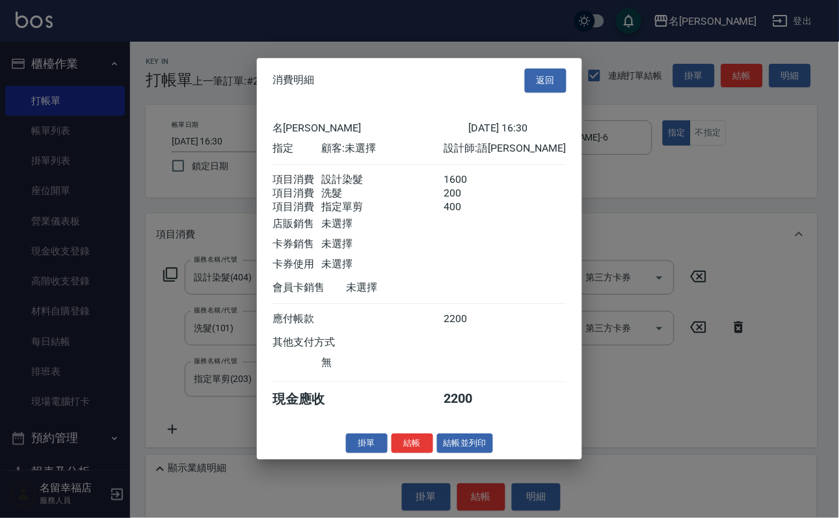
click at [409, 453] on button "結帳" at bounding box center [413, 443] width 42 height 20
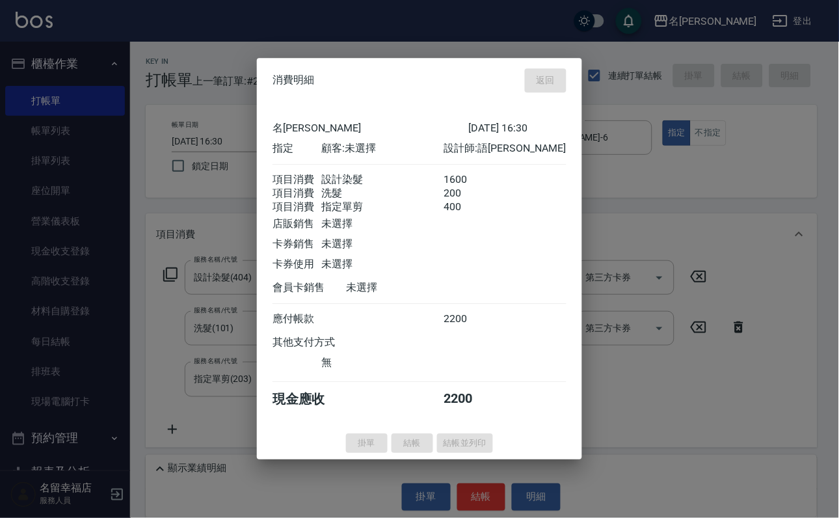
type input "[DATE] 16:31"
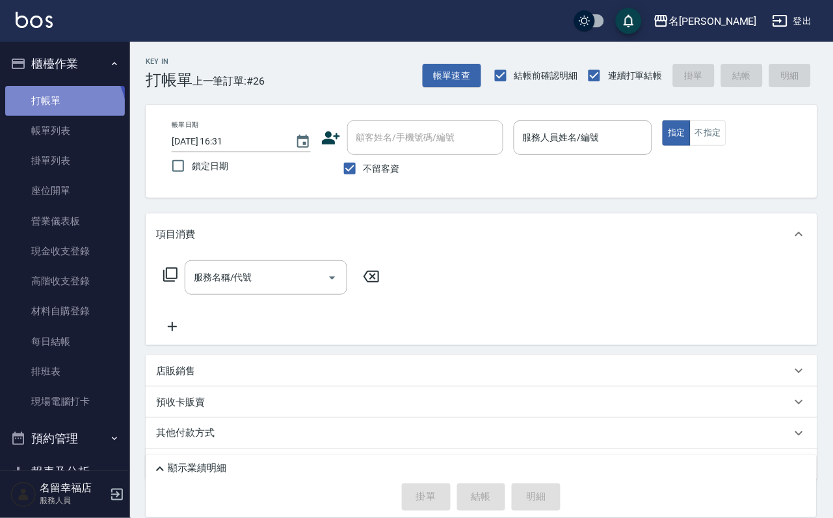
click at [53, 116] on link "打帳單" at bounding box center [65, 101] width 120 height 30
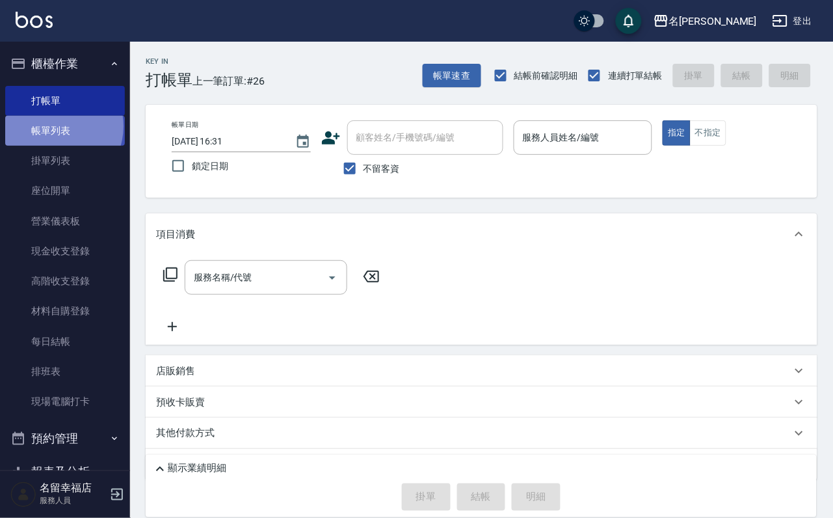
click at [53, 133] on link "帳單列表" at bounding box center [65, 131] width 120 height 30
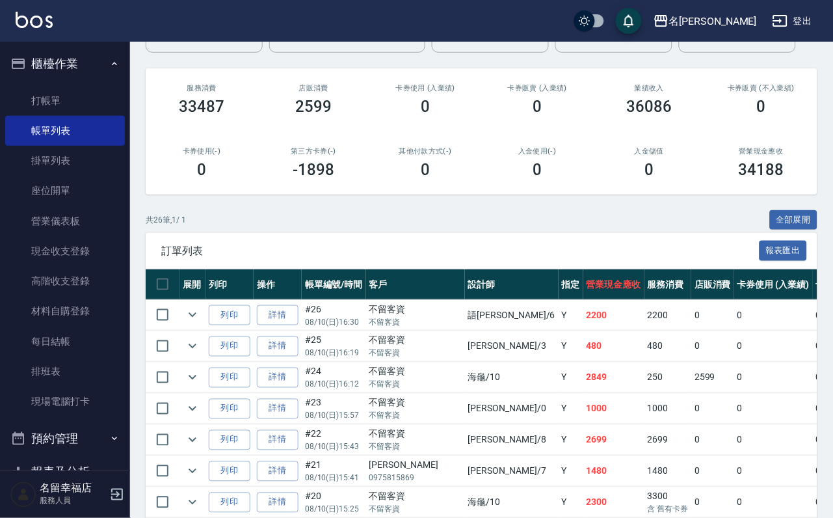
scroll to position [195, 0]
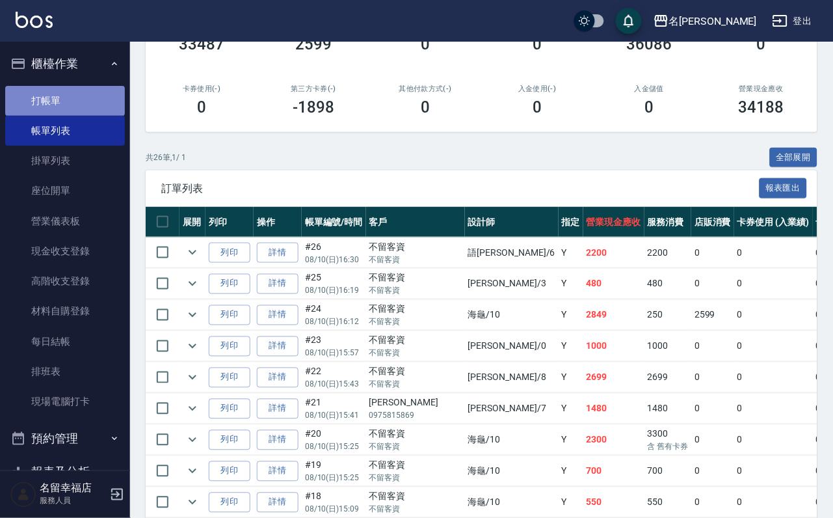
click at [75, 114] on link "打帳單" at bounding box center [65, 101] width 120 height 30
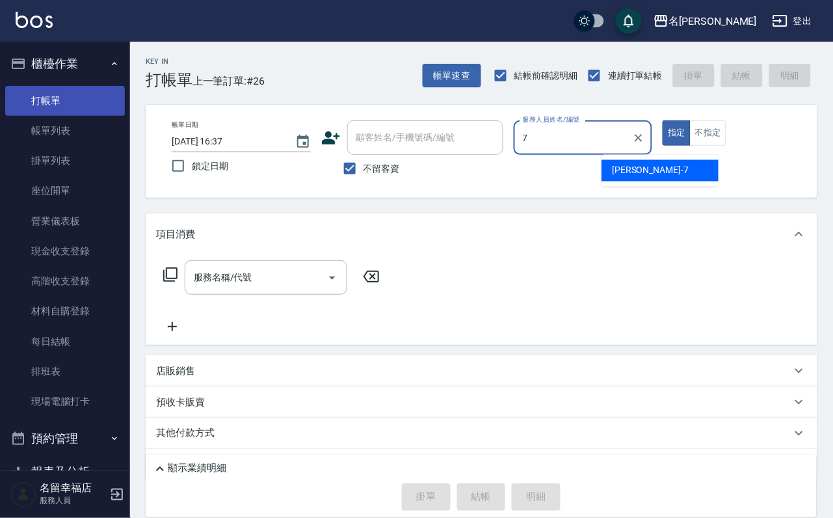
type input "[PERSON_NAME]-7"
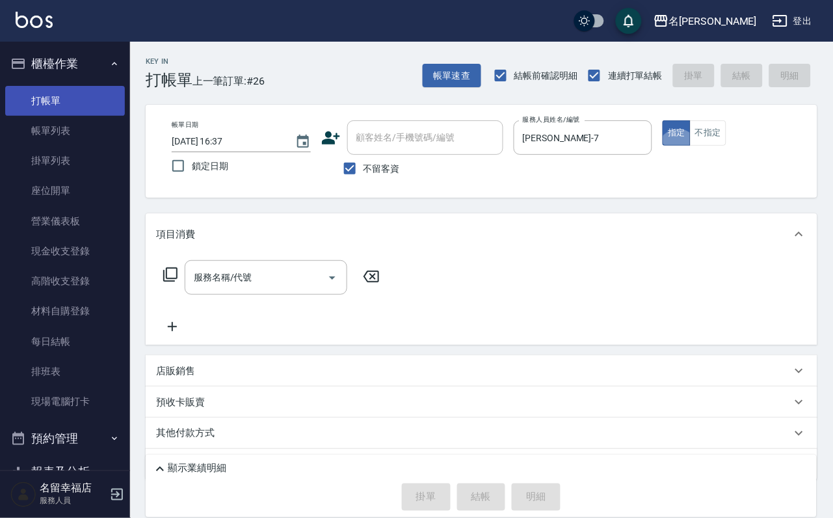
type button "true"
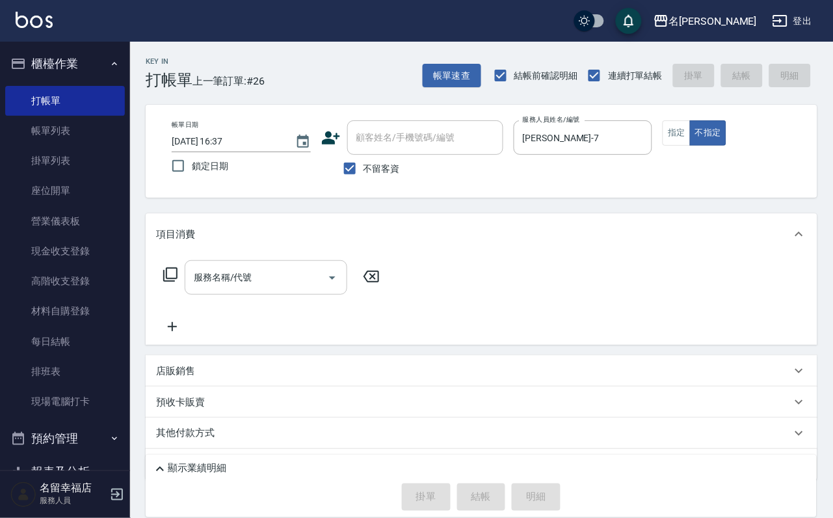
click at [246, 288] on input "服務名稱/代號" at bounding box center [256, 277] width 131 height 23
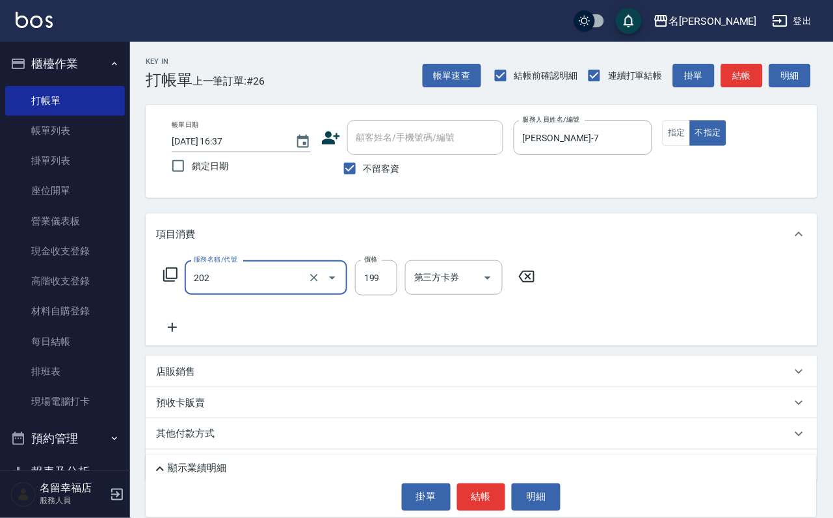
type input "不指定單剪(202)"
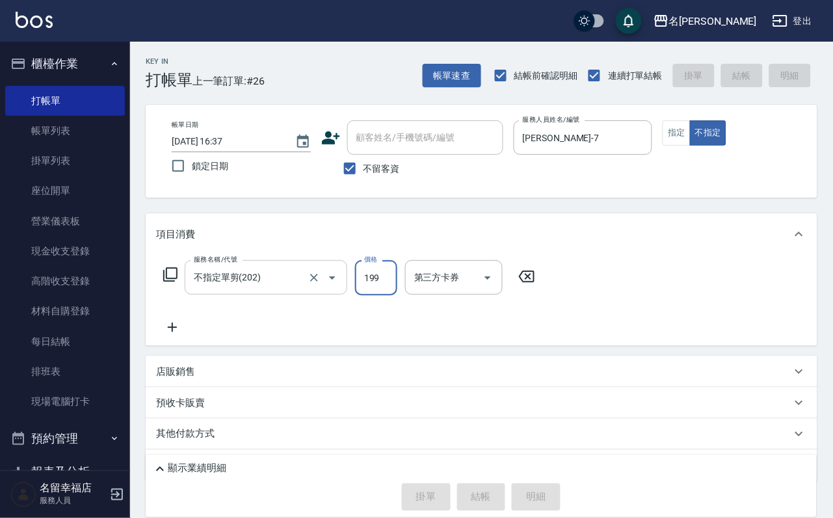
type input "[DATE] 16:51"
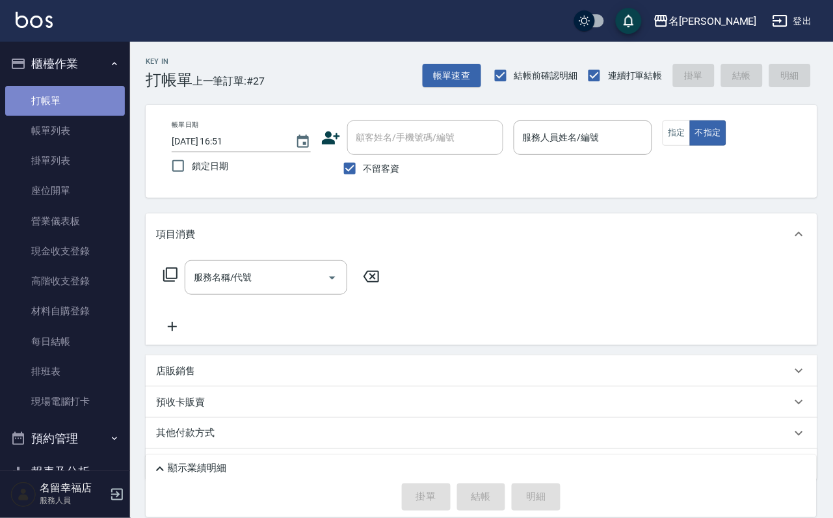
click at [92, 101] on link "打帳單" at bounding box center [65, 101] width 120 height 30
click at [644, 130] on input "服務人員姓名/編號" at bounding box center [583, 137] width 127 height 23
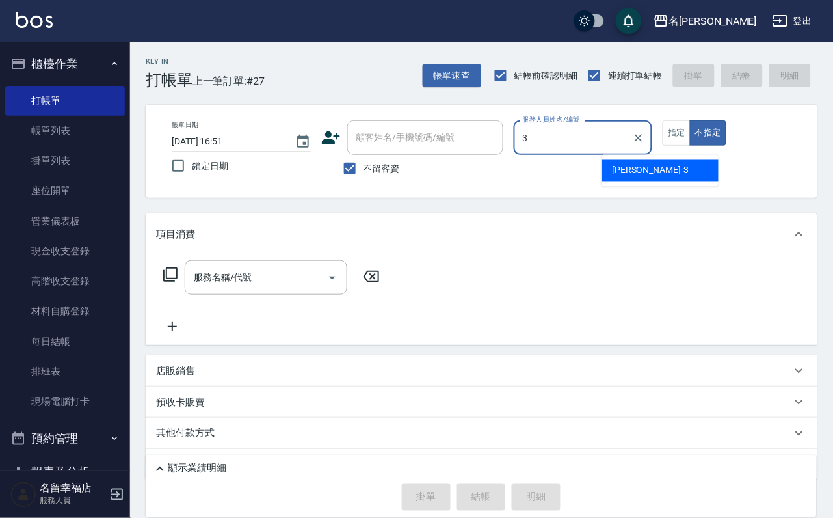
type input "[PERSON_NAME]-3"
type button "false"
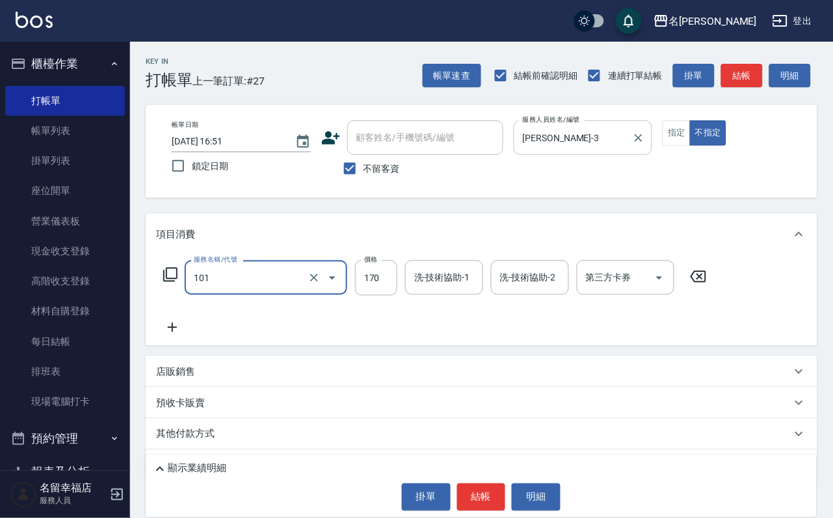
type input "洗髮(101)"
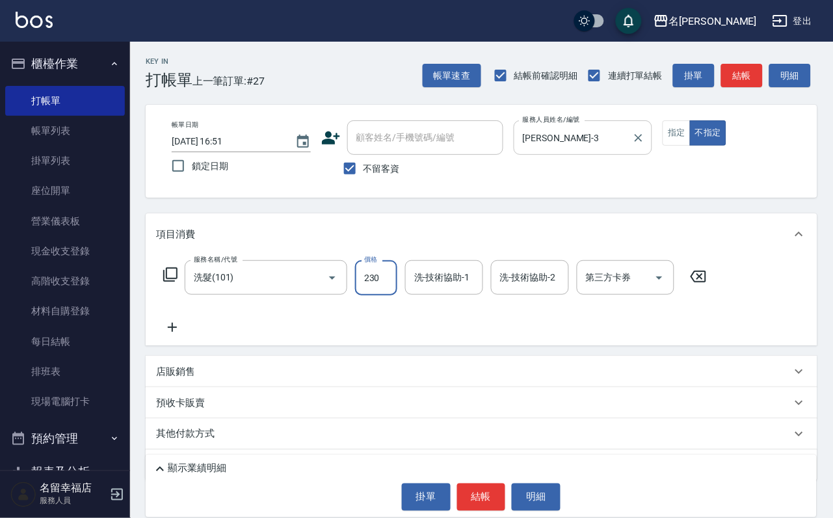
type input "230"
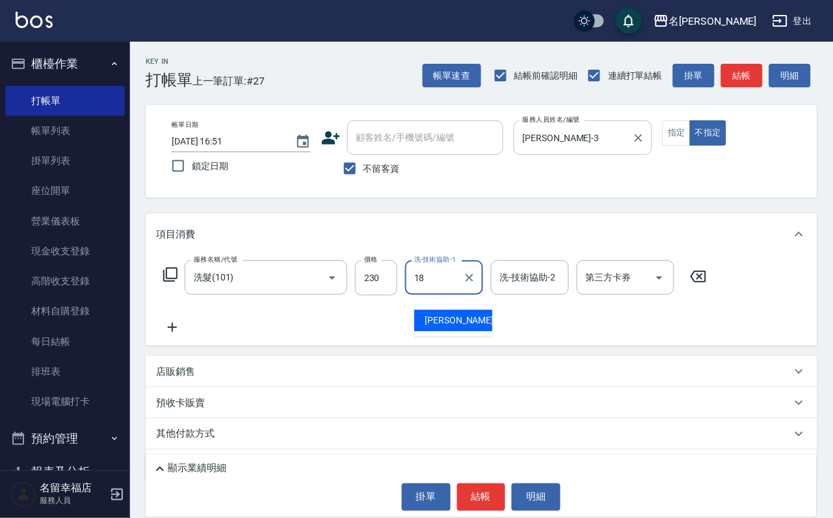
type input "[PERSON_NAME]-18"
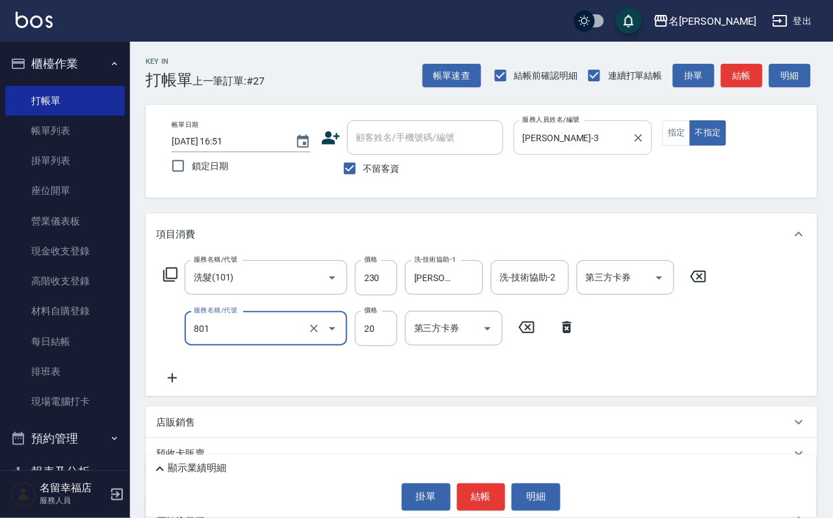
type input "潤絲(801)"
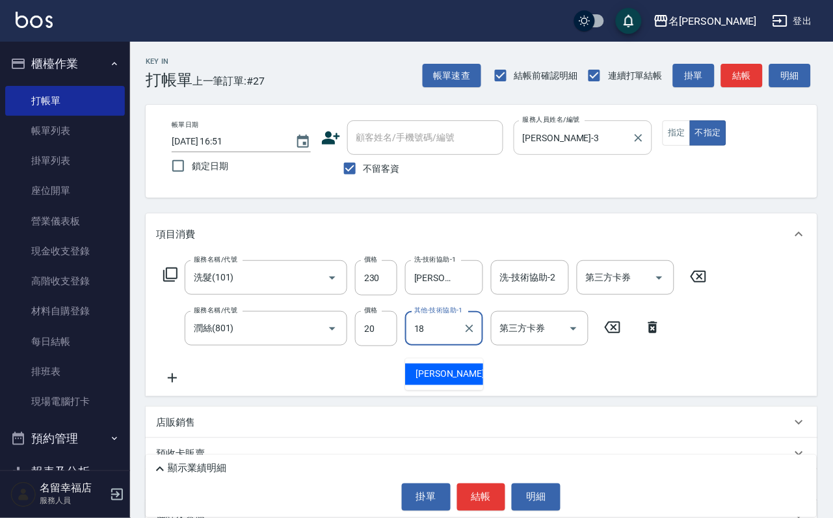
type input "[PERSON_NAME]-18"
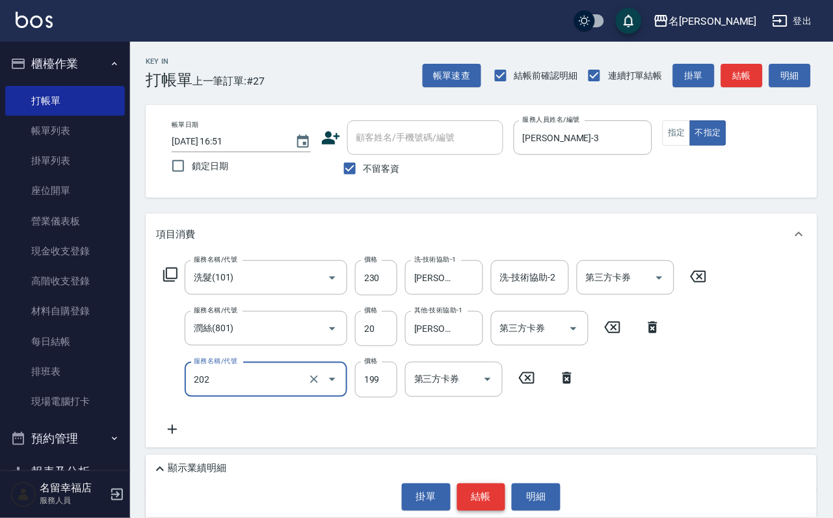
type input "不指定單剪(202)"
click at [474, 483] on button "結帳" at bounding box center [481, 496] width 49 height 27
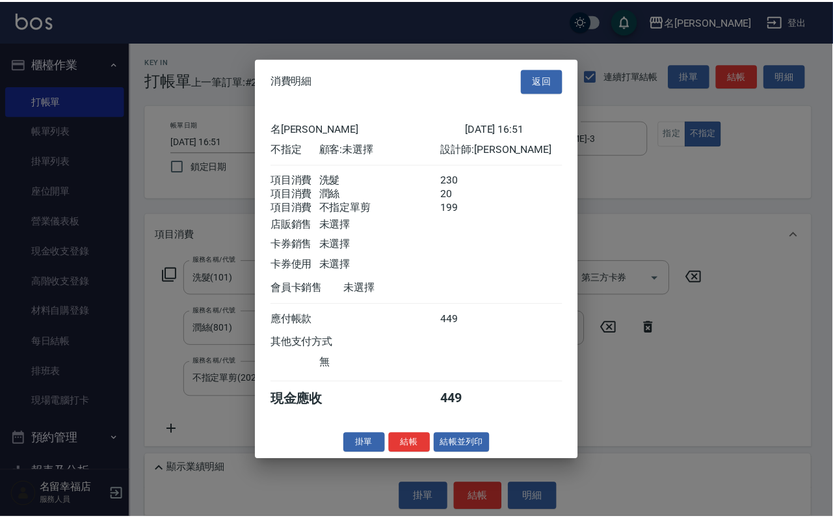
scroll to position [282, 0]
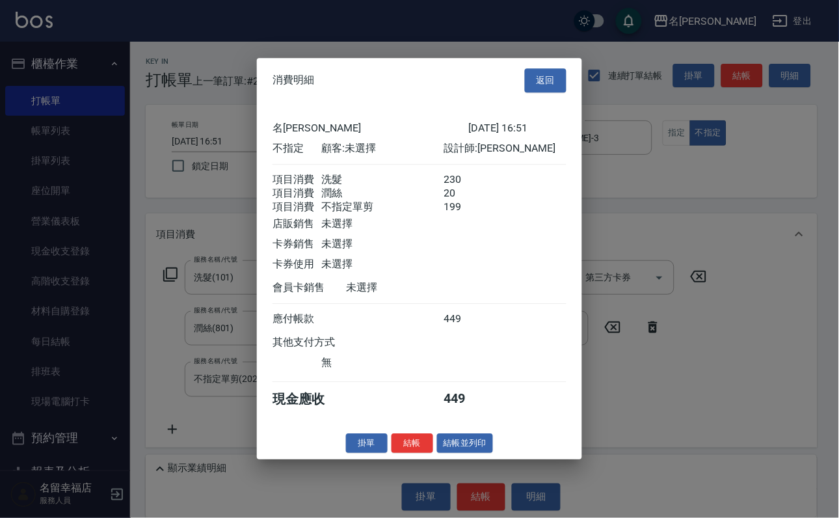
click at [481, 453] on button "結帳並列印" at bounding box center [465, 443] width 57 height 20
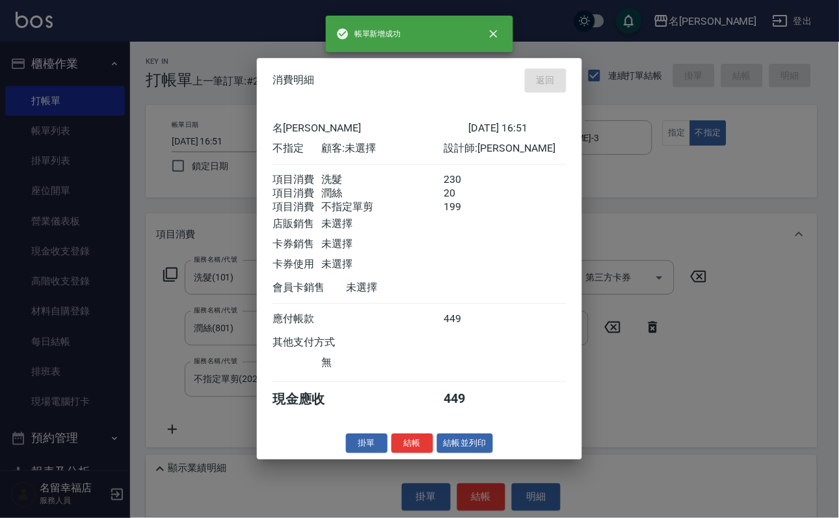
type input "[DATE] 16:59"
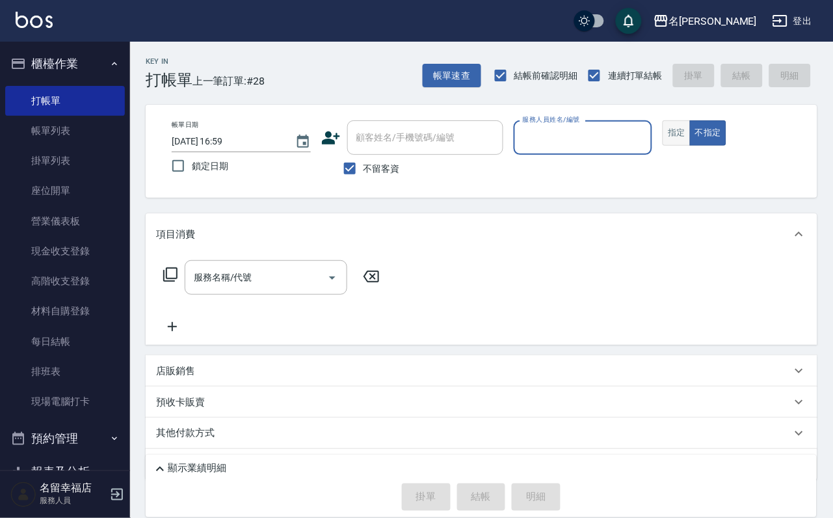
click at [691, 146] on button "指定" at bounding box center [677, 132] width 28 height 25
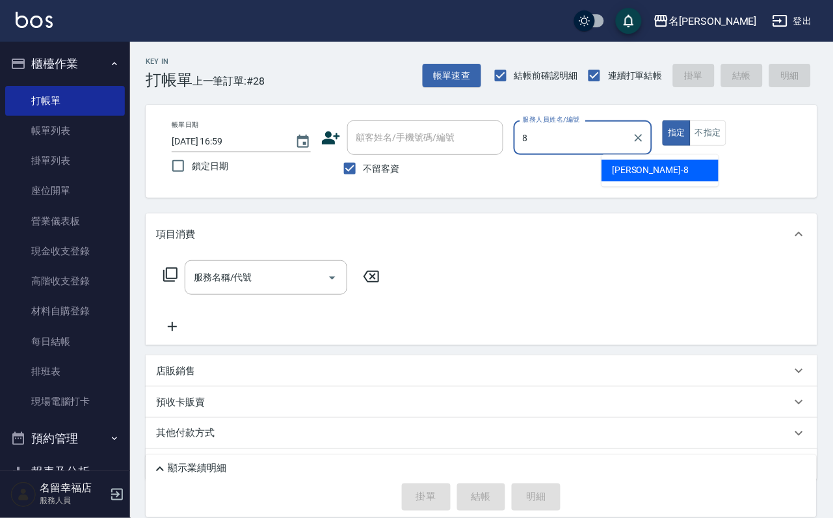
type input "[PERSON_NAME]-8"
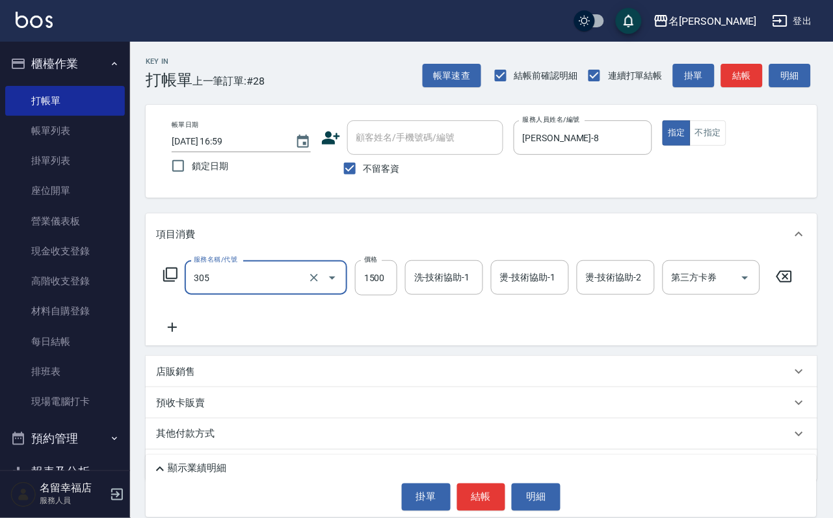
type input "設計燙髮1500(305)"
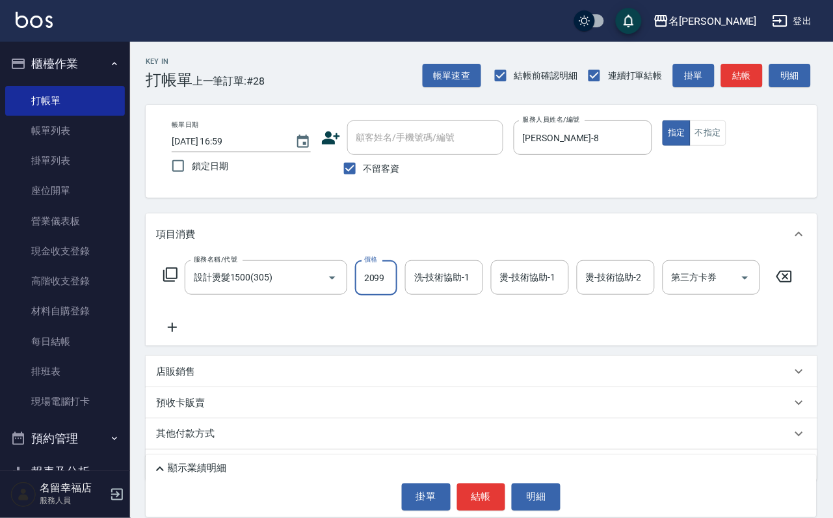
scroll to position [0, 1]
type input "2099"
click at [55, 133] on link "帳單列表" at bounding box center [65, 131] width 120 height 30
click at [65, 100] on link "打帳單" at bounding box center [65, 101] width 120 height 30
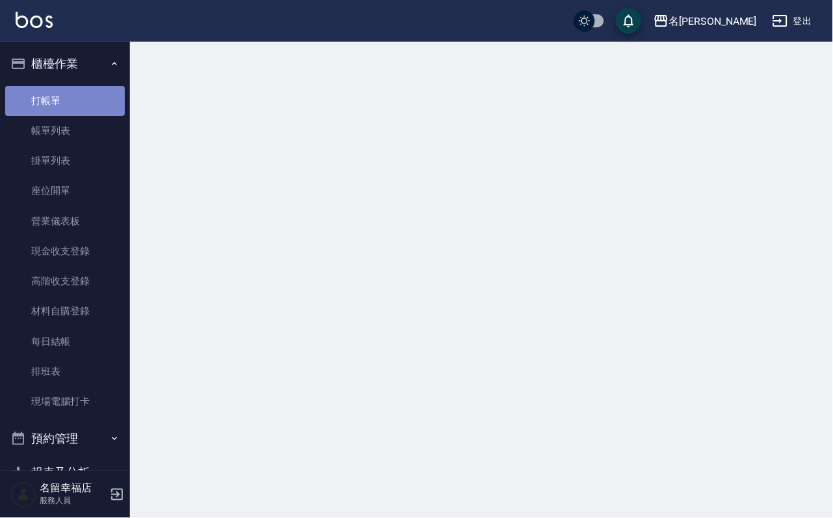
click at [65, 100] on link "打帳單" at bounding box center [65, 101] width 120 height 30
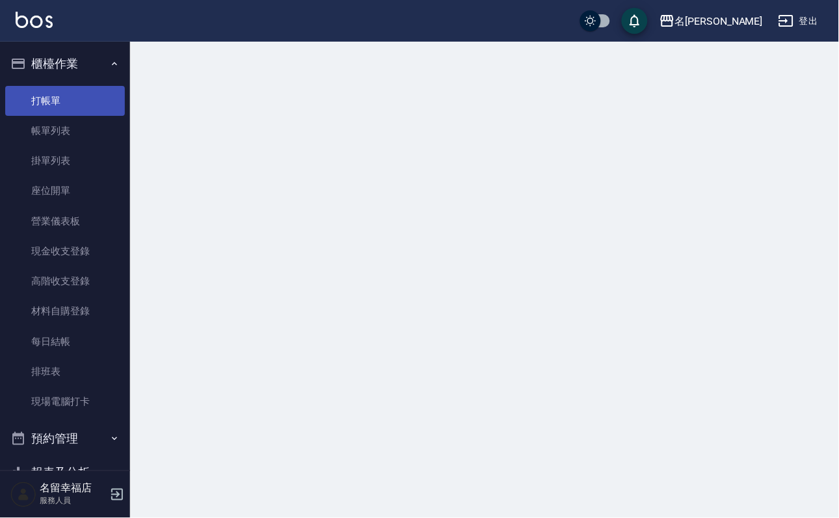
click at [65, 100] on link "打帳單" at bounding box center [65, 101] width 120 height 30
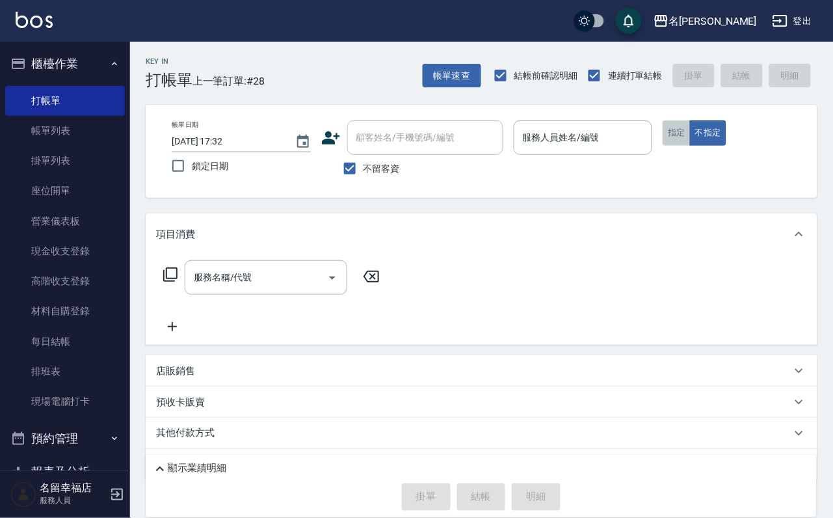
click at [691, 144] on button "指定" at bounding box center [677, 132] width 28 height 25
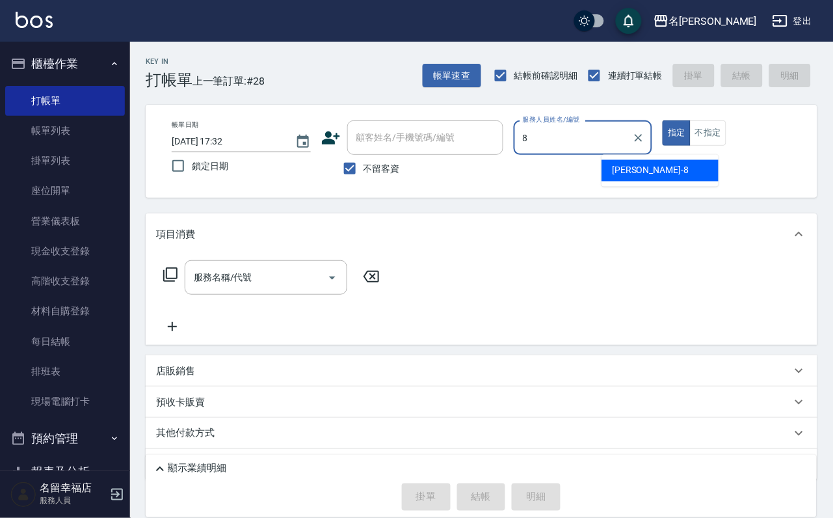
type input "[PERSON_NAME]-8"
type button "true"
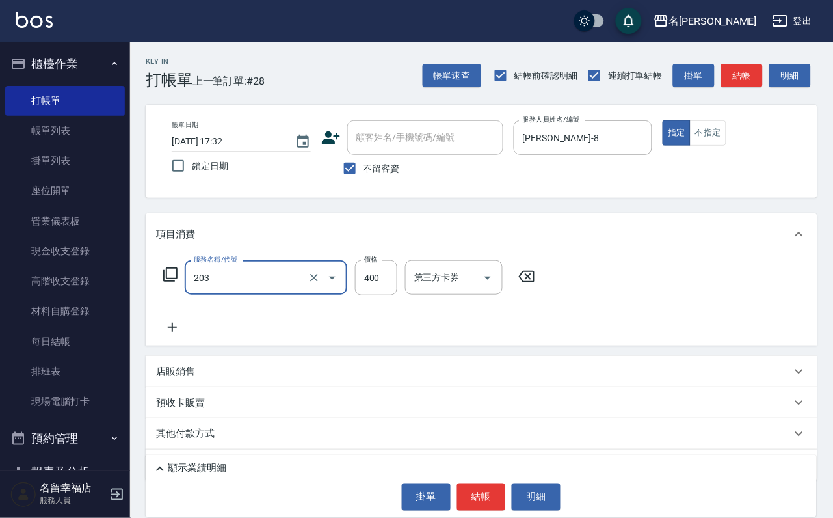
type input "指定單剪(203)"
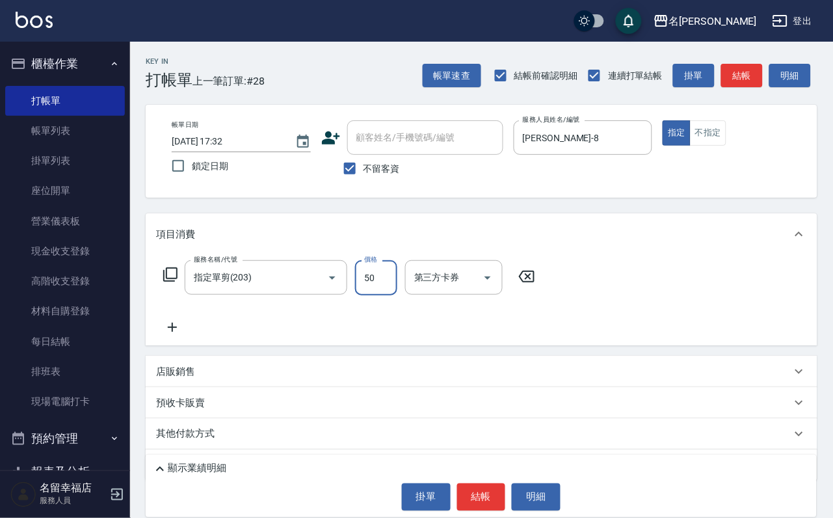
type input "500"
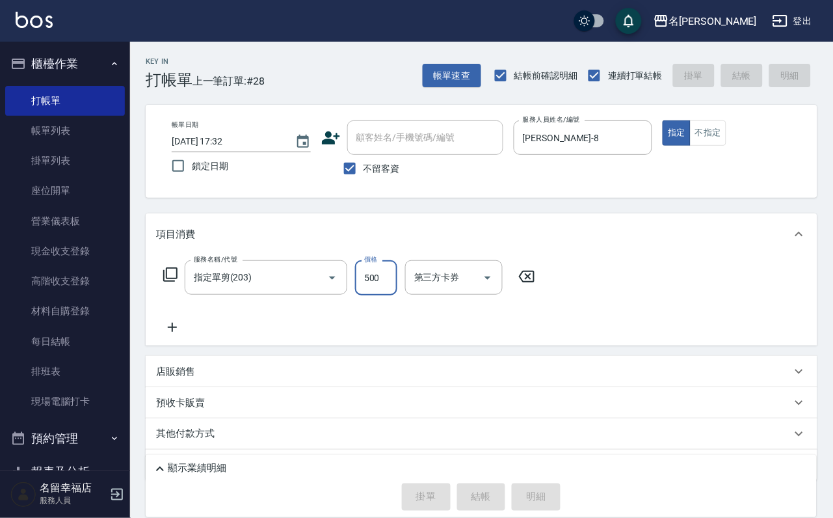
type input "[DATE] 17:40"
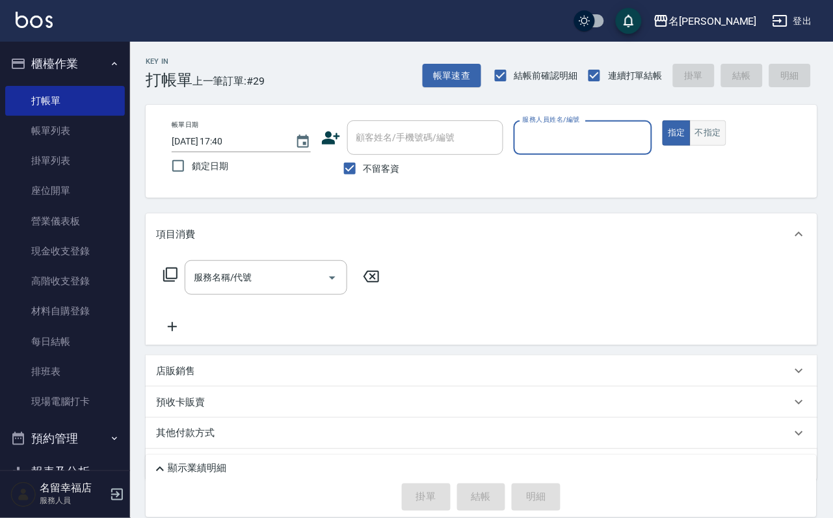
drag, startPoint x: 785, startPoint y: 137, endPoint x: 779, endPoint y: 130, distance: 9.2
click at [727, 136] on button "不指定" at bounding box center [708, 132] width 36 height 25
click at [647, 148] on input "服務人員姓名/編號" at bounding box center [583, 137] width 127 height 23
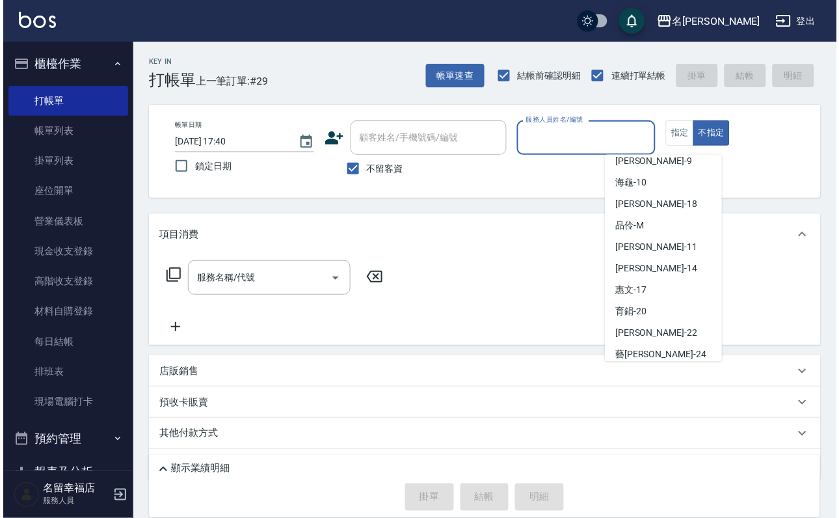
scroll to position [135, 0]
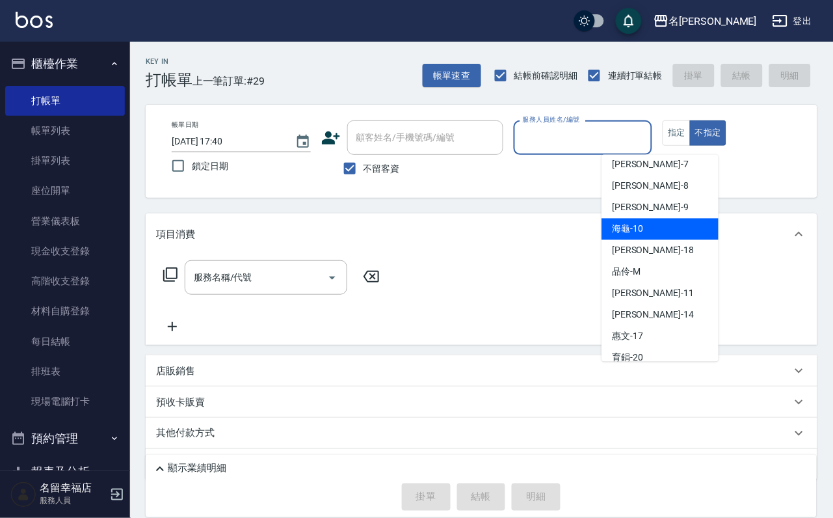
click at [665, 228] on div "海龜 -10" at bounding box center [660, 229] width 117 height 21
type input "海龜-10"
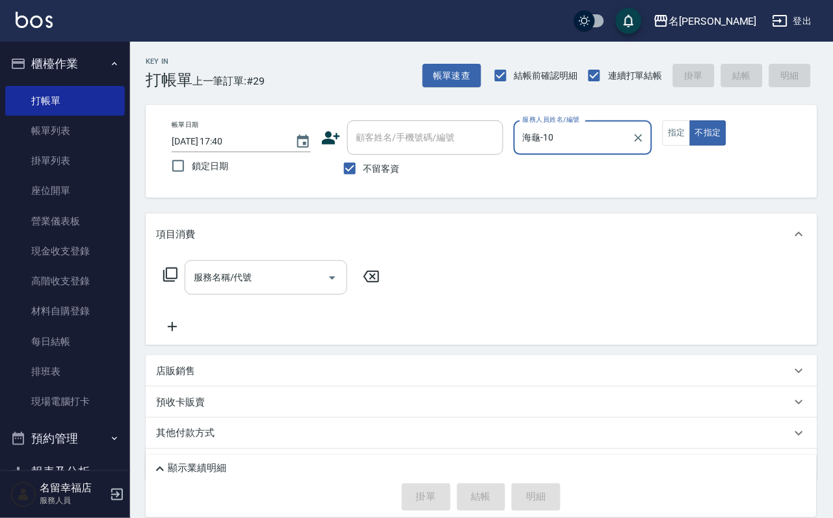
click at [259, 284] on input "服務名稱/代號" at bounding box center [256, 277] width 131 height 23
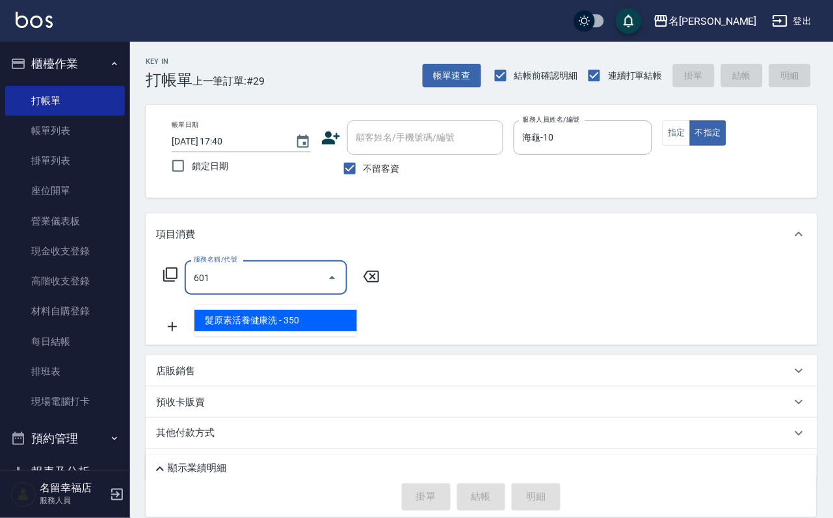
type input "髮原素活養健康洗(601)"
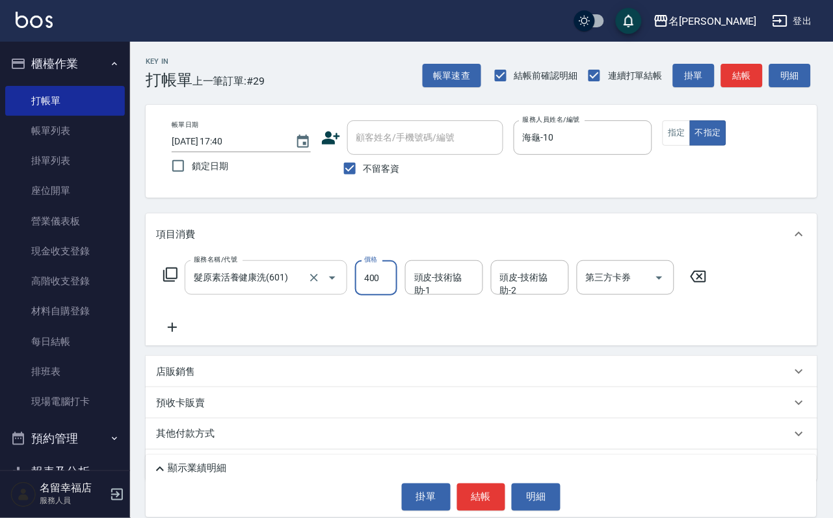
type input "400"
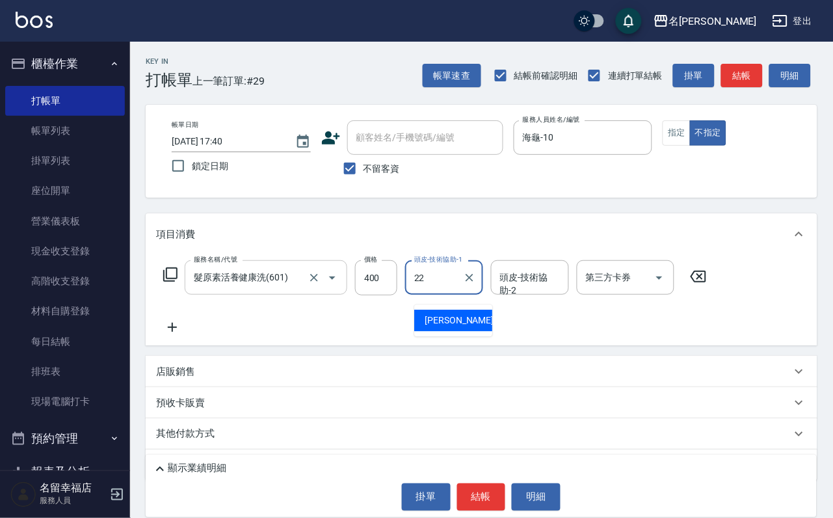
type input "2"
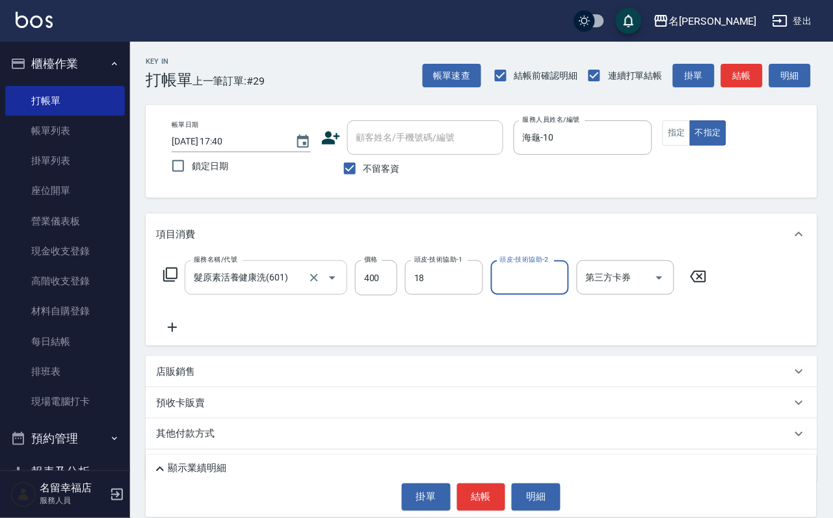
type input "[PERSON_NAME]-18"
click at [485, 497] on button "結帳" at bounding box center [481, 496] width 49 height 27
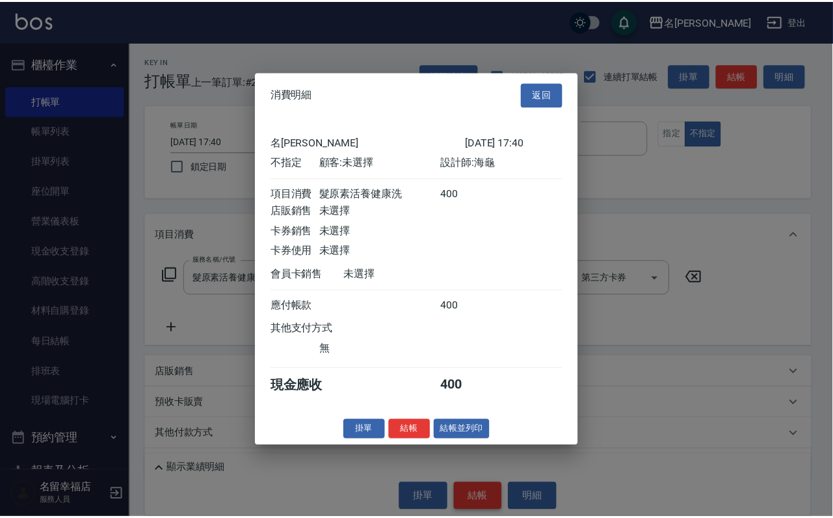
scroll to position [185, 0]
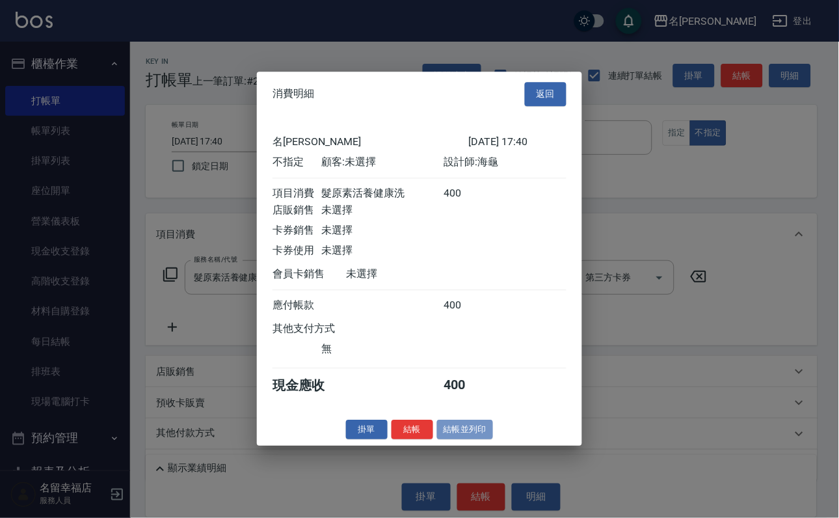
click at [487, 440] on button "結帳並列印" at bounding box center [465, 430] width 57 height 20
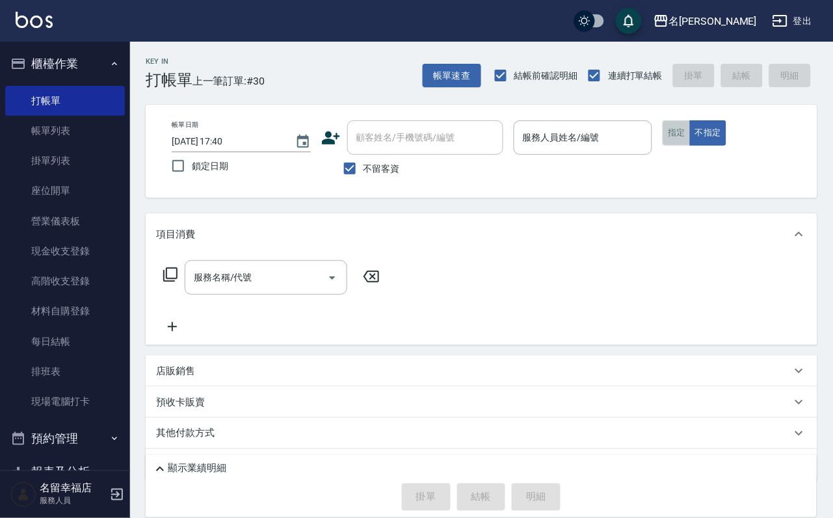
click at [691, 146] on button "指定" at bounding box center [677, 132] width 28 height 25
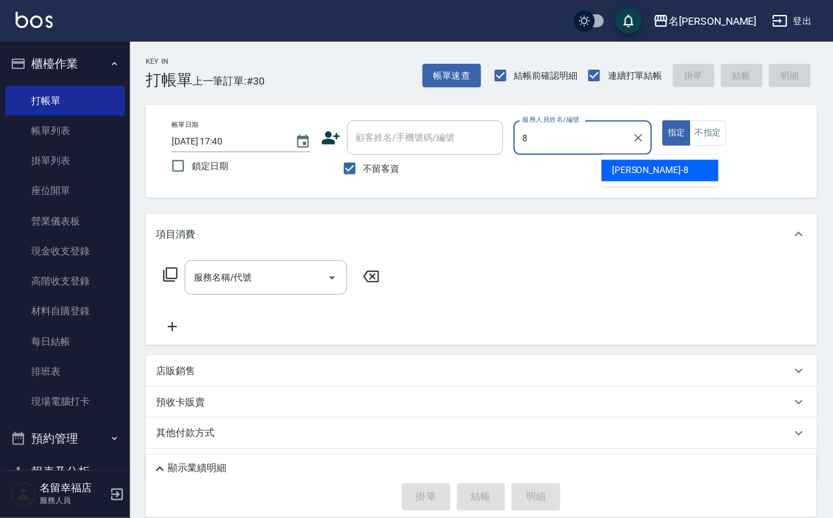
type input "[PERSON_NAME]-8"
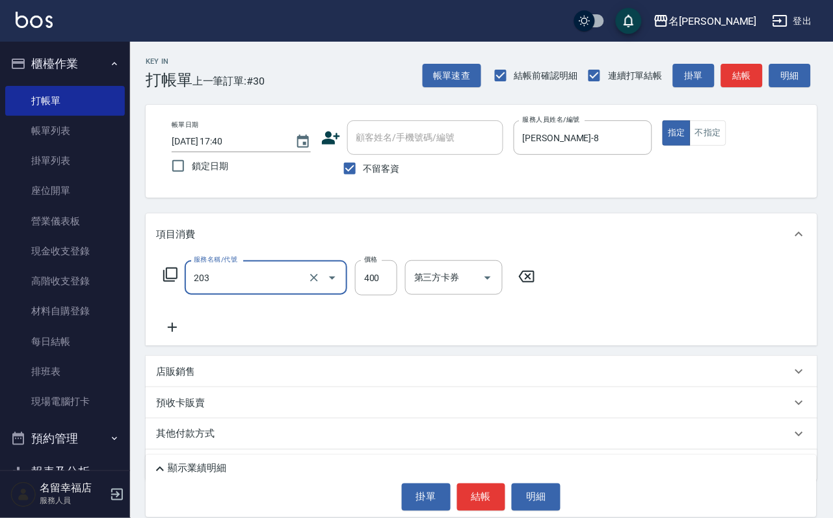
type input "指定單剪(203)"
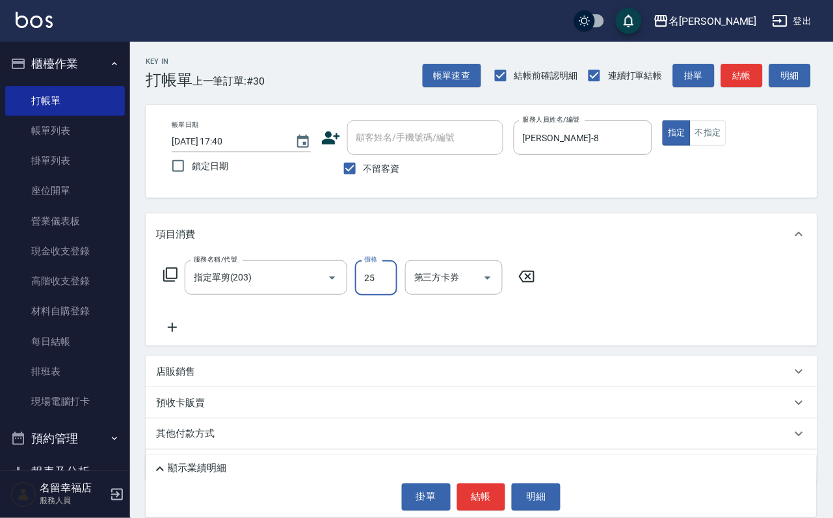
type input "250"
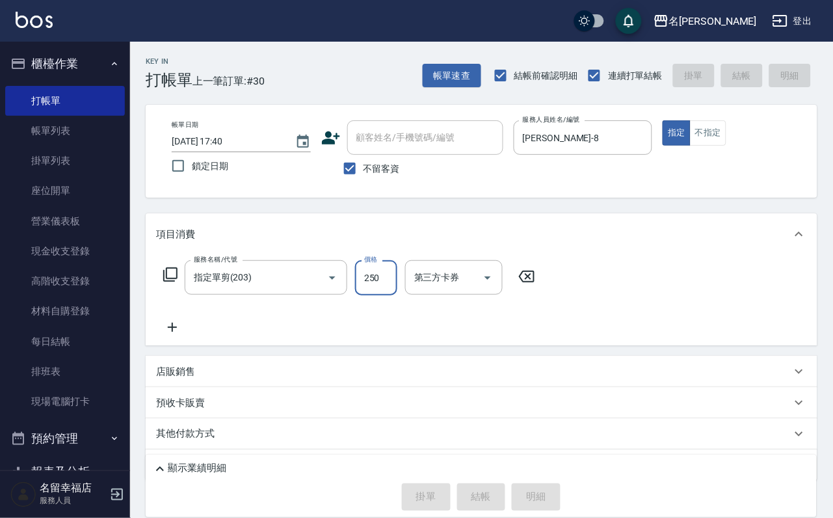
type input "[DATE] 17:54"
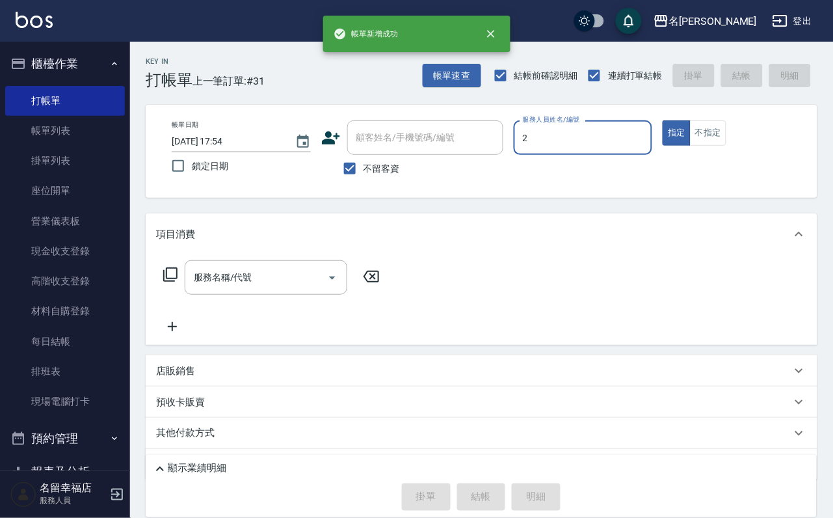
type input "[PERSON_NAME]-2"
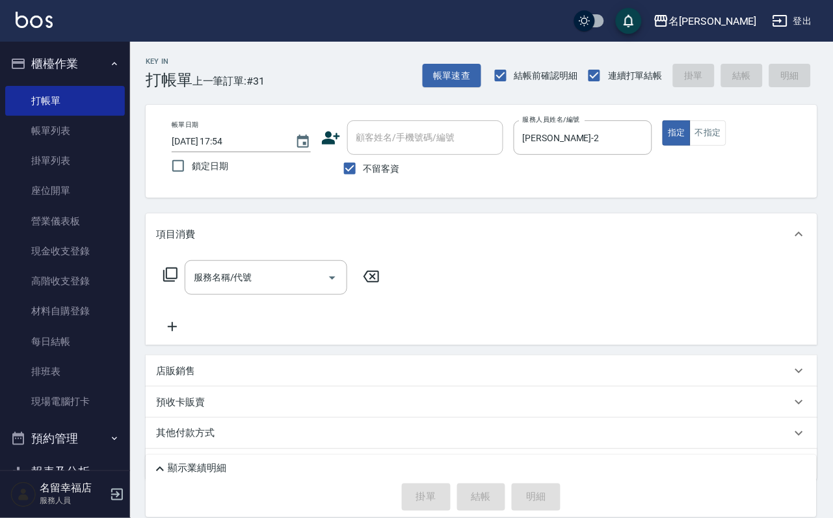
click at [166, 282] on icon at bounding box center [171, 275] width 16 height 16
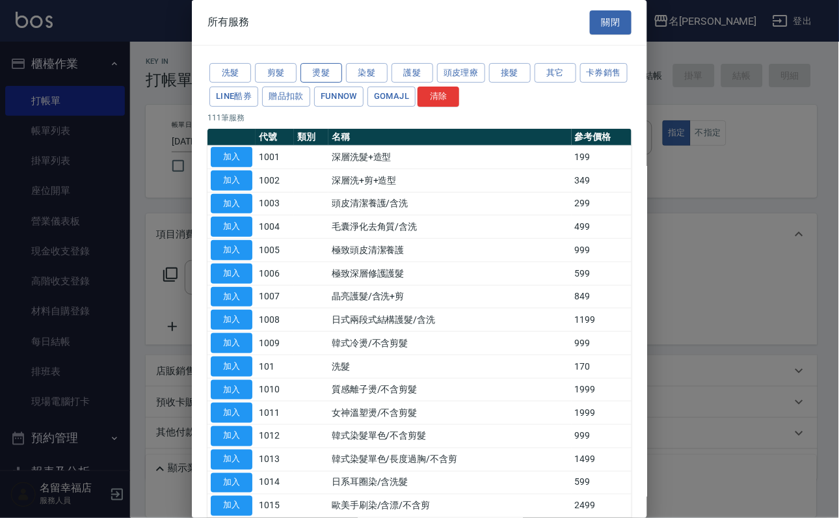
click at [317, 81] on button "燙髮" at bounding box center [322, 73] width 42 height 20
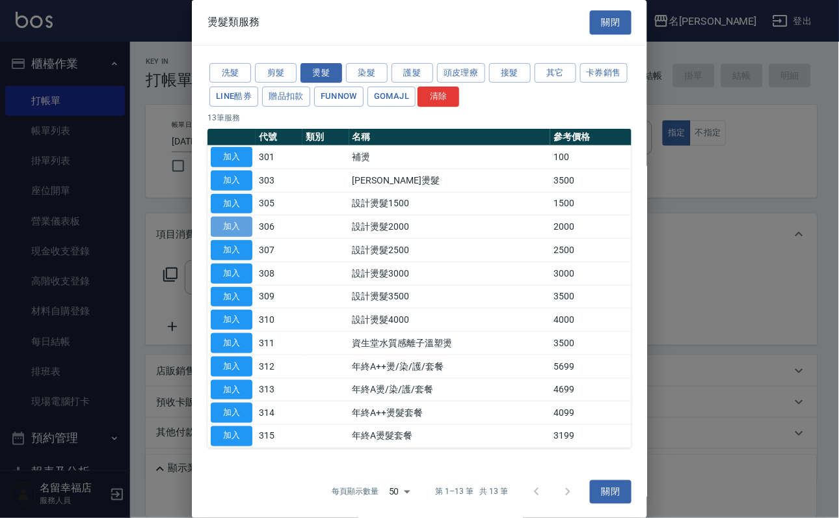
click at [231, 237] on button "加入" at bounding box center [232, 227] width 42 height 20
type input "設計燙髮2000(306)"
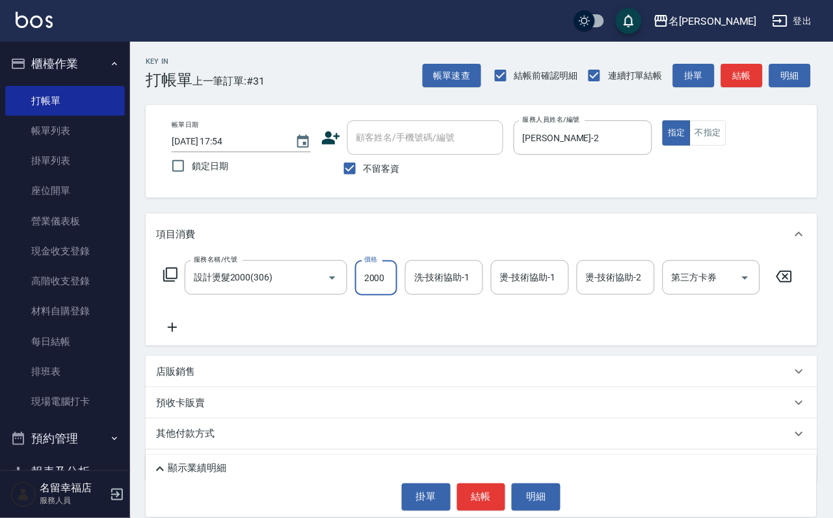
click at [391, 286] on input "2000" at bounding box center [376, 277] width 42 height 35
type input "2200"
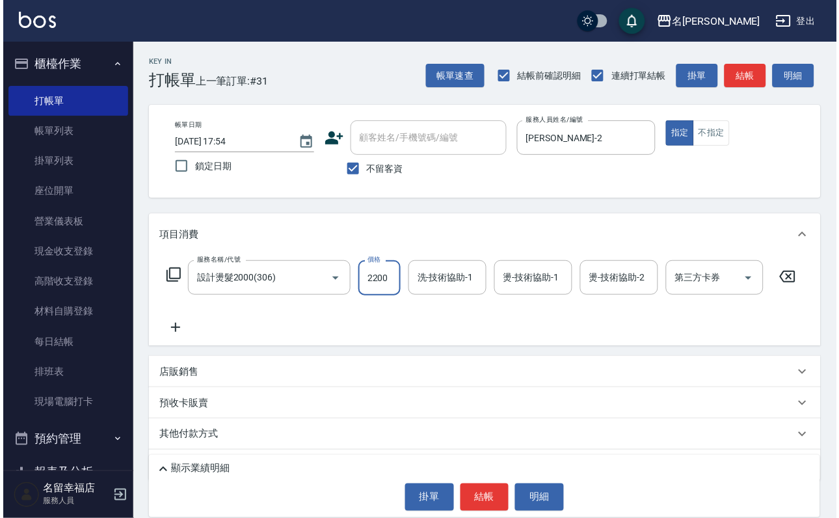
scroll to position [0, 0]
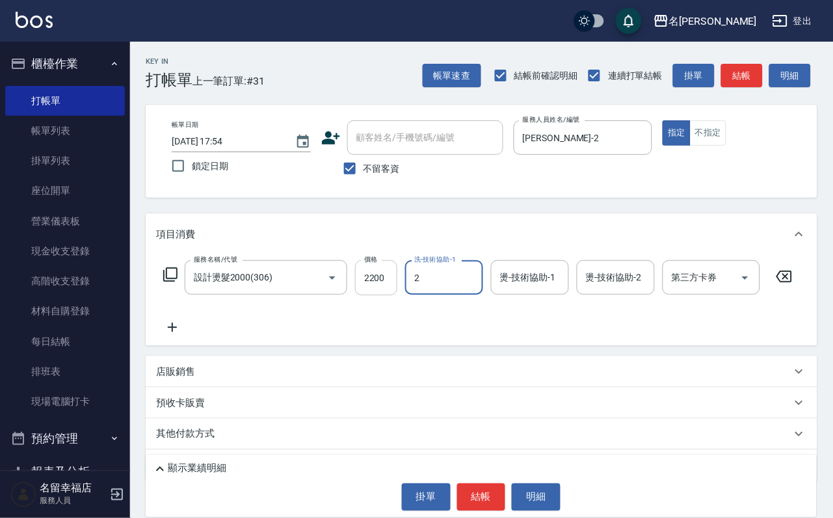
type input "[PERSON_NAME]-2"
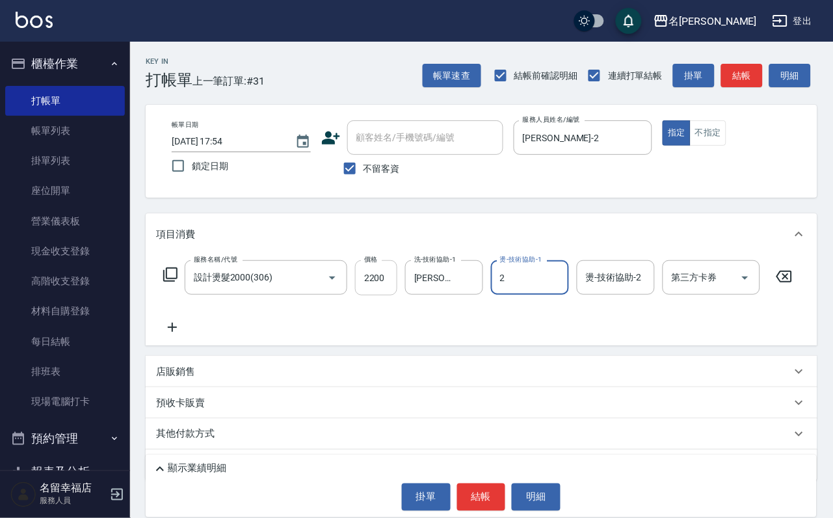
type input "[PERSON_NAME]-2"
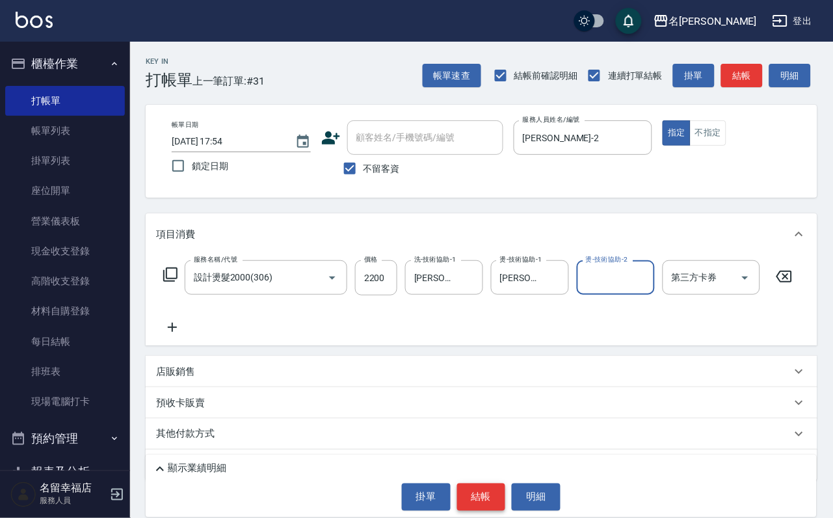
click at [487, 494] on button "結帳" at bounding box center [481, 496] width 49 height 27
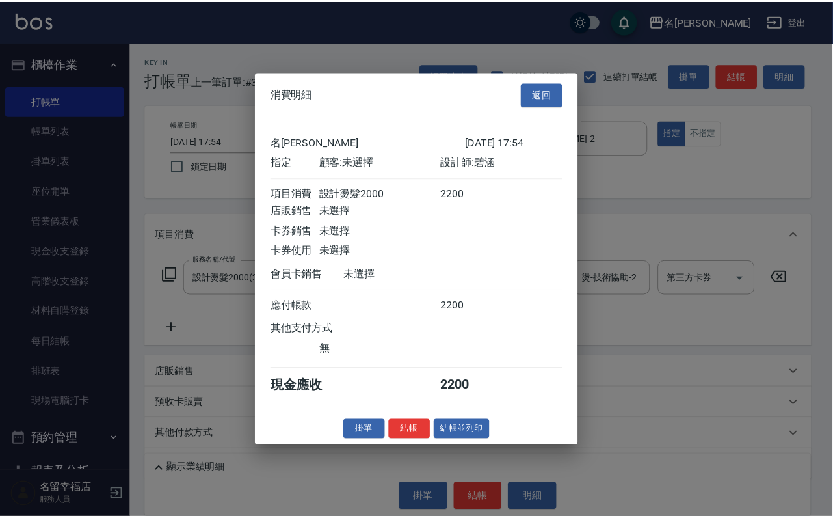
scroll to position [161, 0]
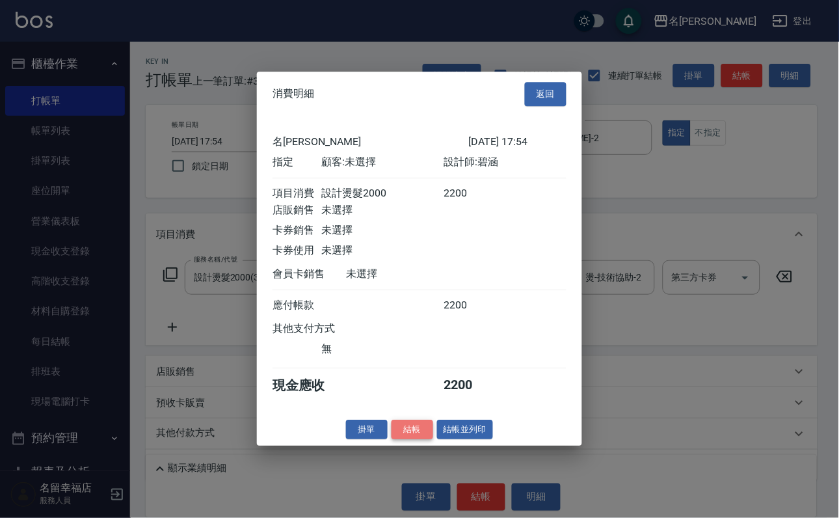
click at [399, 440] on button "結帳" at bounding box center [413, 430] width 42 height 20
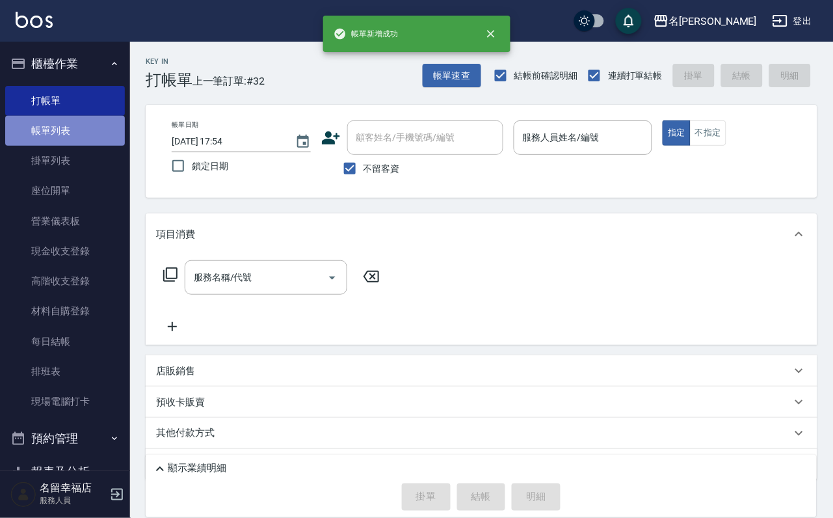
click at [73, 144] on link "帳單列表" at bounding box center [65, 131] width 120 height 30
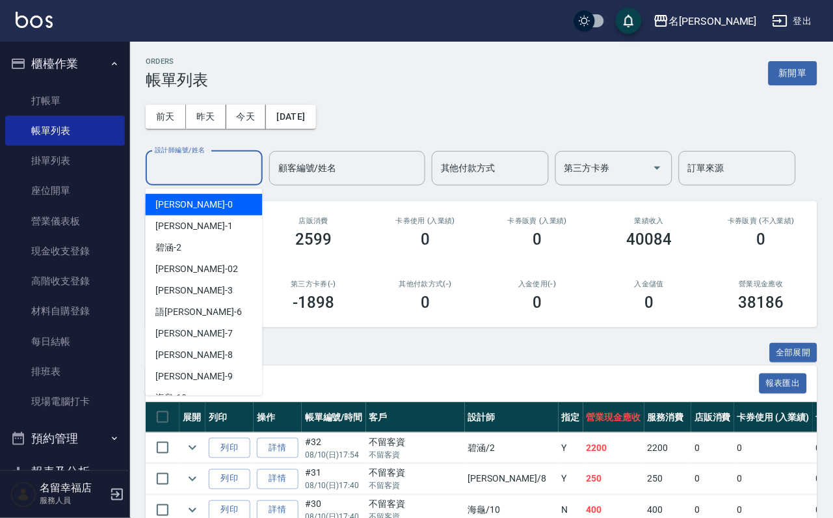
click at [212, 171] on input "設計師編號/姓名" at bounding box center [204, 168] width 105 height 23
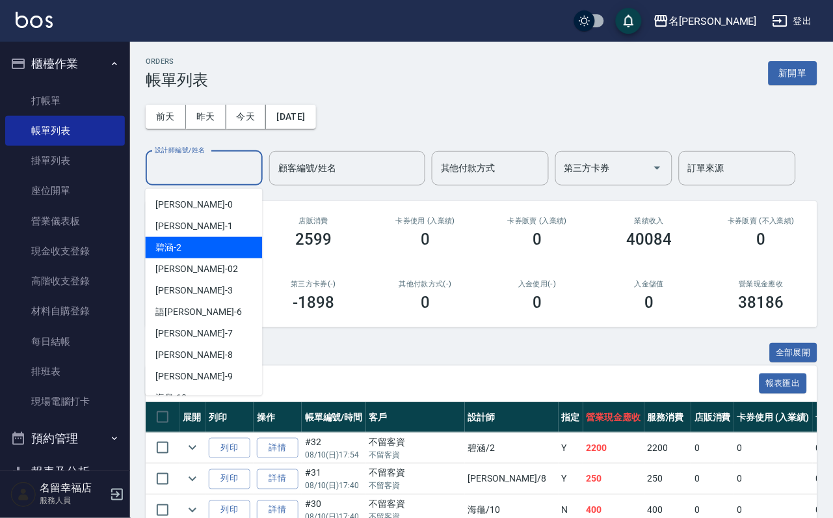
click at [188, 245] on div "[PERSON_NAME] -2" at bounding box center [204, 247] width 117 height 21
type input "[PERSON_NAME]-2"
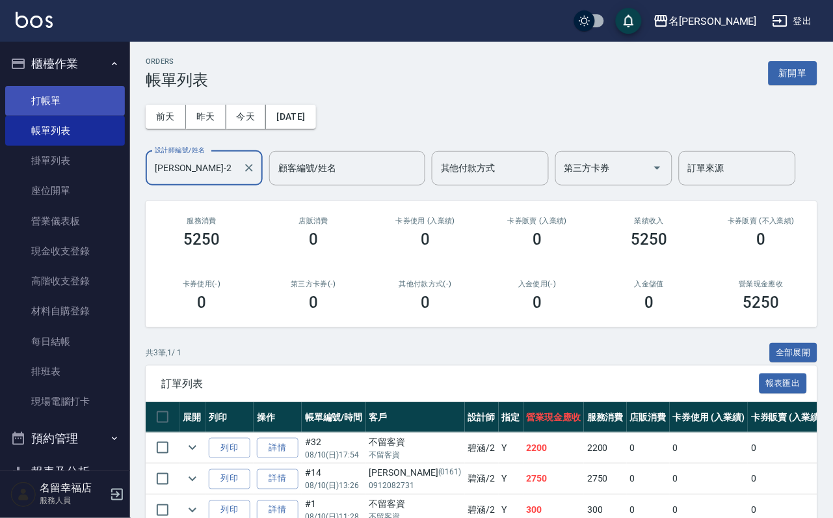
click at [56, 105] on link "打帳單" at bounding box center [65, 101] width 120 height 30
